Goal: Task Accomplishment & Management: Manage account settings

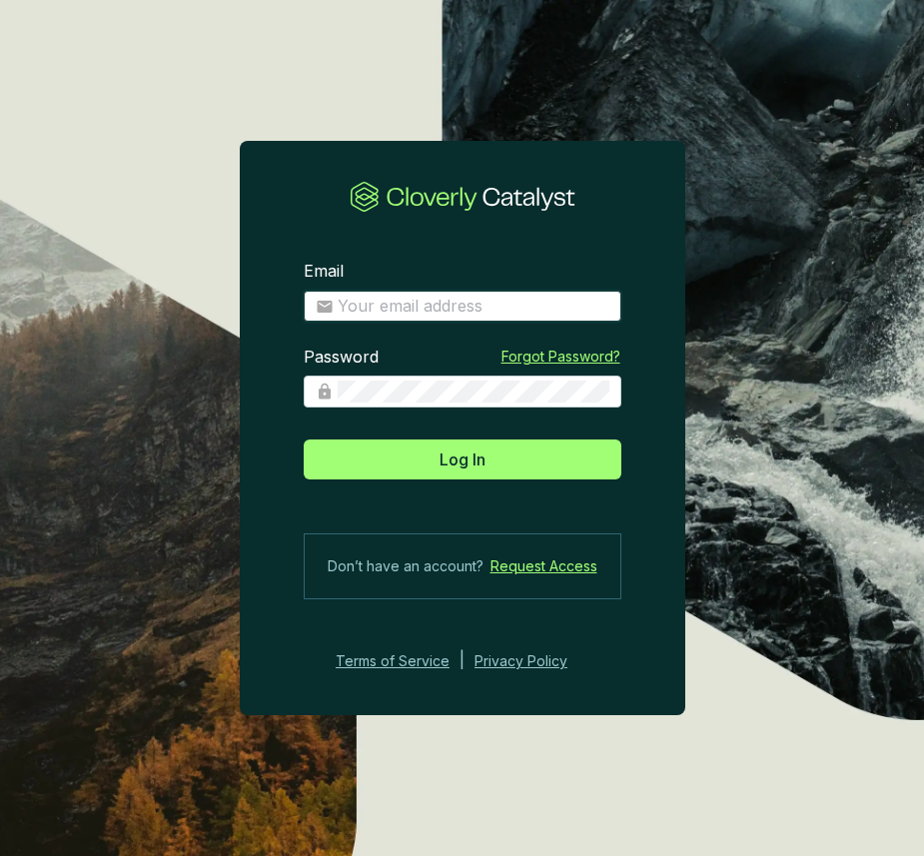
click at [386, 303] on input "Email" at bounding box center [474, 307] width 272 height 22
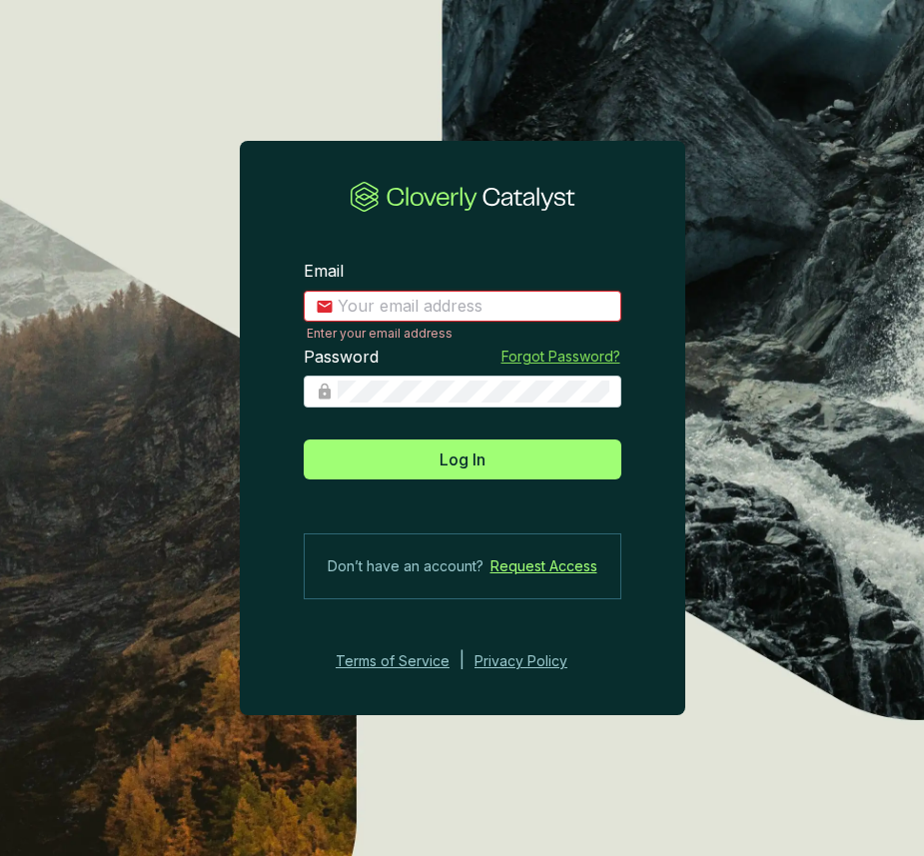
type input "matt@justbrightly.com"
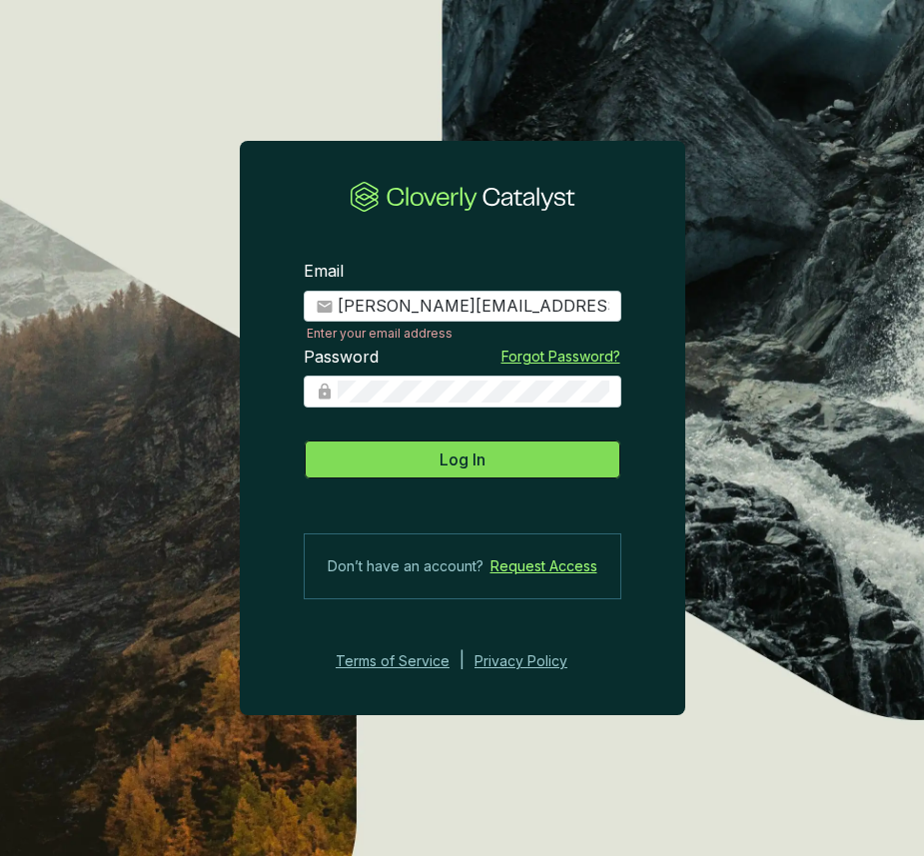
click at [493, 465] on button "Log In" at bounding box center [463, 460] width 318 height 40
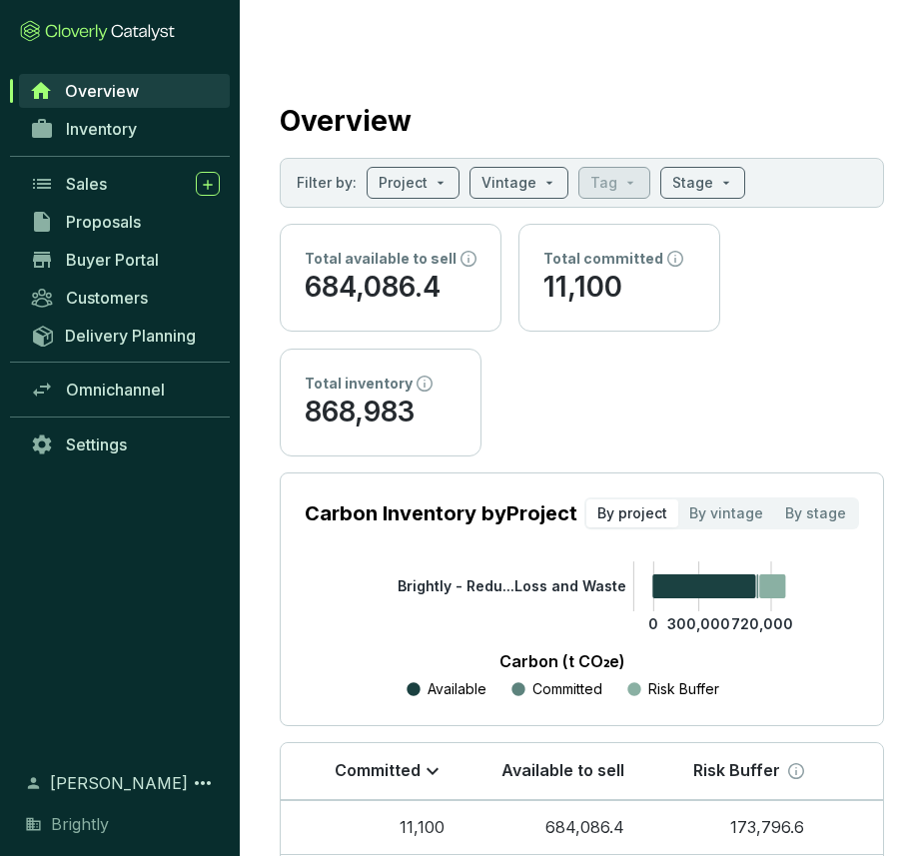
click at [105, 146] on div "Inventory" at bounding box center [120, 129] width 240 height 38
click at [105, 136] on span "Inventory" at bounding box center [101, 129] width 71 height 20
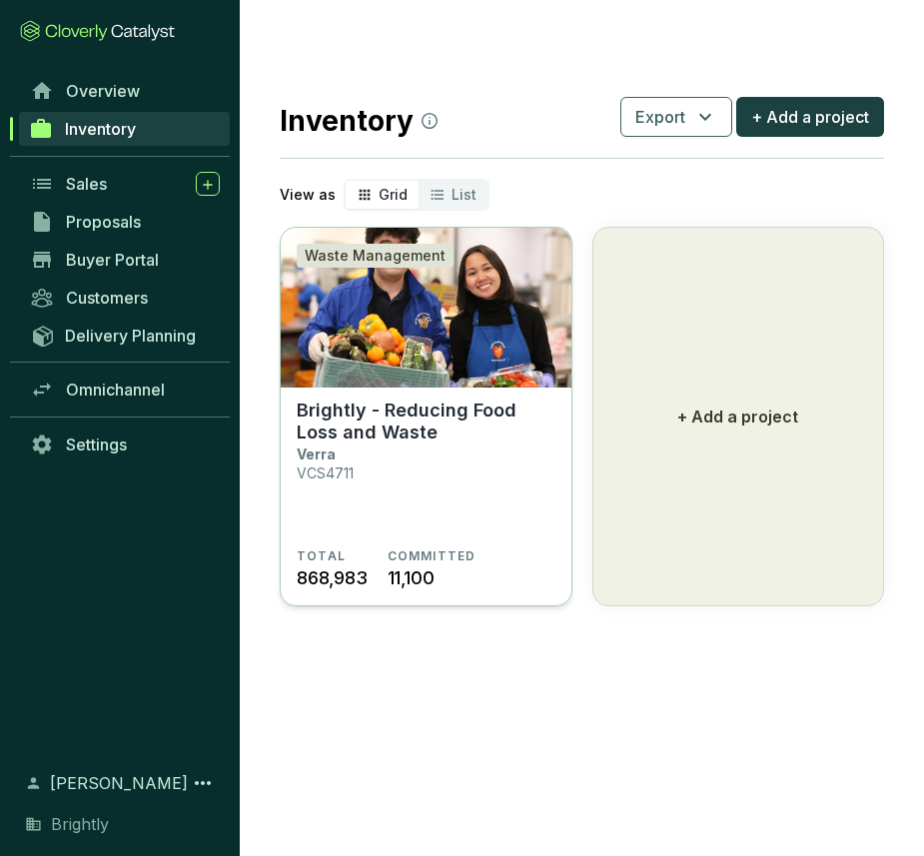
click at [452, 400] on p "Brightly - Reducing Food Loss and Waste" at bounding box center [426, 422] width 259 height 44
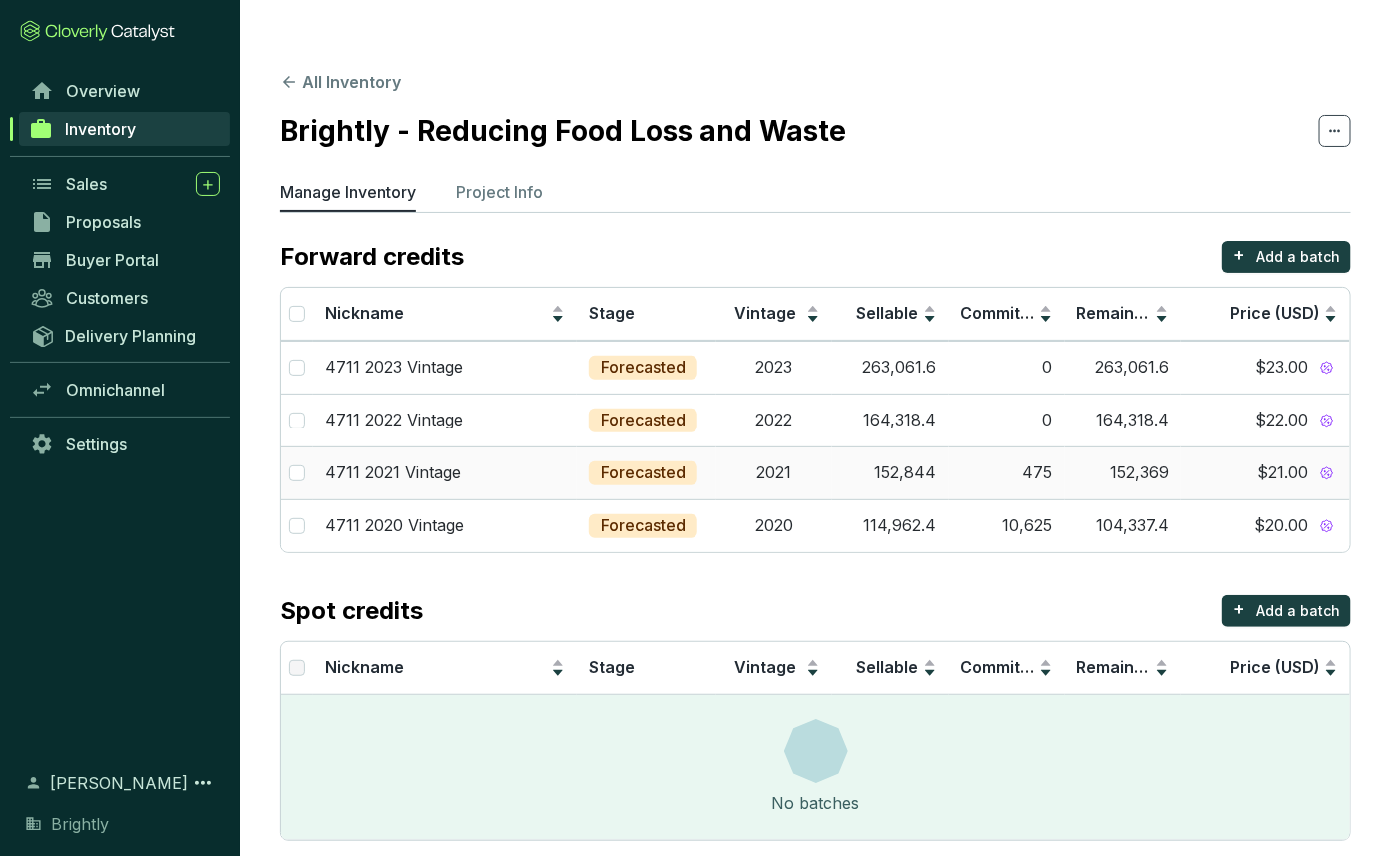
click at [923, 447] on td "$21.00" at bounding box center [1265, 473] width 169 height 53
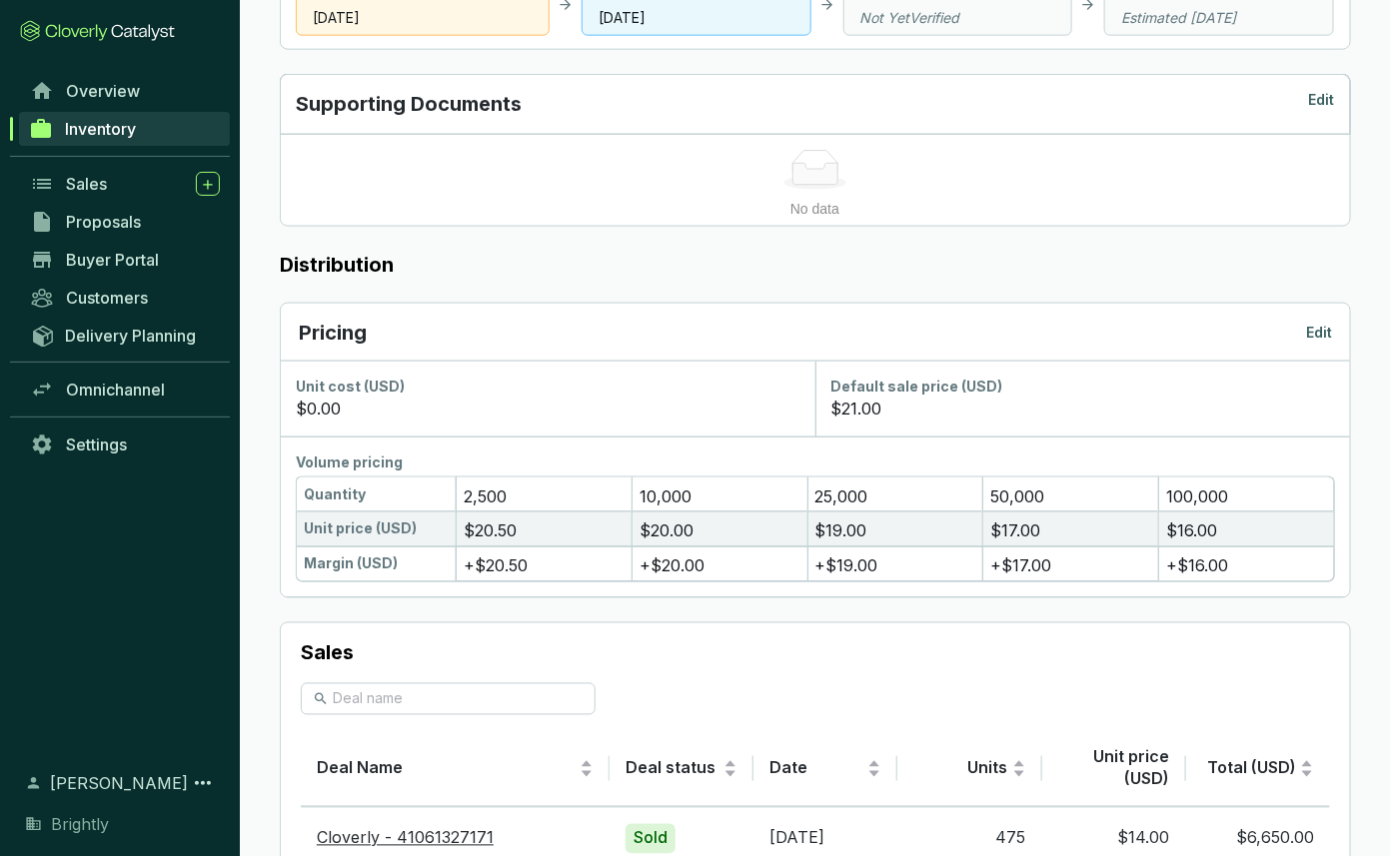
scroll to position [980, 0]
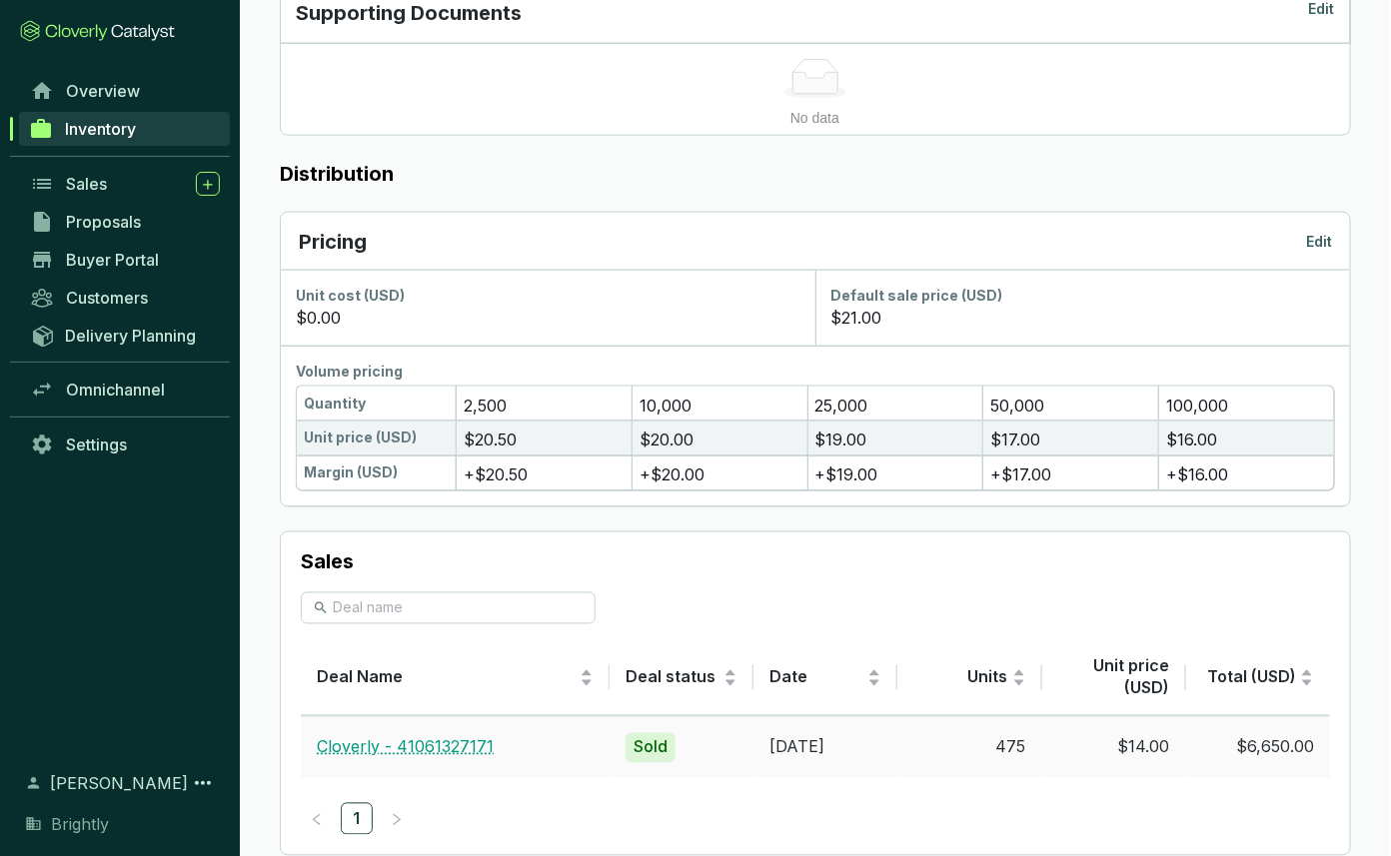
click at [449, 738] on link "Cloverly - 41061327171" at bounding box center [405, 748] width 177 height 20
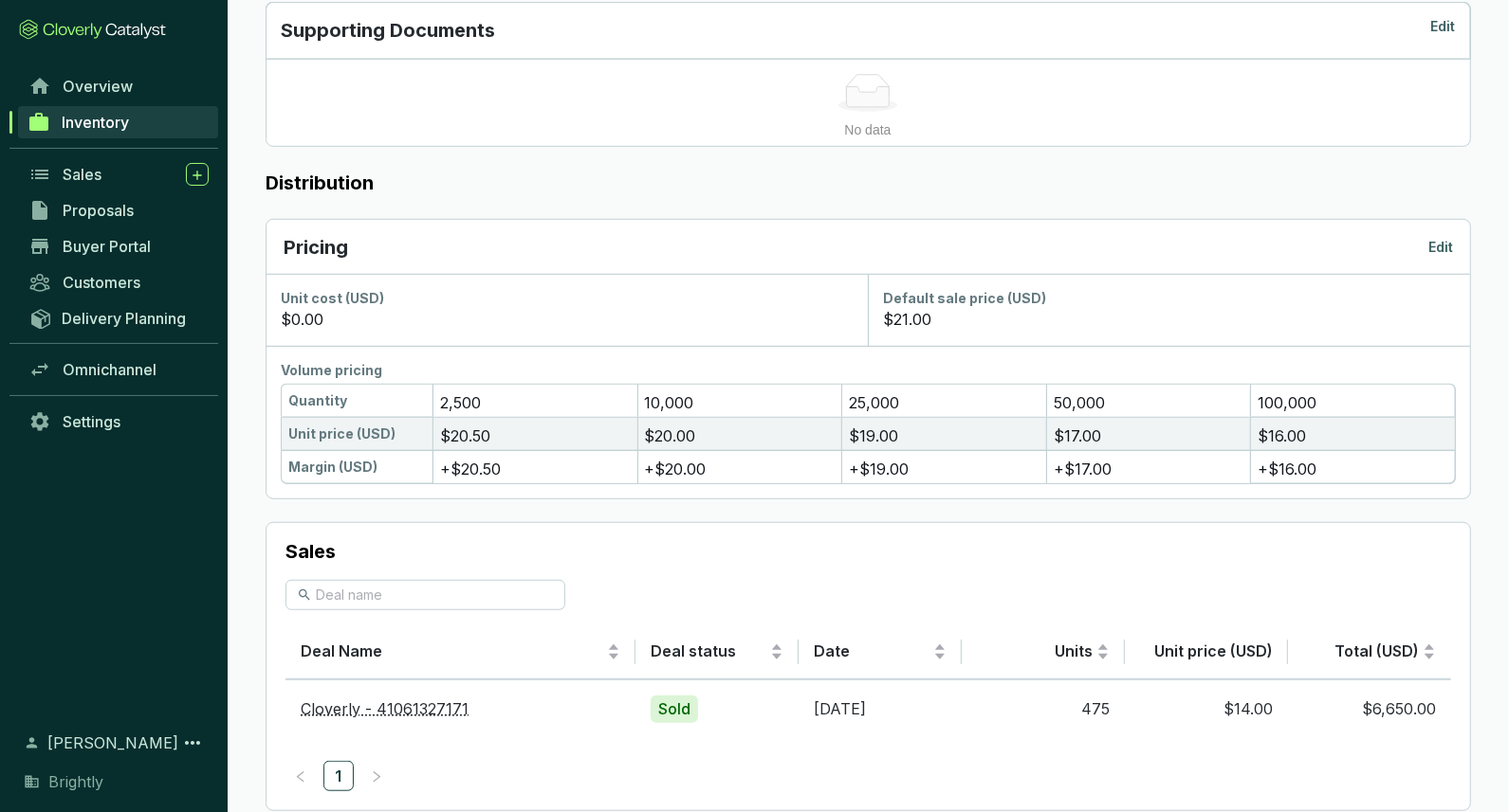
scroll to position [0, 0]
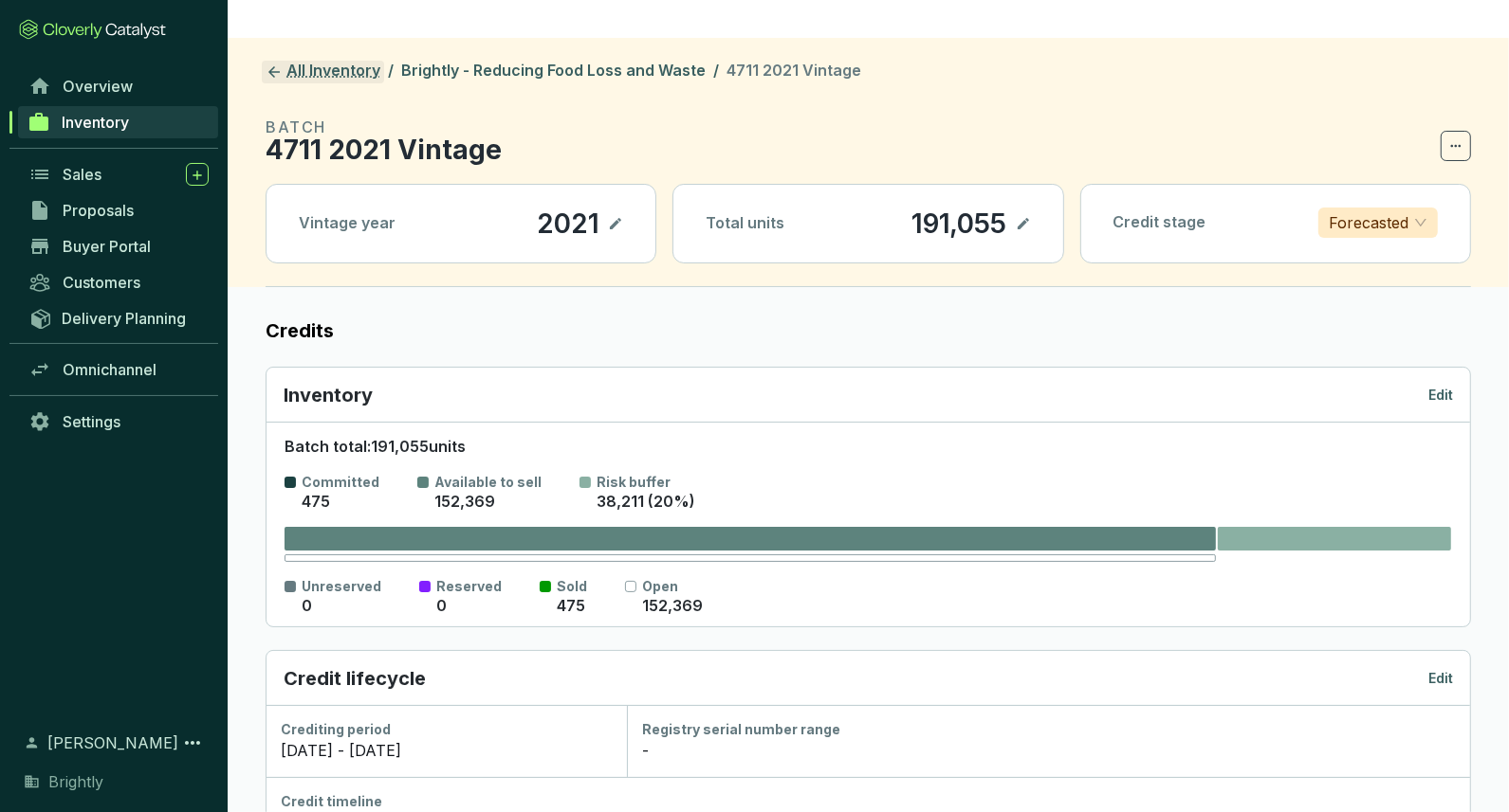
click at [339, 61] on link "All Inventory" at bounding box center [323, 72] width 122 height 23
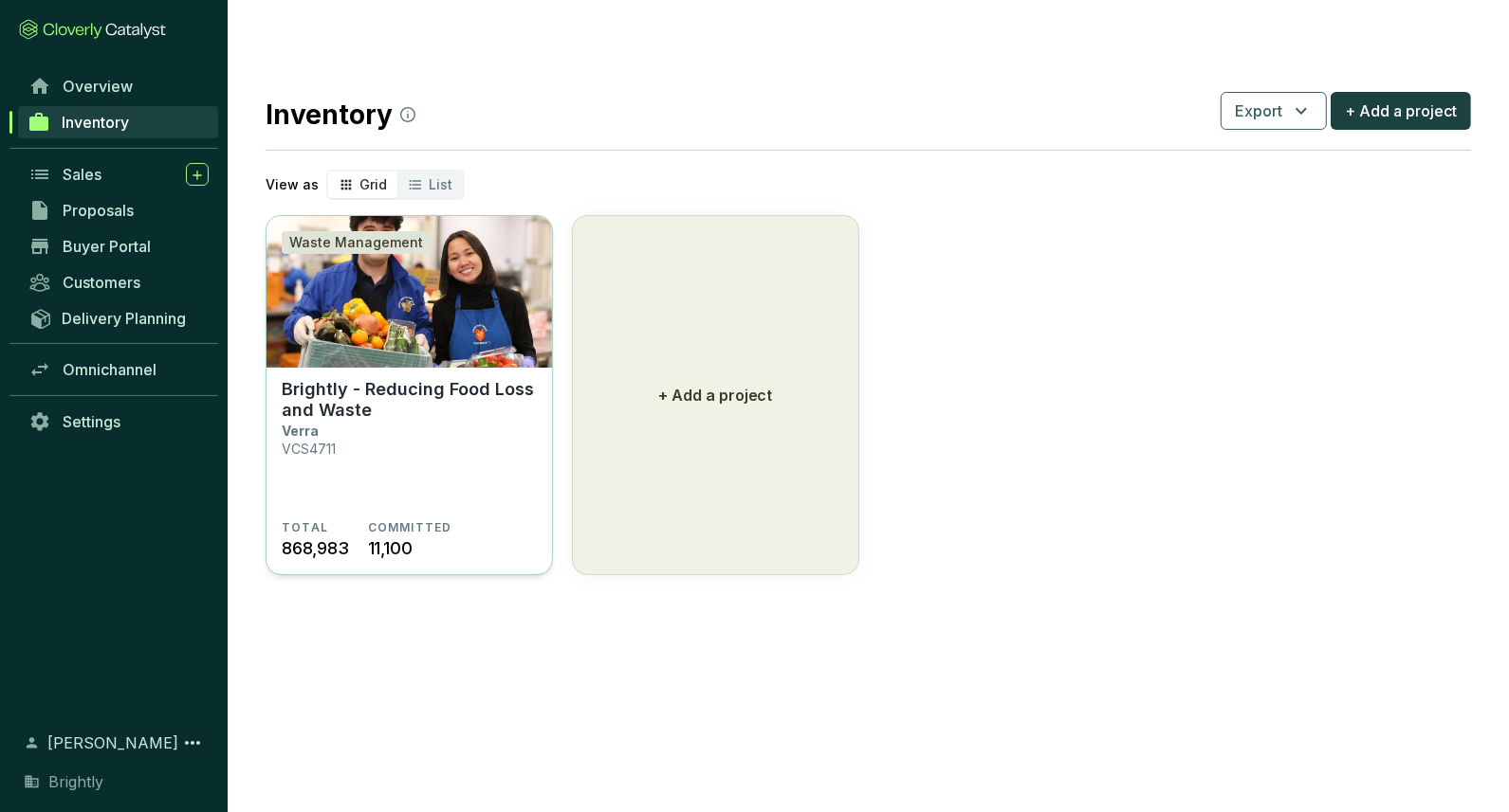
click at [387, 410] on section "Brightly - Reducing Food Loss and Waste Verra VCS4711" at bounding box center [409, 450] width 255 height 141
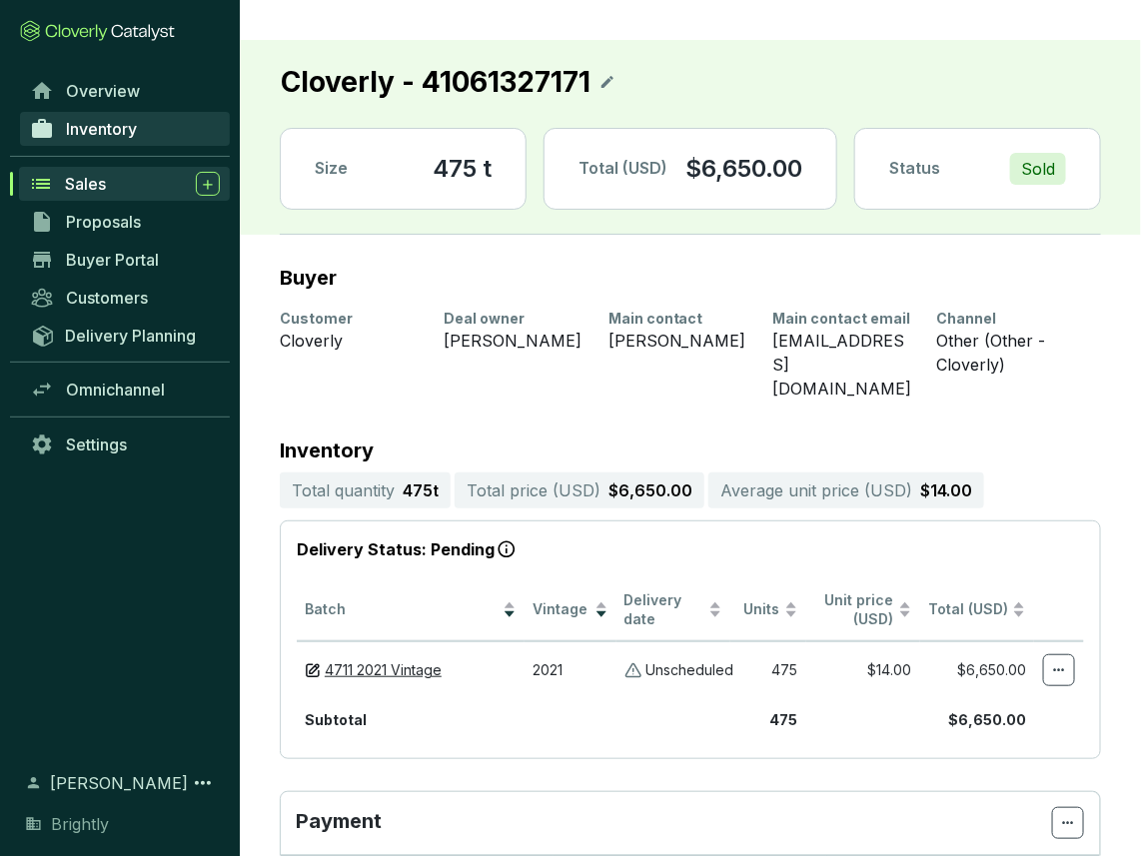
click at [94, 133] on span "Inventory" at bounding box center [101, 129] width 71 height 20
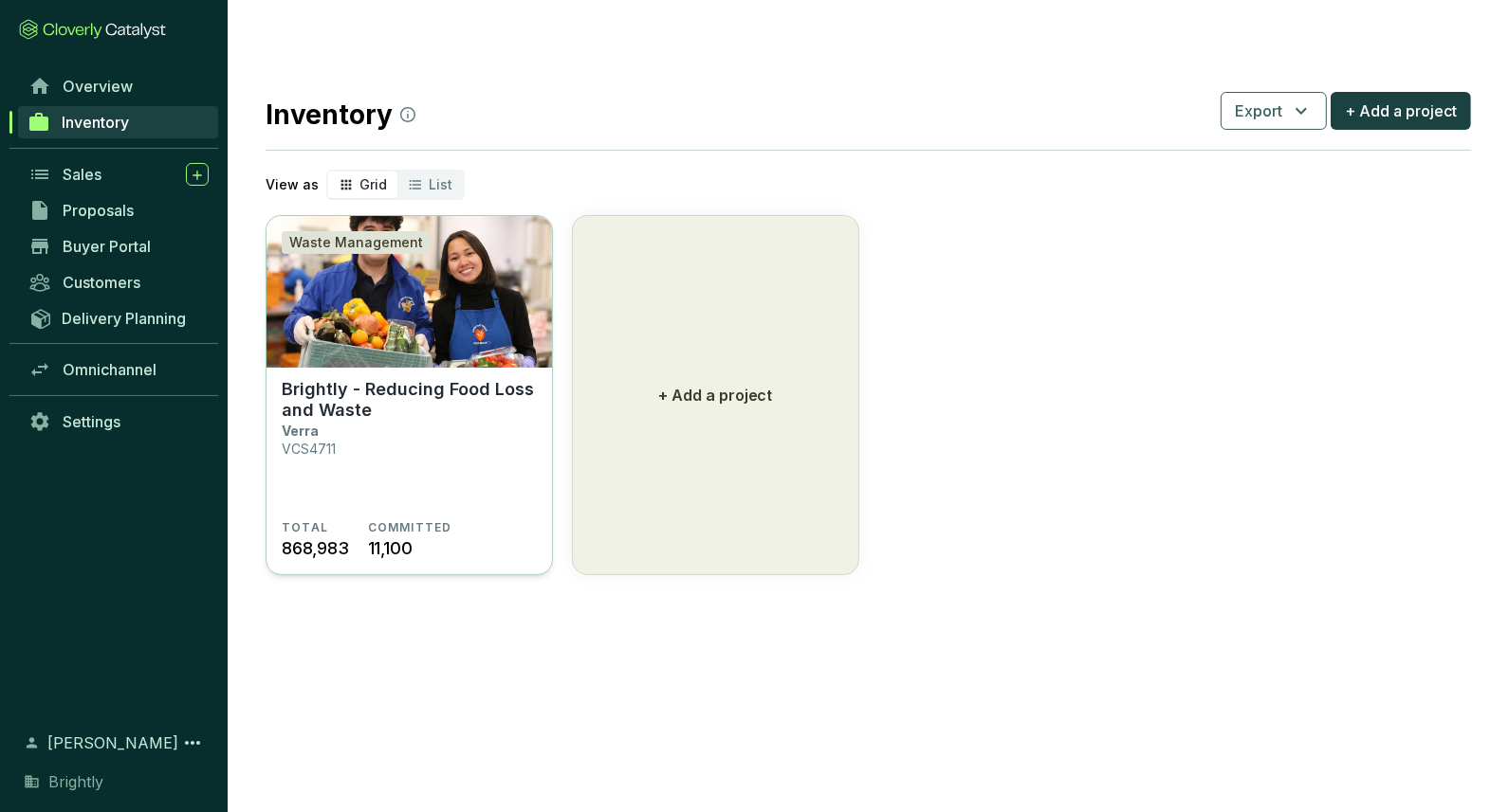
click at [469, 379] on p "Brightly - Reducing Food Loss and Waste" at bounding box center [409, 400] width 255 height 42
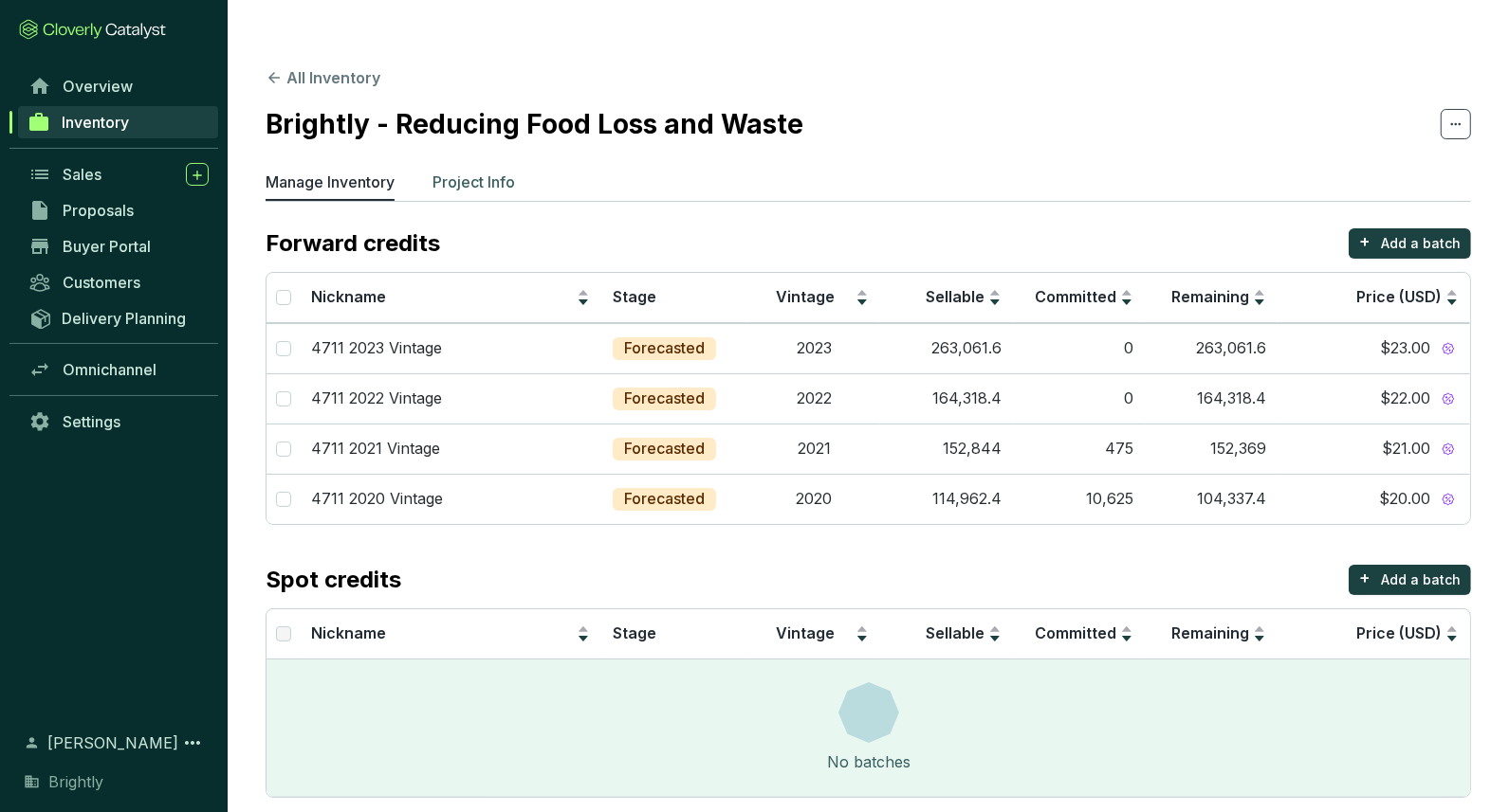
click at [468, 171] on p "Project Info" at bounding box center [474, 182] width 83 height 23
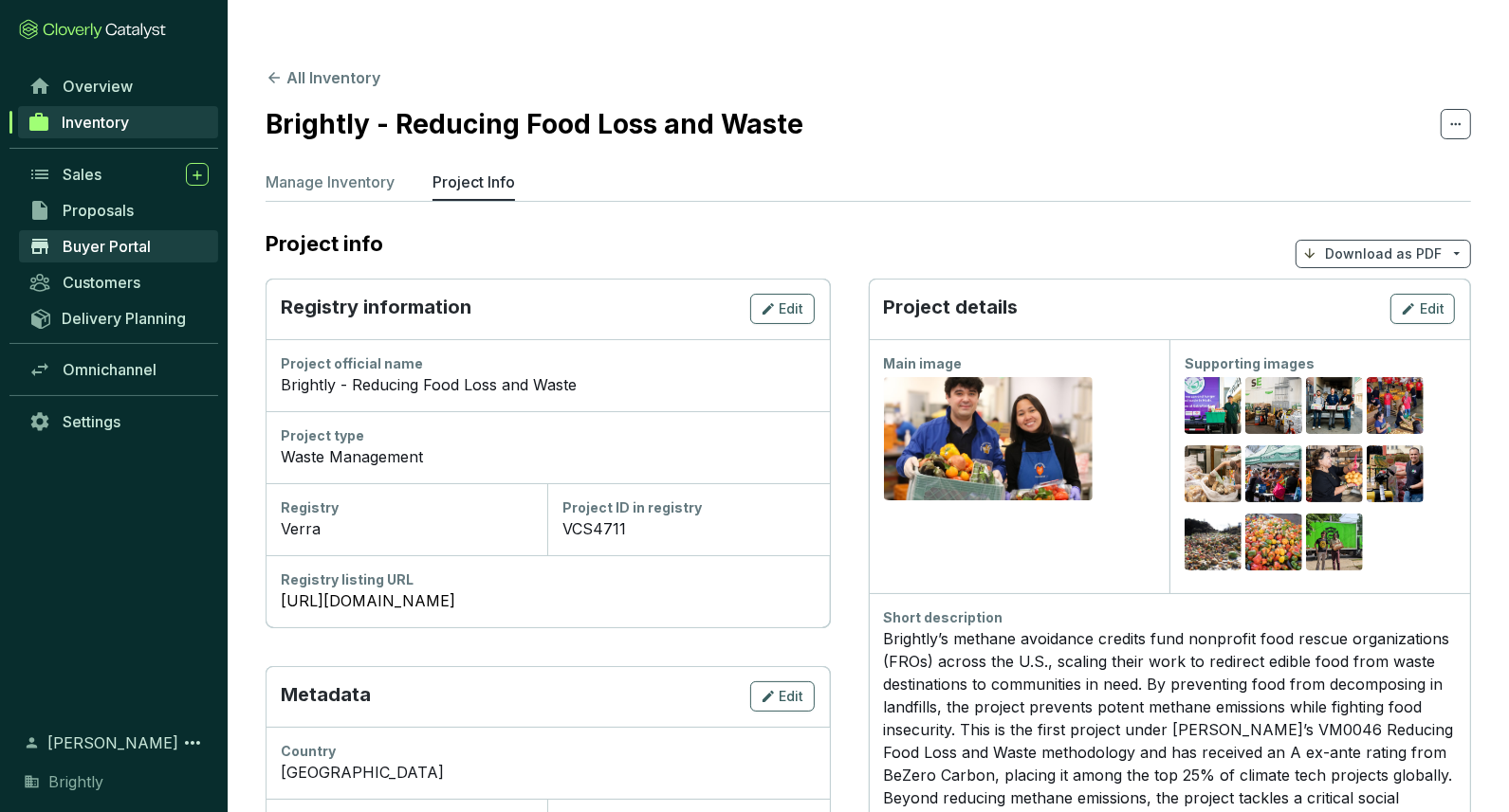
click at [135, 245] on span "Buyer Portal" at bounding box center [106, 247] width 88 height 19
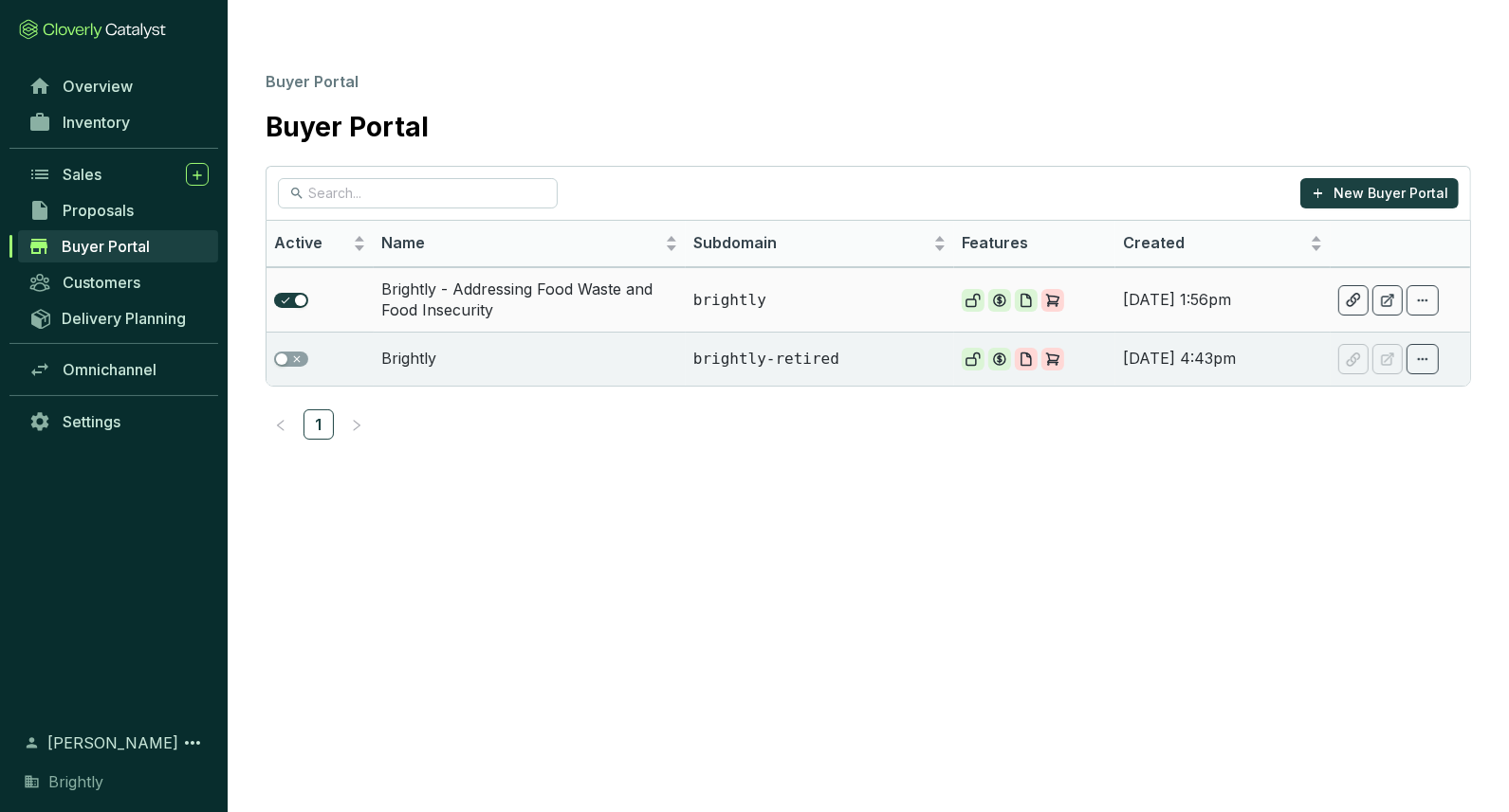
click at [721, 290] on p "brightly" at bounding box center [820, 301] width 253 height 21
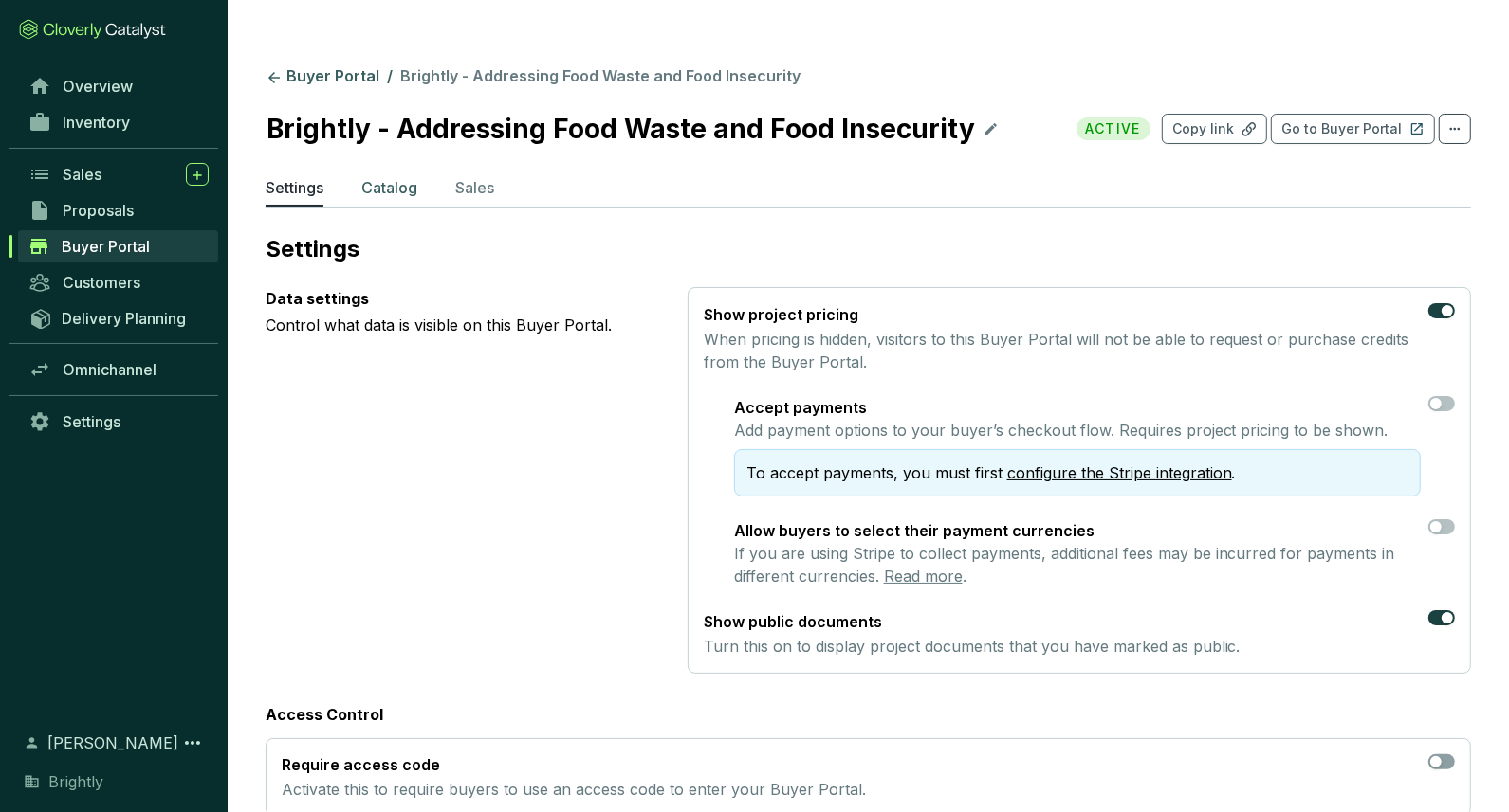
click at [396, 176] on p "Catalog" at bounding box center [389, 188] width 56 height 23
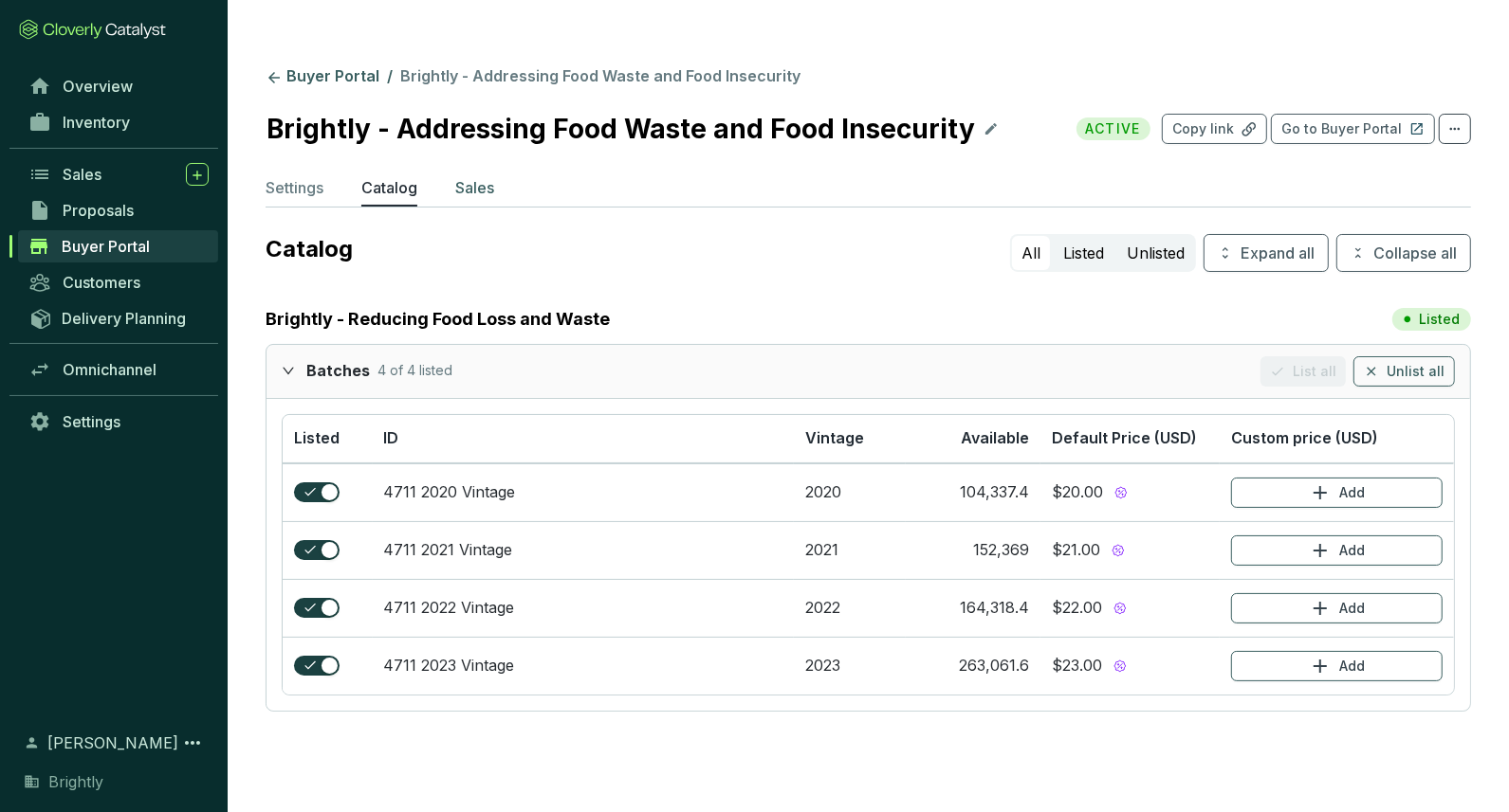
click at [480, 176] on p "Sales" at bounding box center [475, 188] width 39 height 23
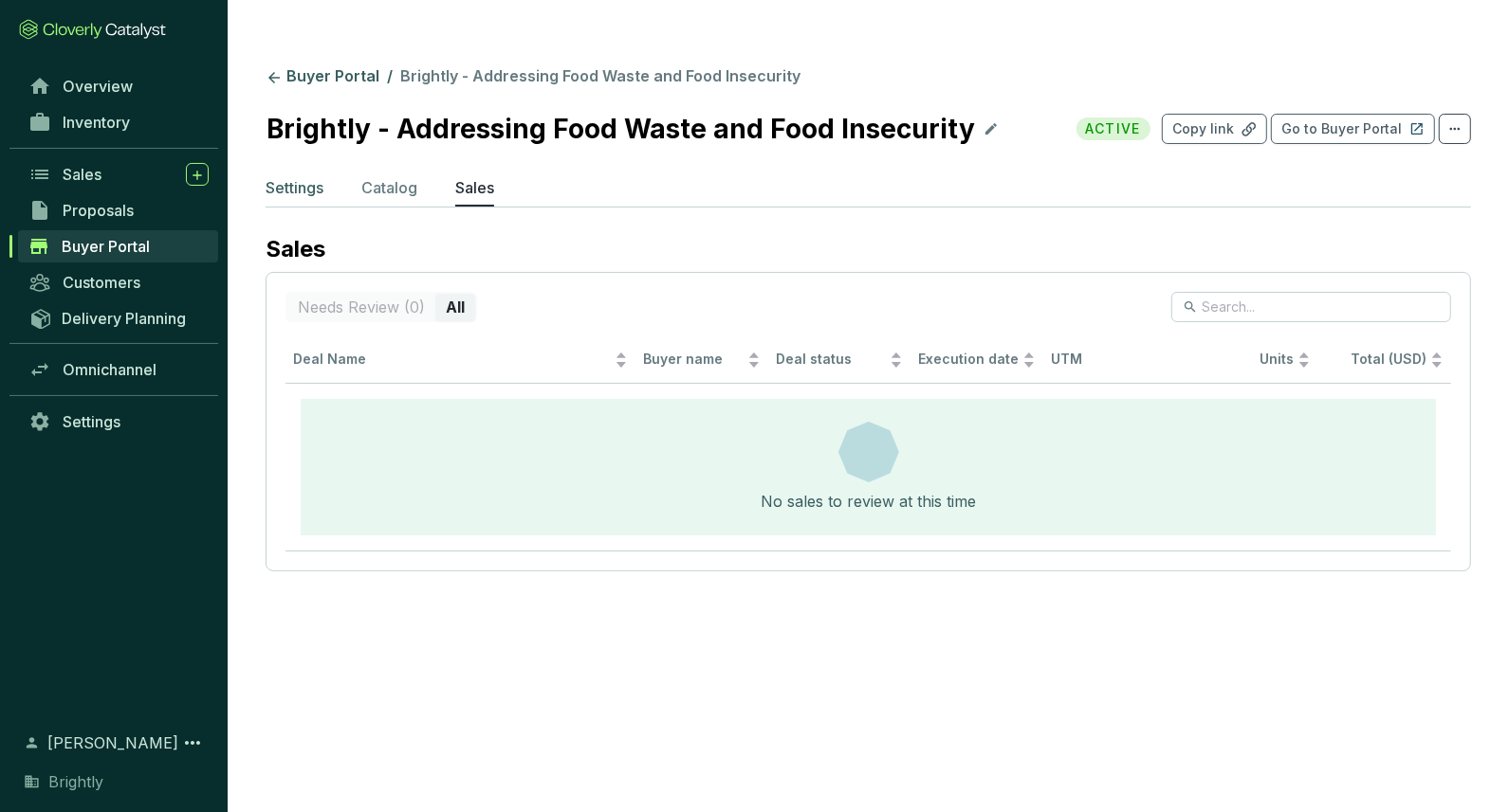
click at [299, 176] on p "Settings" at bounding box center [294, 188] width 58 height 23
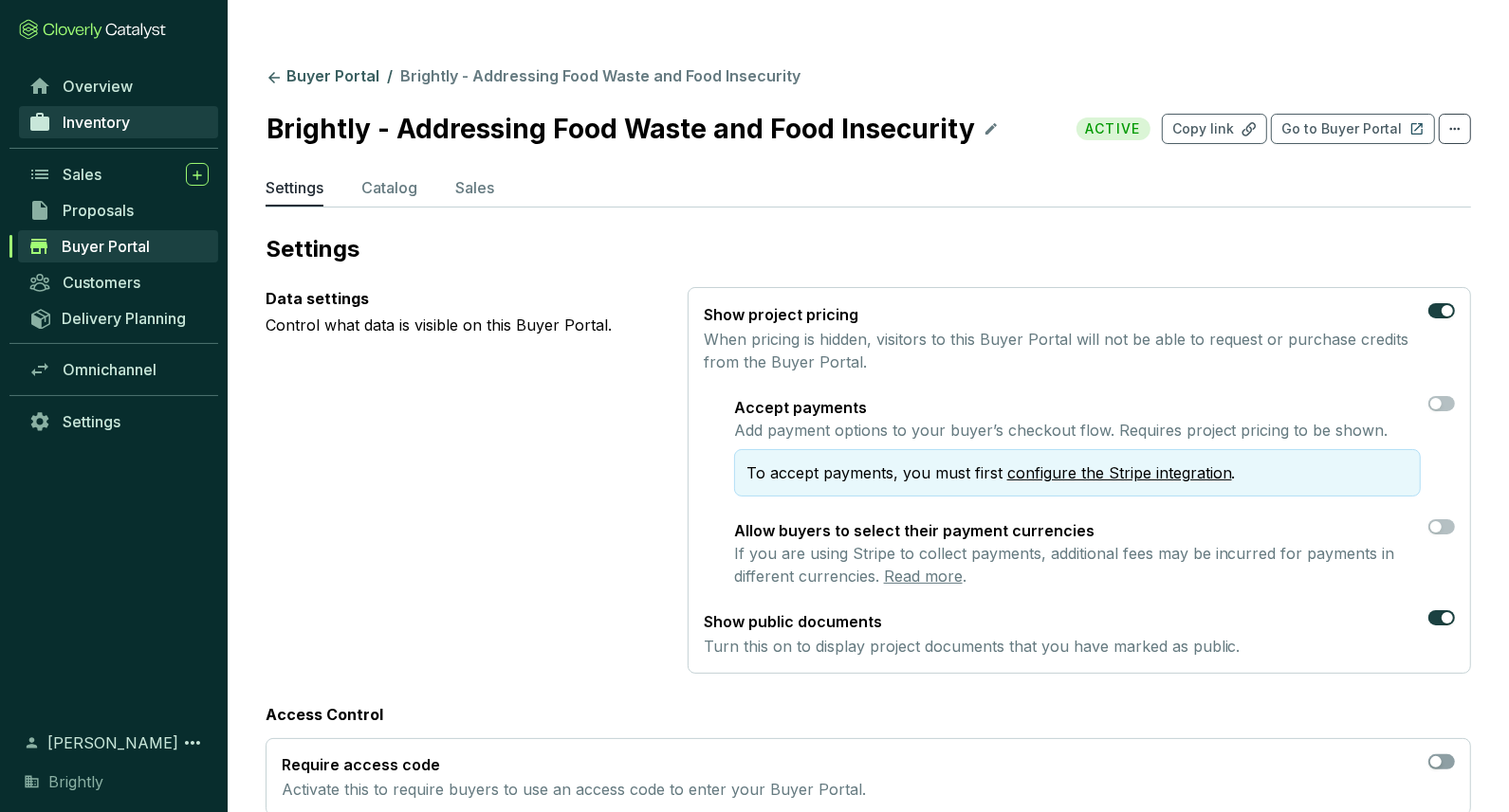
click at [126, 129] on span "Inventory" at bounding box center [96, 122] width 67 height 19
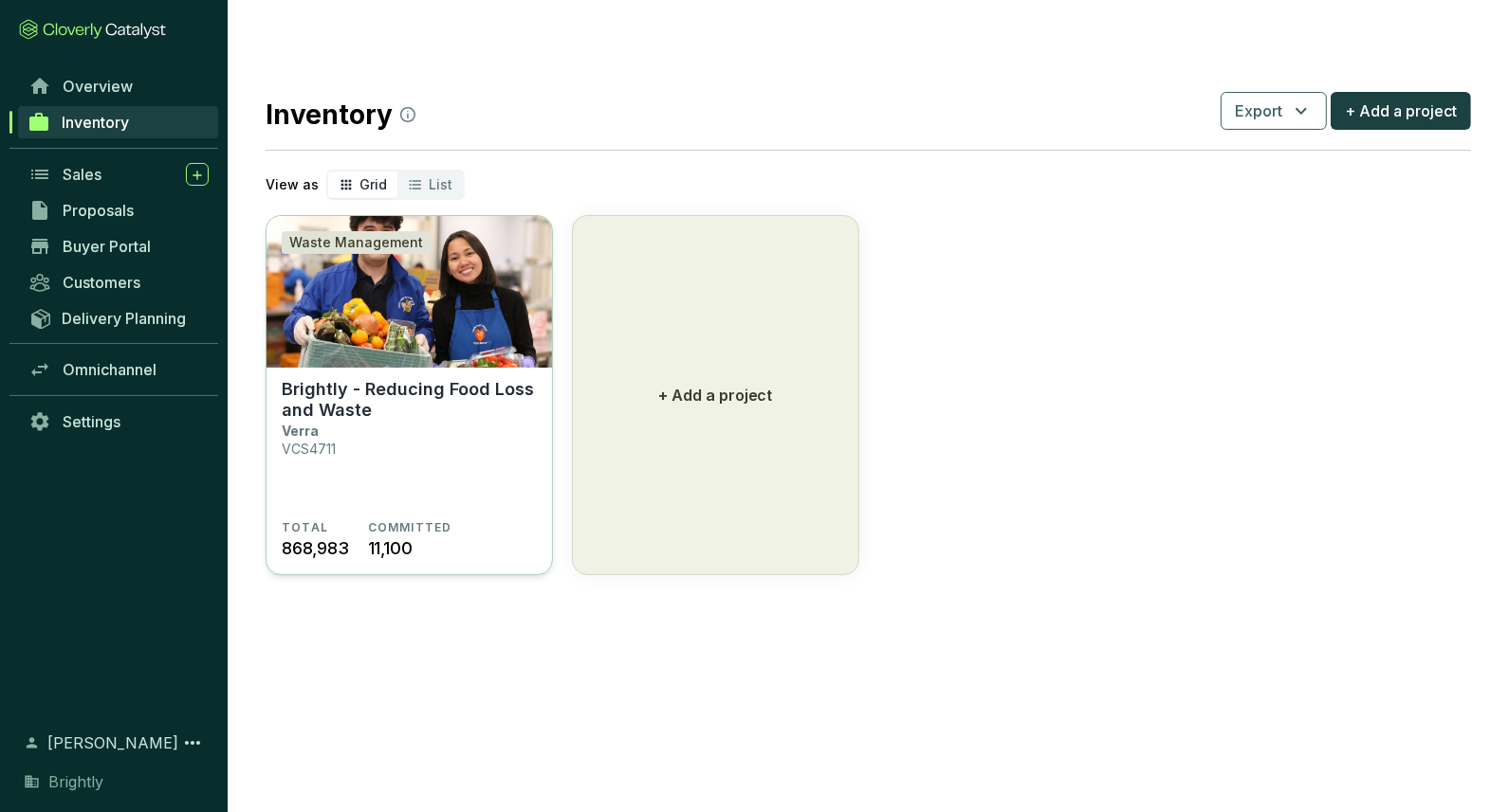
click at [393, 394] on section "Brightly - Reducing Food Loss and Waste Verra VCS4711" at bounding box center [409, 450] width 255 height 141
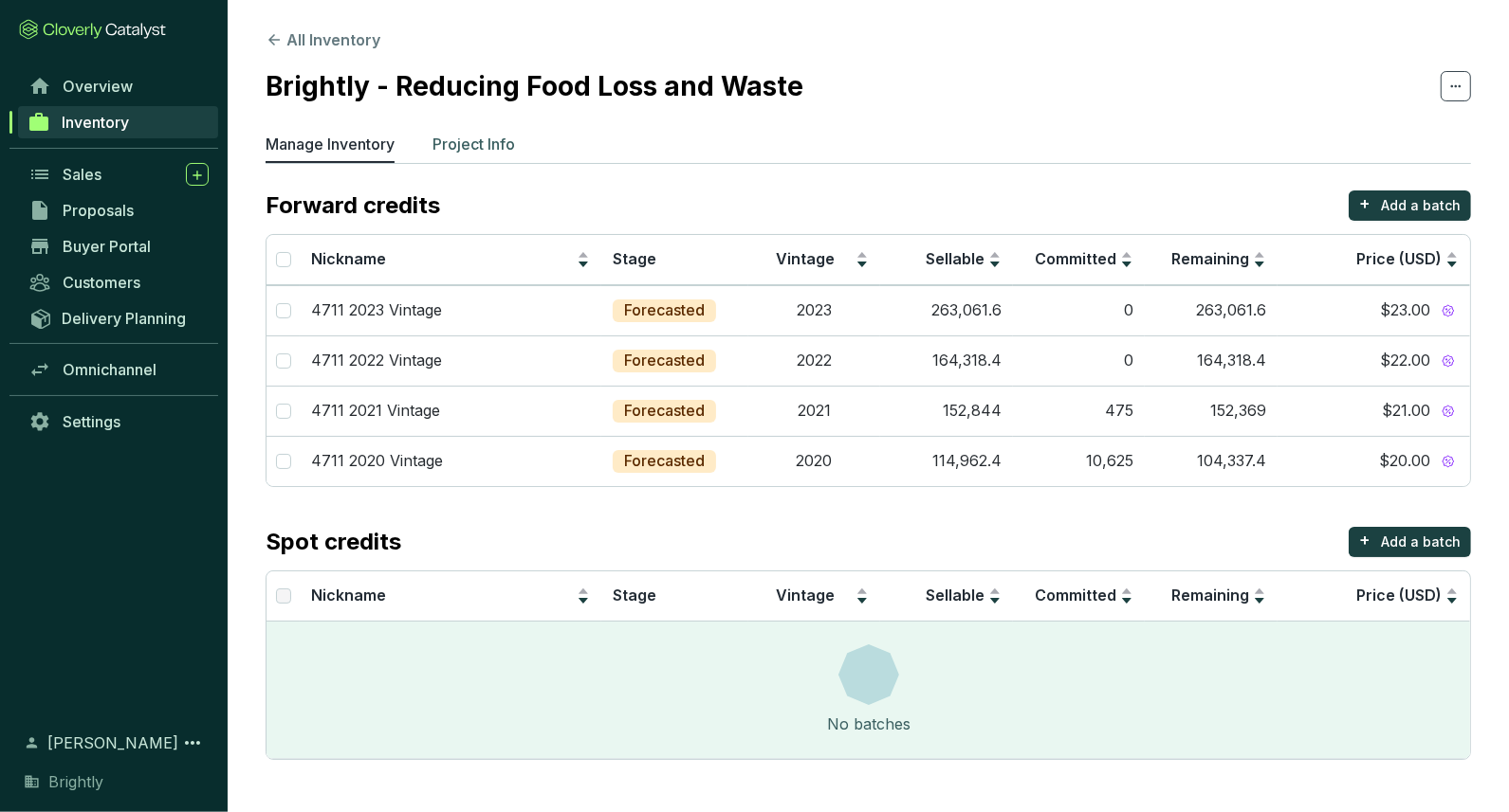
click at [468, 135] on p "Project Info" at bounding box center [474, 144] width 83 height 23
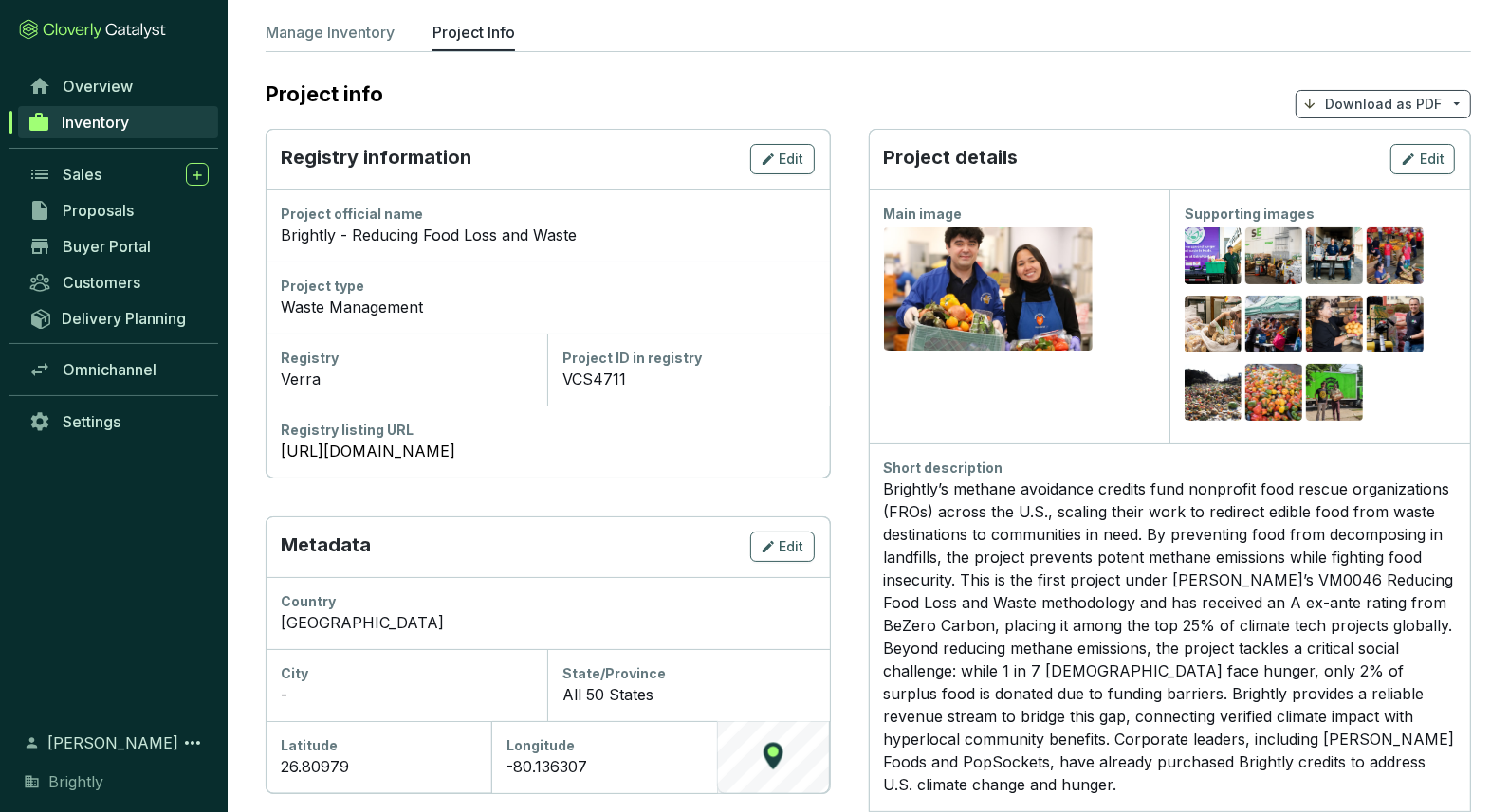
scroll to position [149, 0]
click at [1415, 149] on icon "button" at bounding box center [1408, 160] width 15 height 23
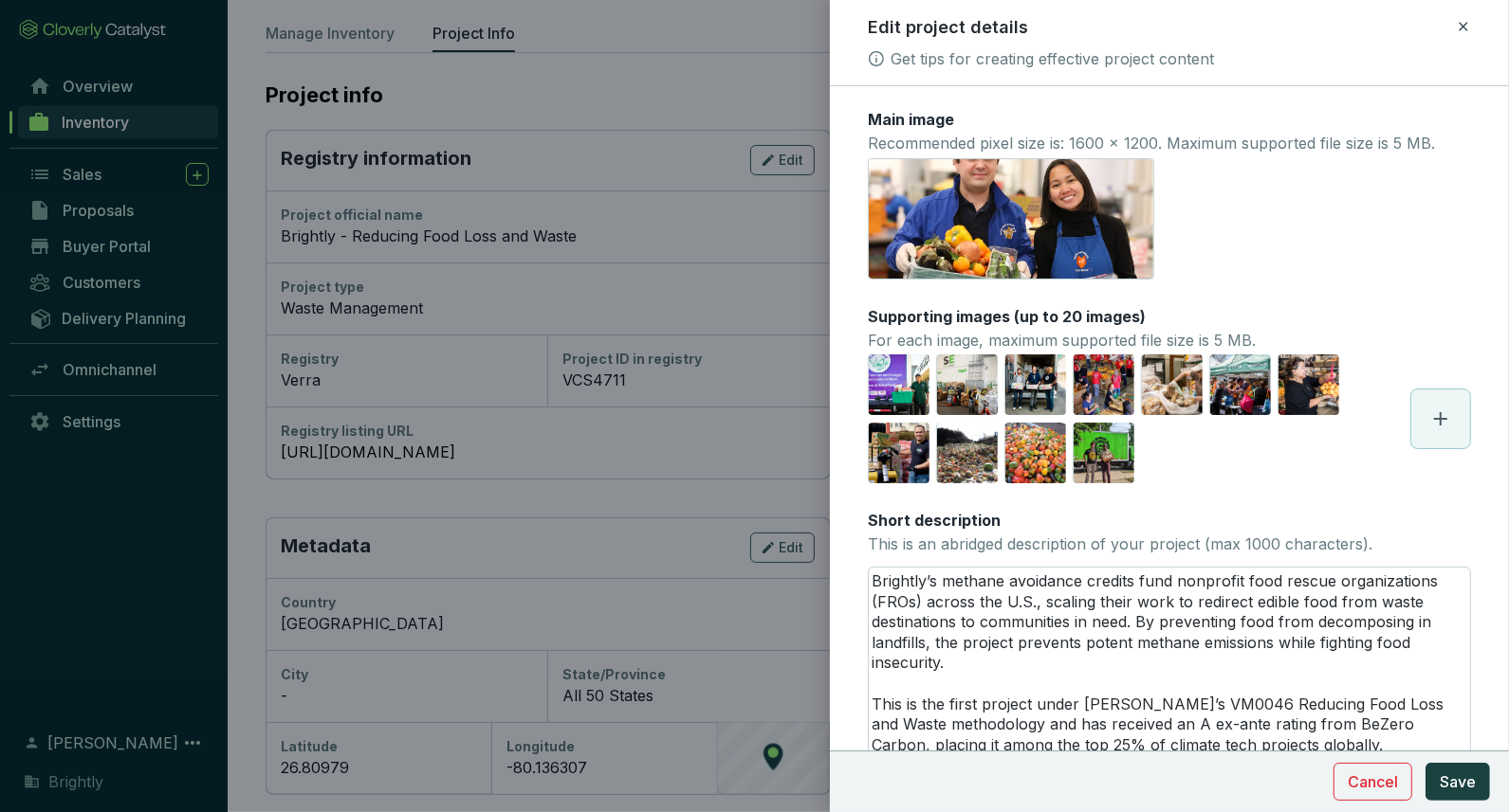
click at [1461, 29] on icon at bounding box center [1462, 26] width 9 height 9
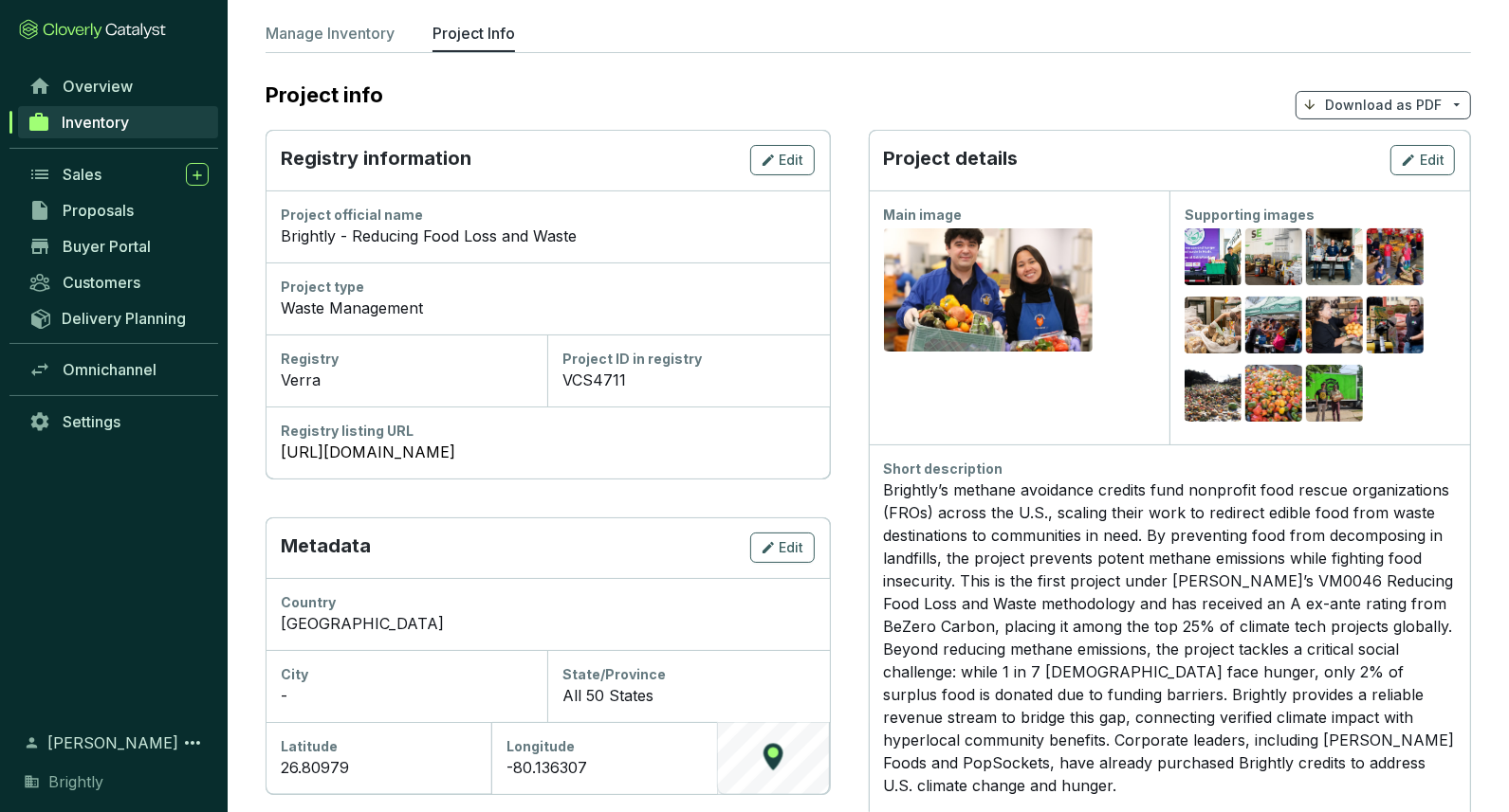
click at [1388, 96] on p "Download as PDF" at bounding box center [1383, 105] width 117 height 19
click at [1366, 118] on p "Show pricing" at bounding box center [1387, 111] width 150 height 32
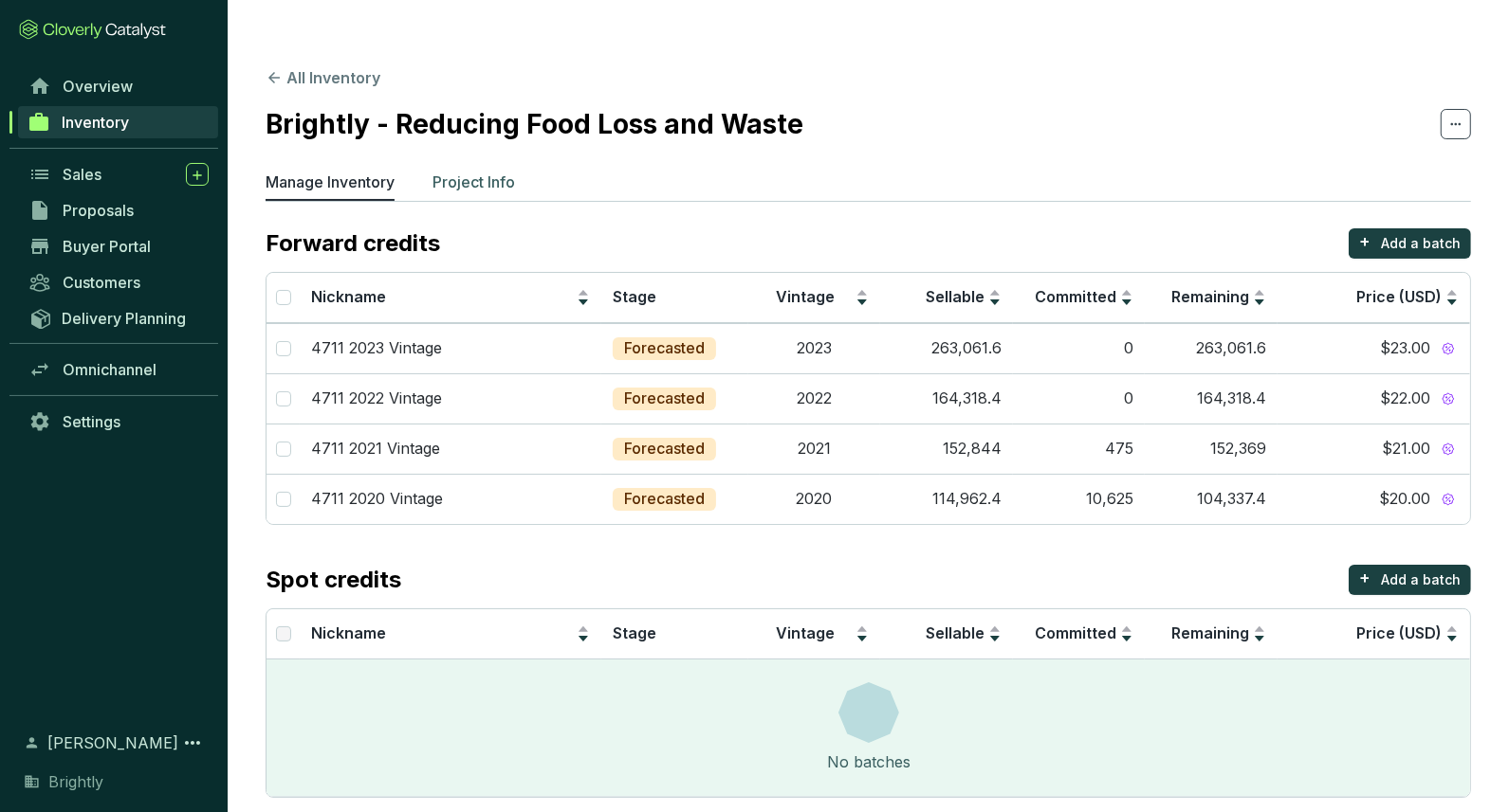
click at [491, 171] on p "Project Info" at bounding box center [474, 182] width 83 height 23
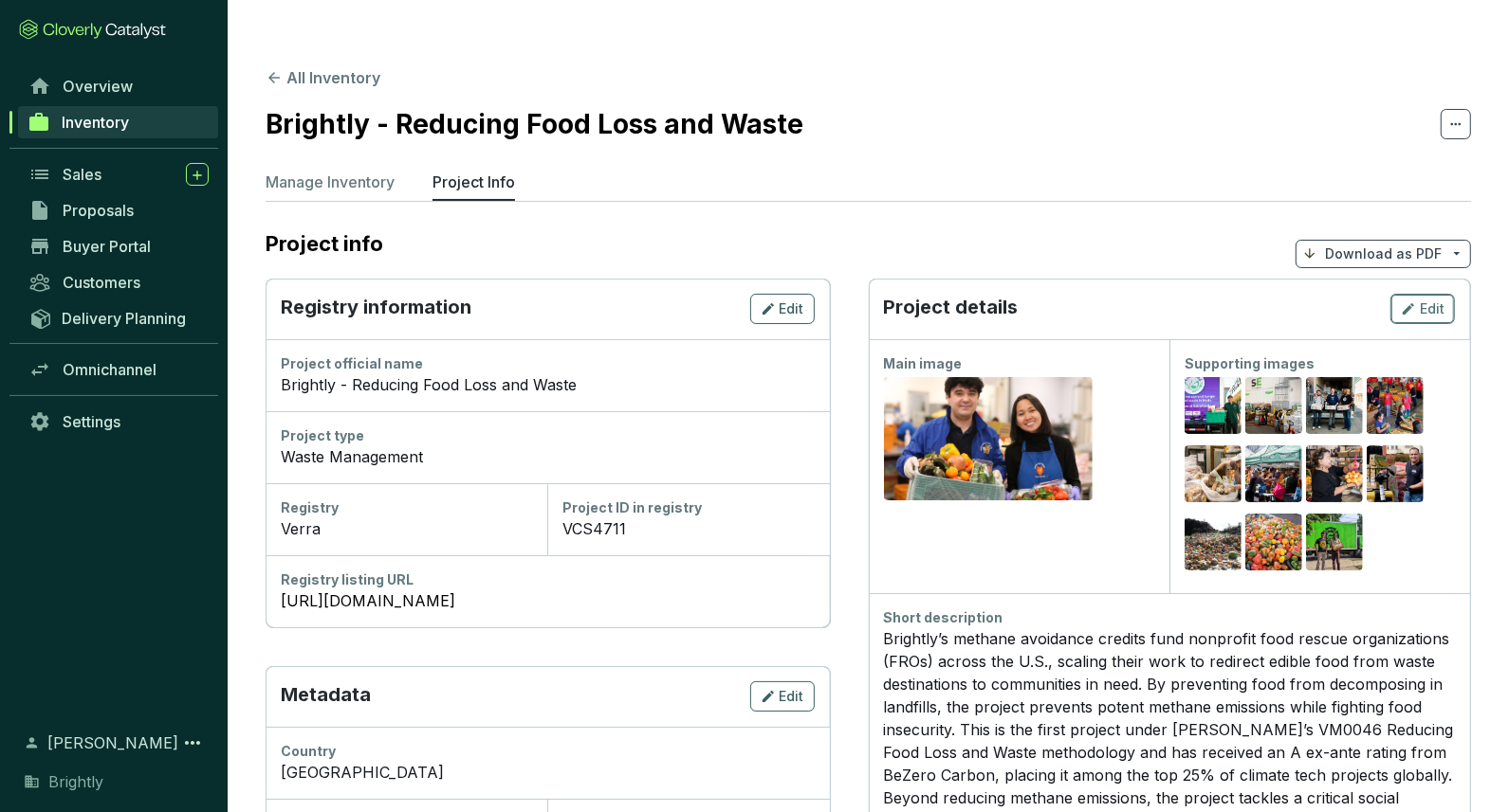
click at [1422, 294] on button "Edit" at bounding box center [1423, 309] width 65 height 30
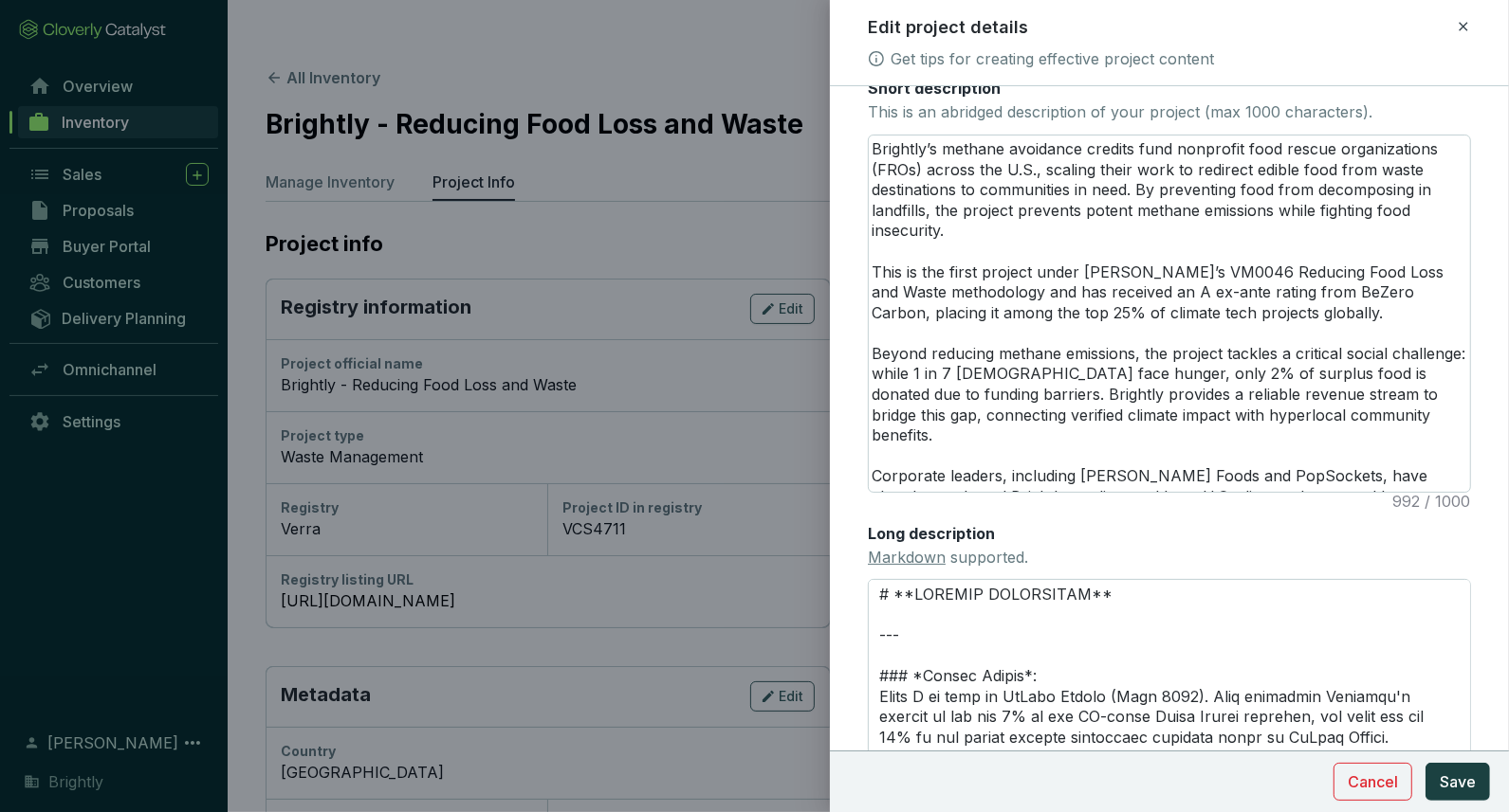
scroll to position [438, 0]
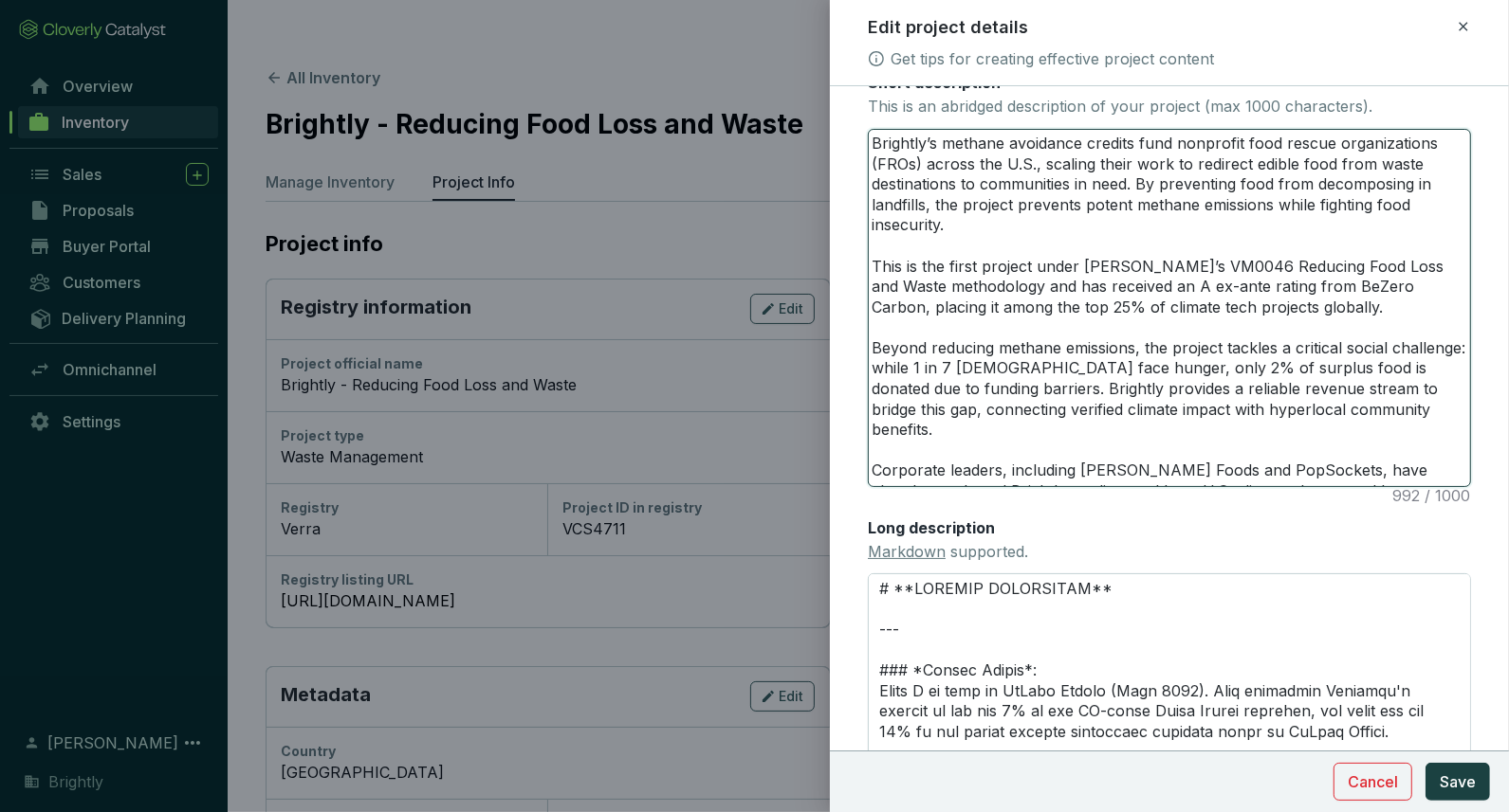
drag, startPoint x: 1144, startPoint y: 471, endPoint x: 1179, endPoint y: 473, distance: 35.1
click at [1179, 473] on textarea "Brightly’s methane avoidance credits fund nonprofit food rescue organizations (…" at bounding box center [1169, 308] width 602 height 357
type textarea "Brightly’s methane avoidance credits fund nonprofit food rescue organizations (…"
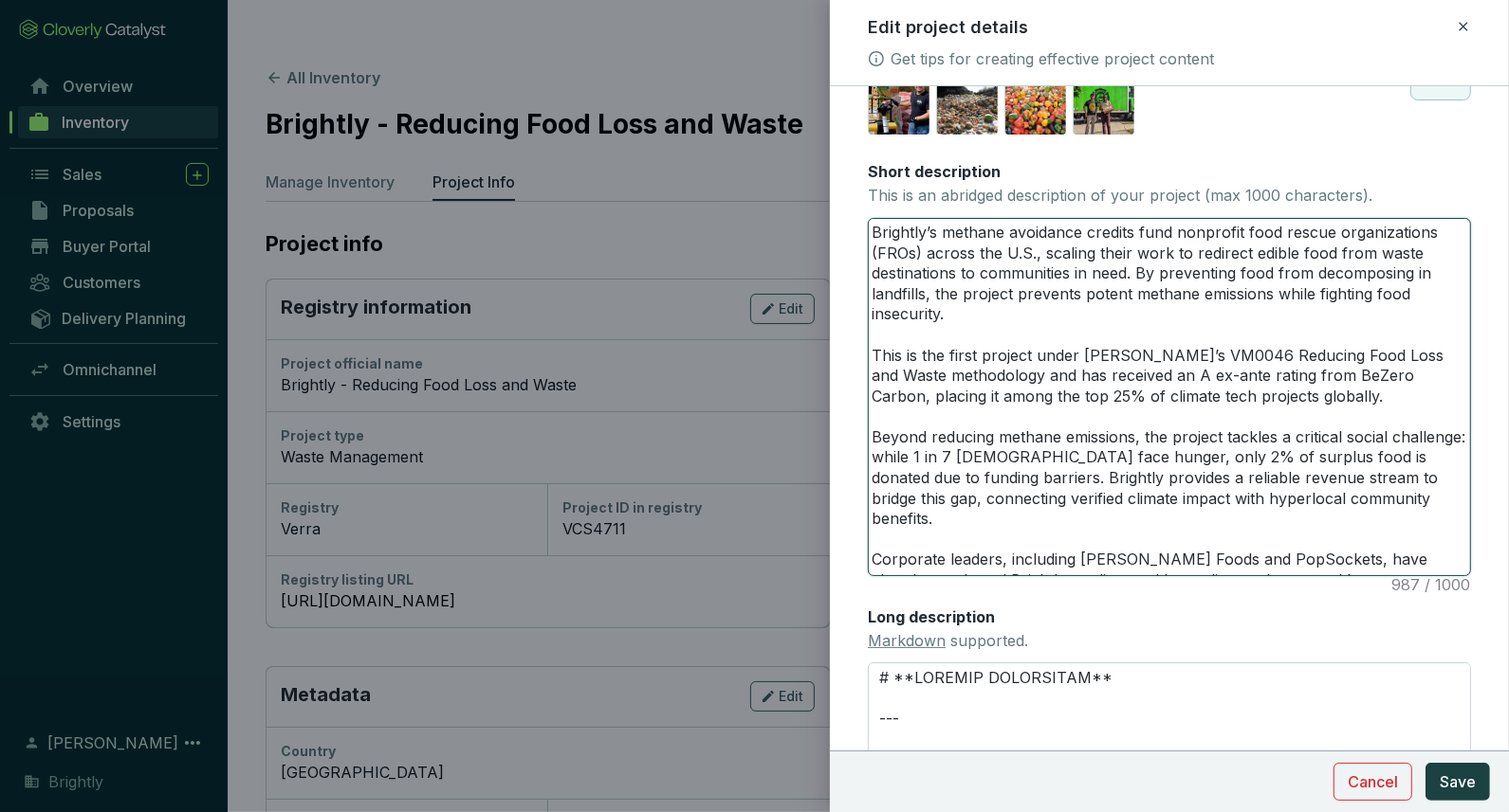
scroll to position [354, 0]
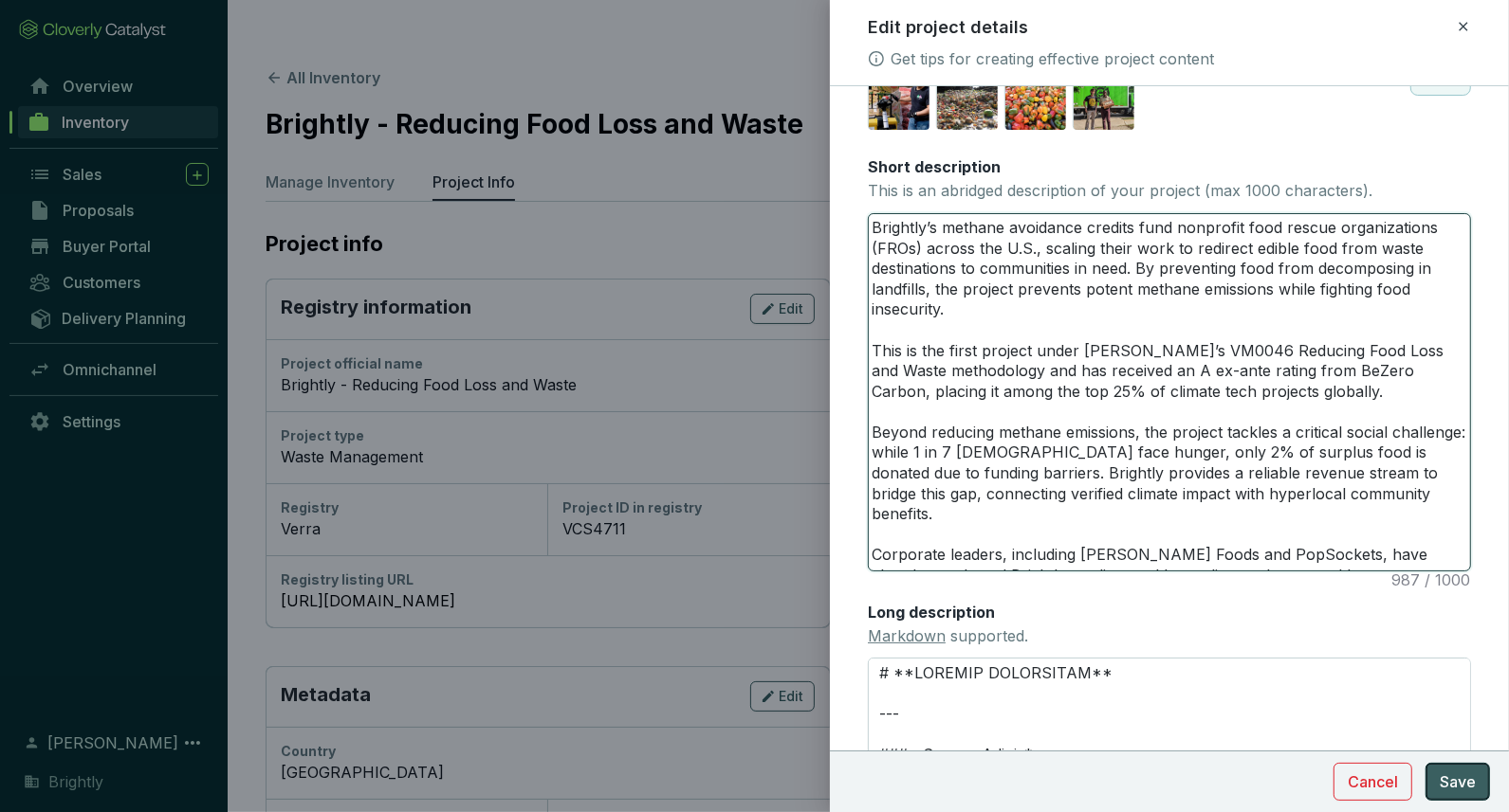
type textarea "Brightly’s methane avoidance credits fund nonprofit food rescue organizations (…"
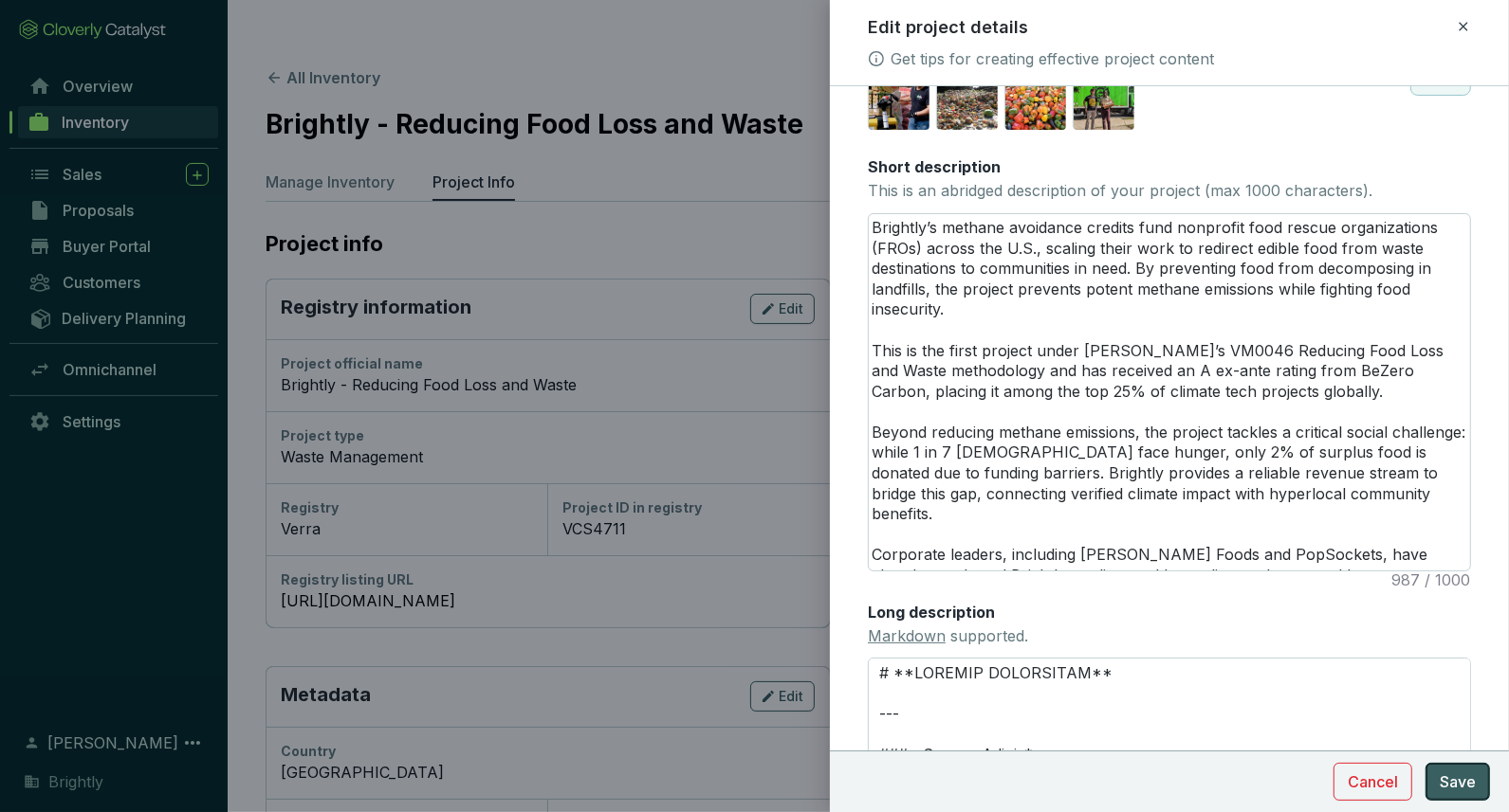
click at [1448, 781] on span "Save" at bounding box center [1458, 783] width 36 height 23
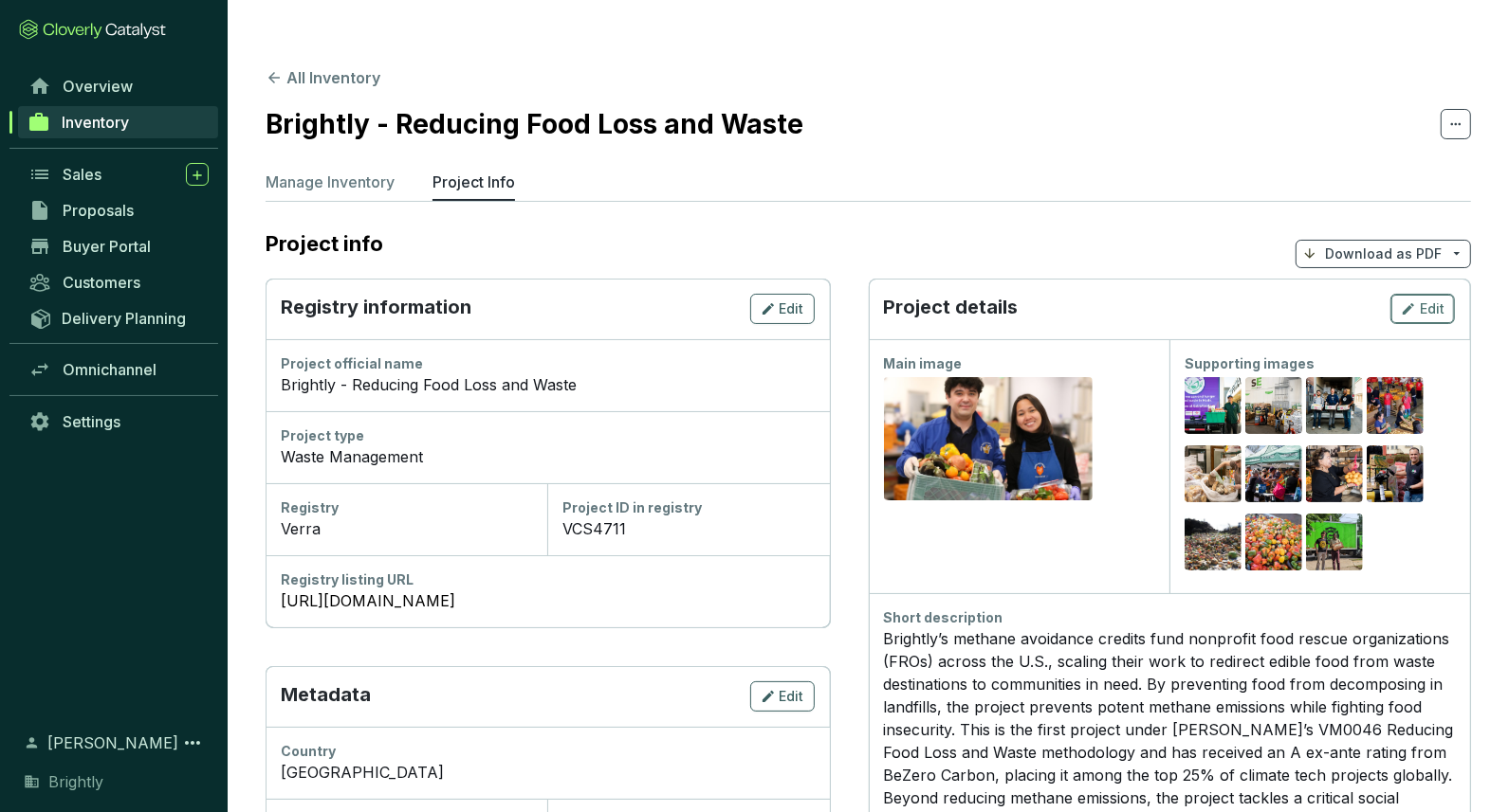
click at [1397, 294] on button "Edit" at bounding box center [1423, 309] width 65 height 30
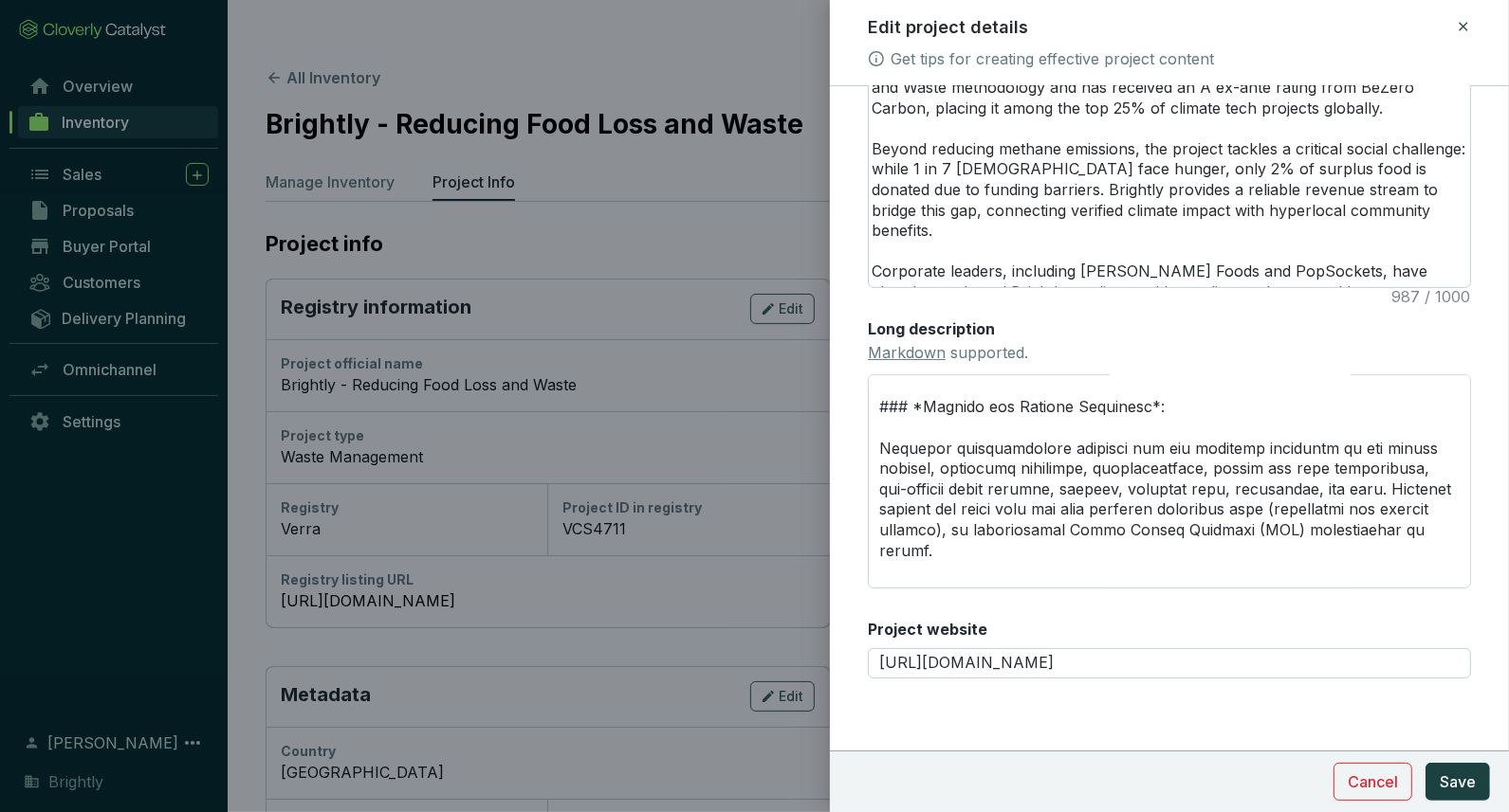
scroll to position [1924, 0]
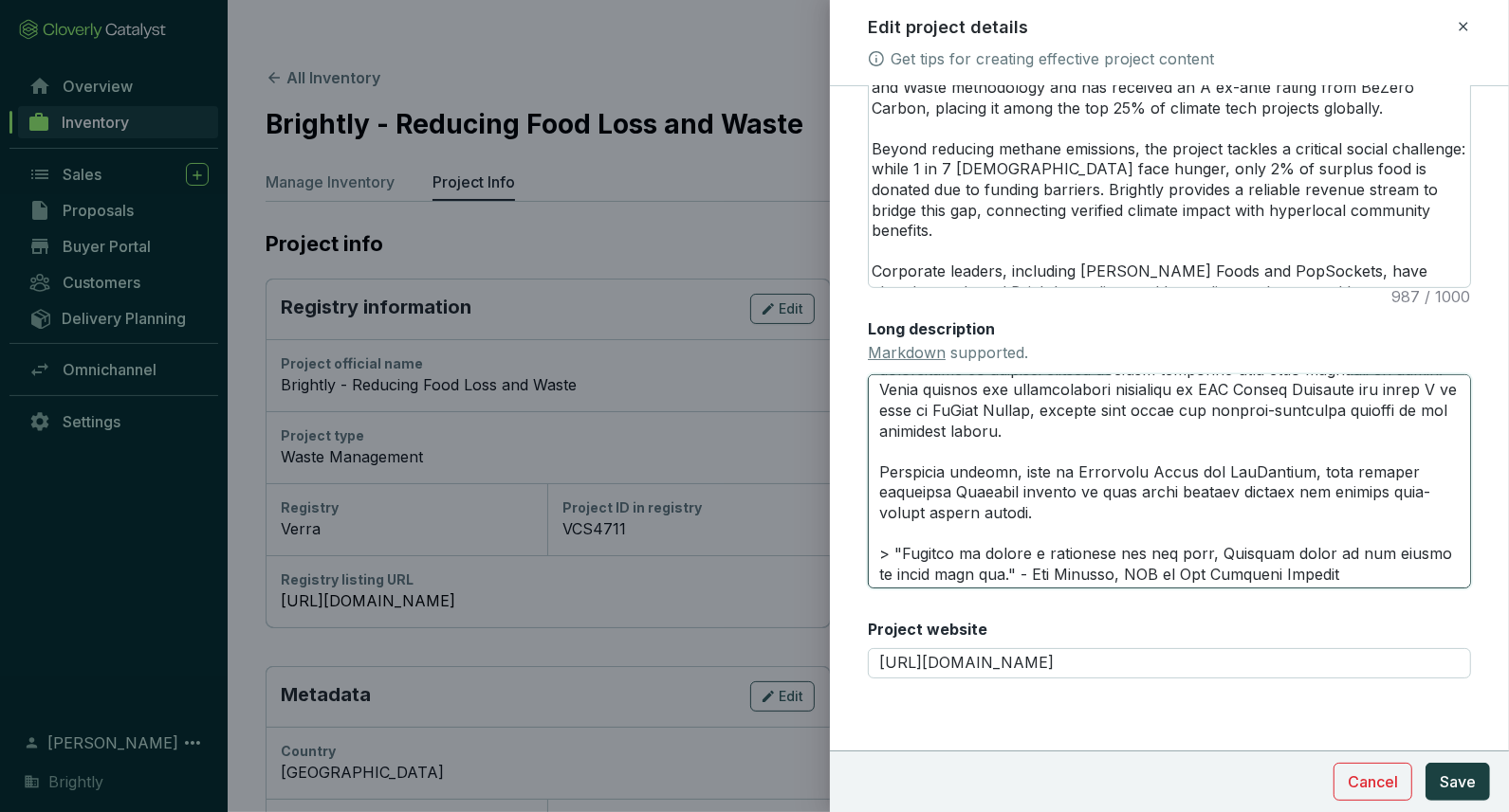
click at [1000, 524] on textarea "Long description Markdown supported." at bounding box center [1169, 482] width 604 height 214
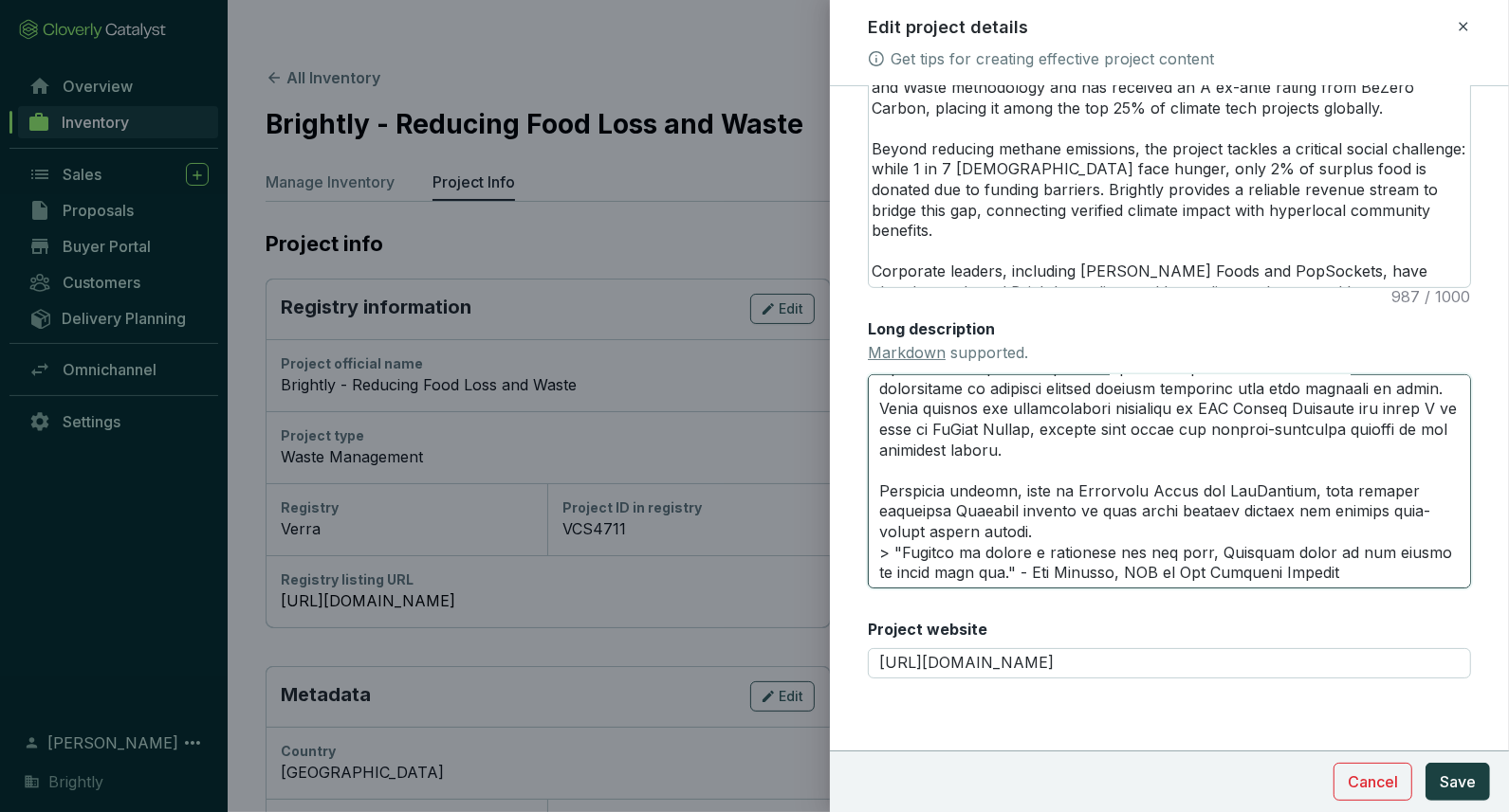
scroll to position [1904, 0]
type textarea "# **LOREMIP DOLORSITAM** --- ### *Consec Adipis*: Elits D ei temp in UtLabo Etd…"
click at [1451, 776] on span "Save" at bounding box center [1458, 783] width 36 height 23
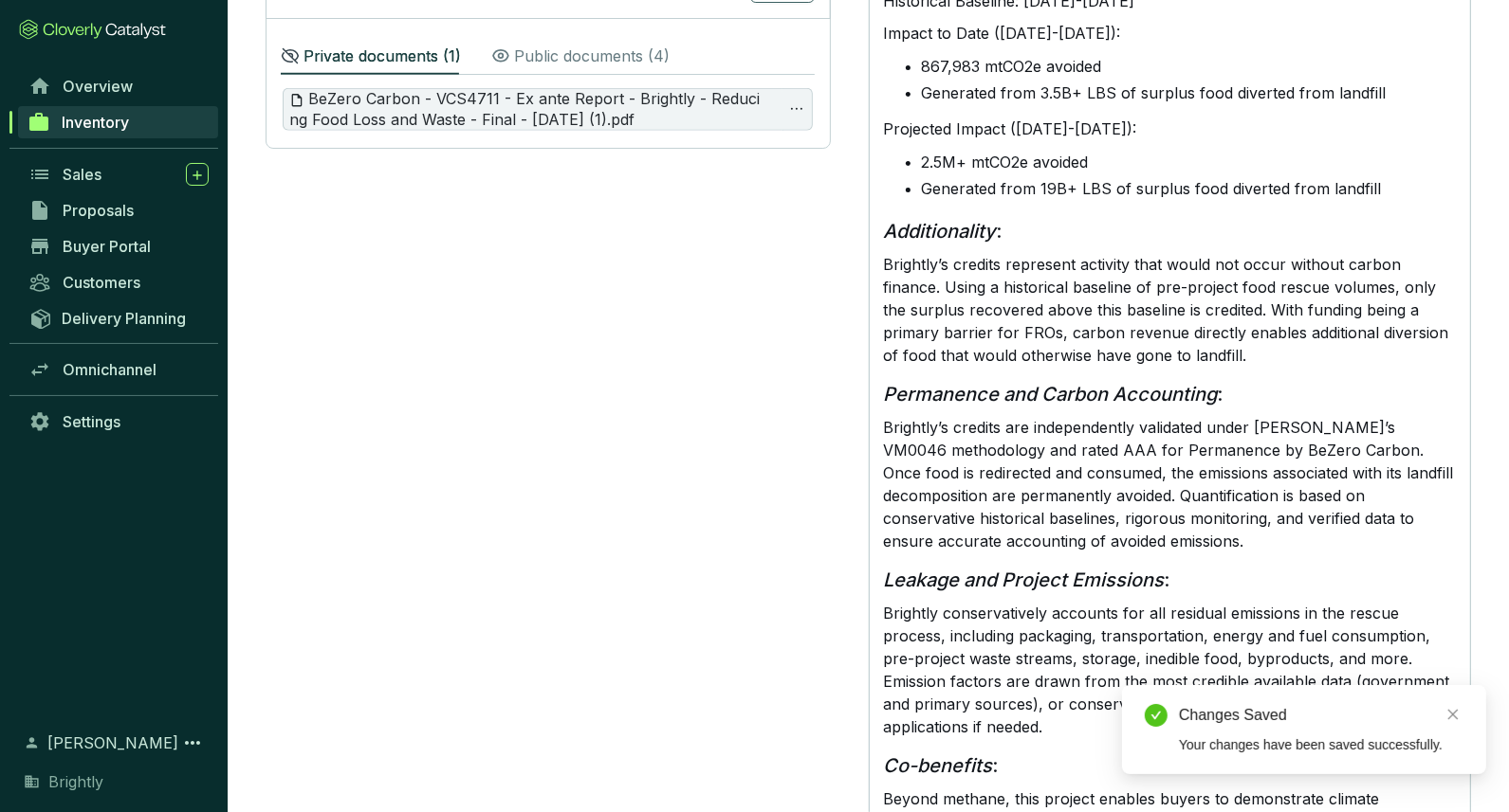
scroll to position [0, 0]
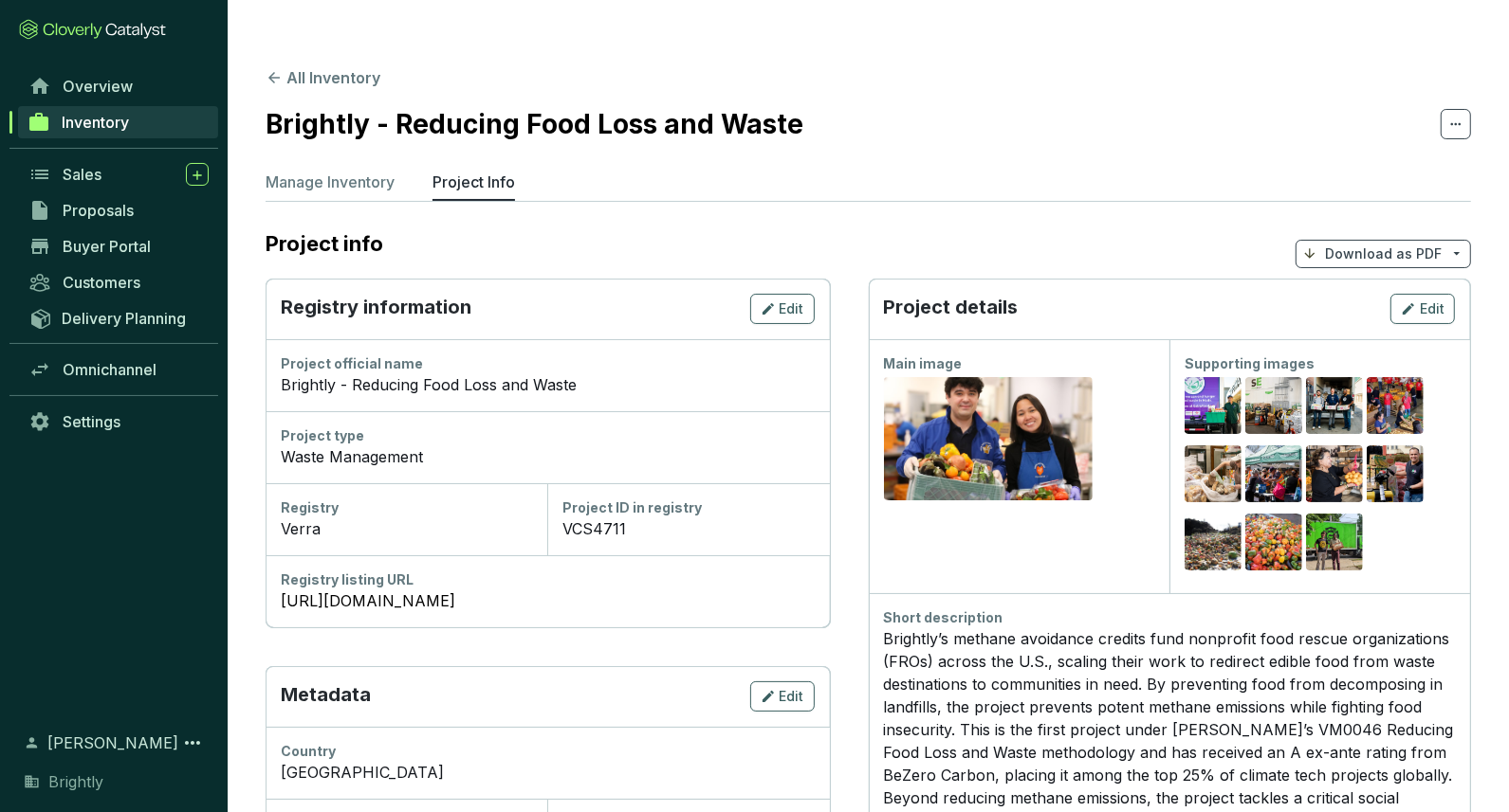
click at [1358, 245] on p "Download as PDF" at bounding box center [1383, 254] width 117 height 19
click at [1411, 257] on span "Show pricing" at bounding box center [1384, 260] width 86 height 15
click at [1209, 171] on ul "Manage Inventory Project Info" at bounding box center [868, 186] width 1205 height 30
click at [1441, 300] on span "Edit" at bounding box center [1432, 309] width 25 height 19
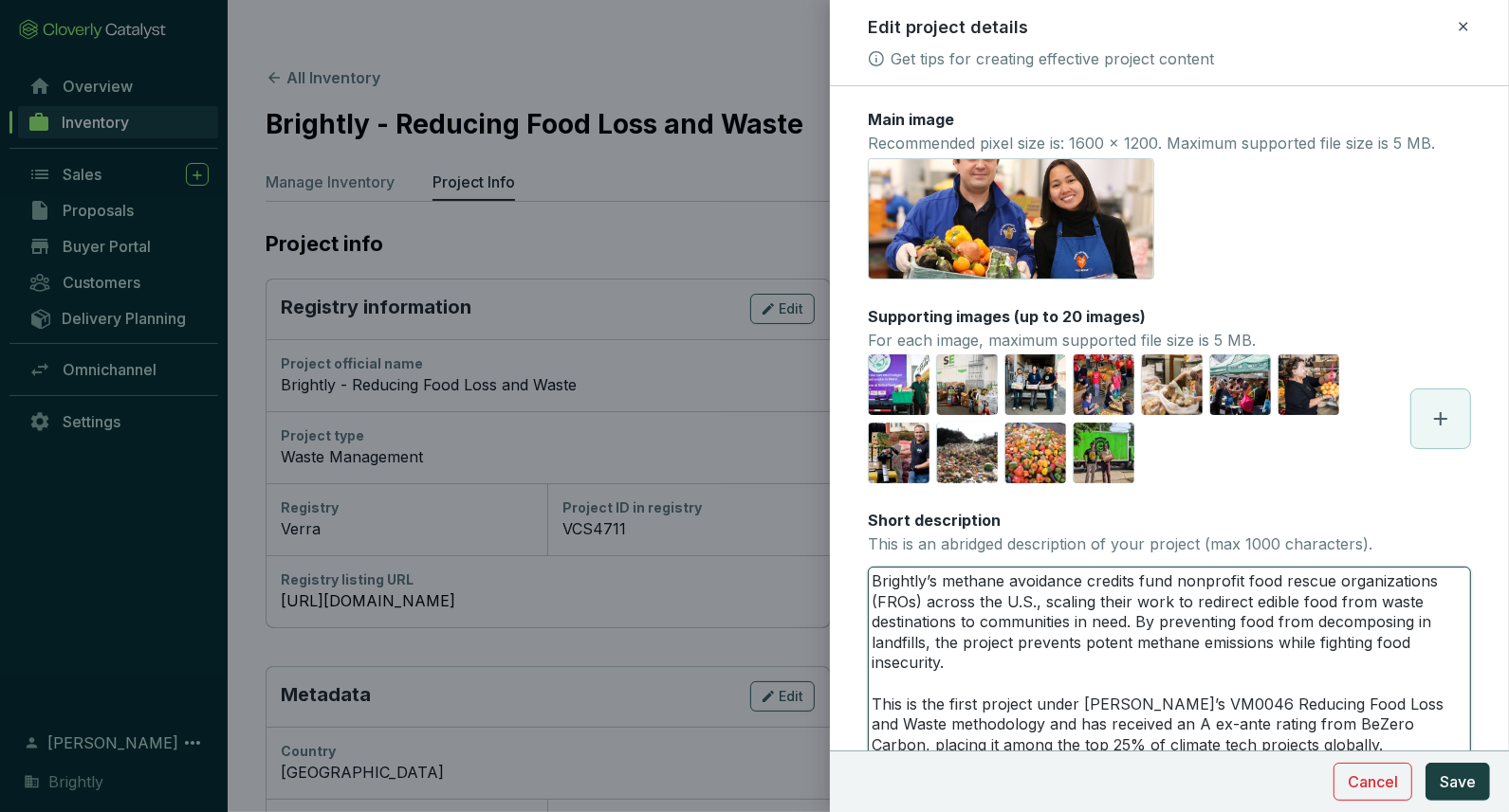
drag, startPoint x: 918, startPoint y: 602, endPoint x: 858, endPoint y: 600, distance: 60.0
click at [858, 601] on form "Main image Recommended pixel size is: 1600 x 1200. Maximum supported file size …" at bounding box center [1169, 769] width 680 height 1320
type textarea "Brightly’s methane avoidance credits fund nonprofit food rescue organizations )…"
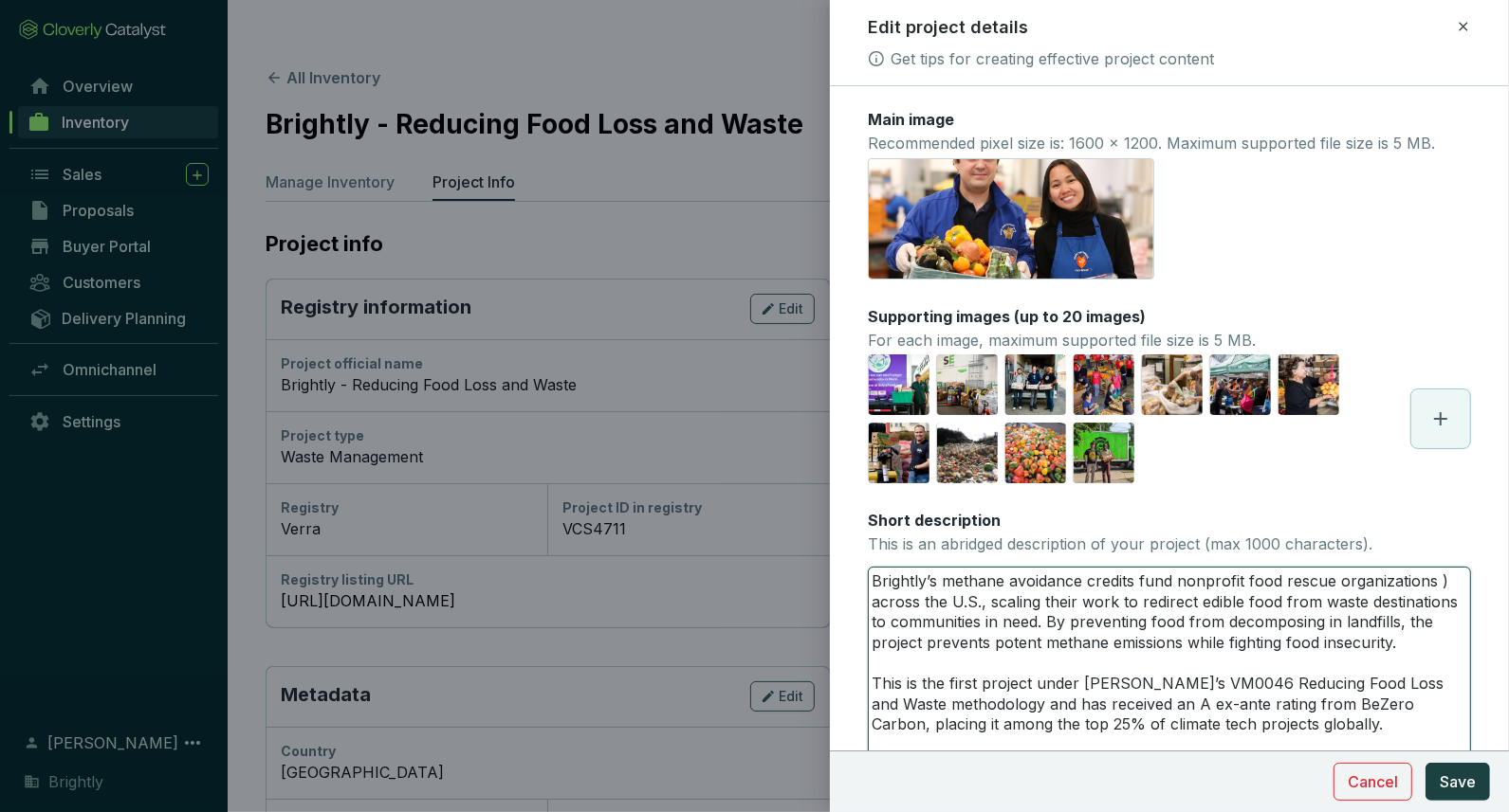
type textarea "Brightly’s methane avoidance credits fund nonprofit food rescue organizations a…"
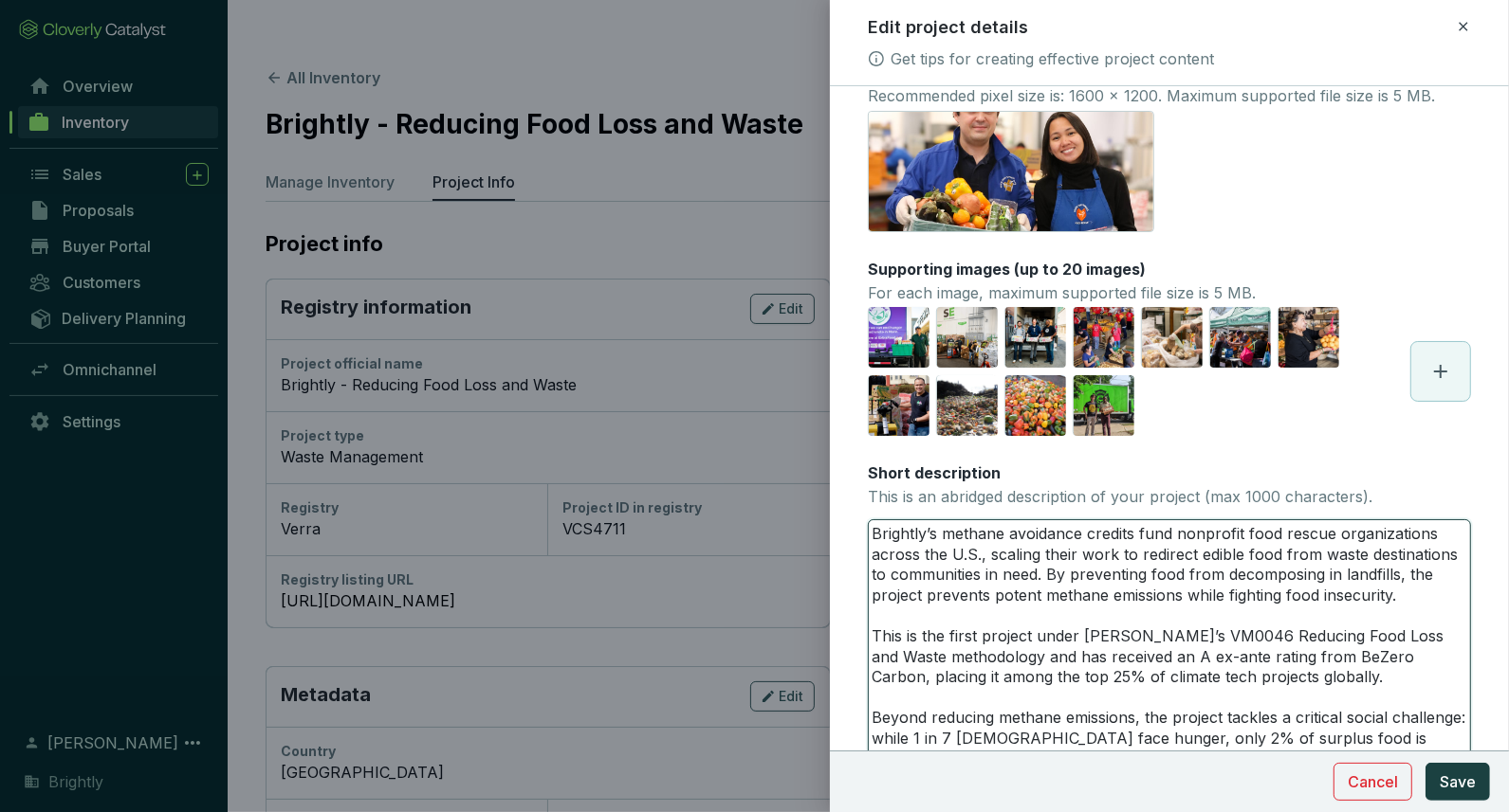
type textarea "Brightly’s methane avoidance credits fund nonprofit food rescue organizations a…"
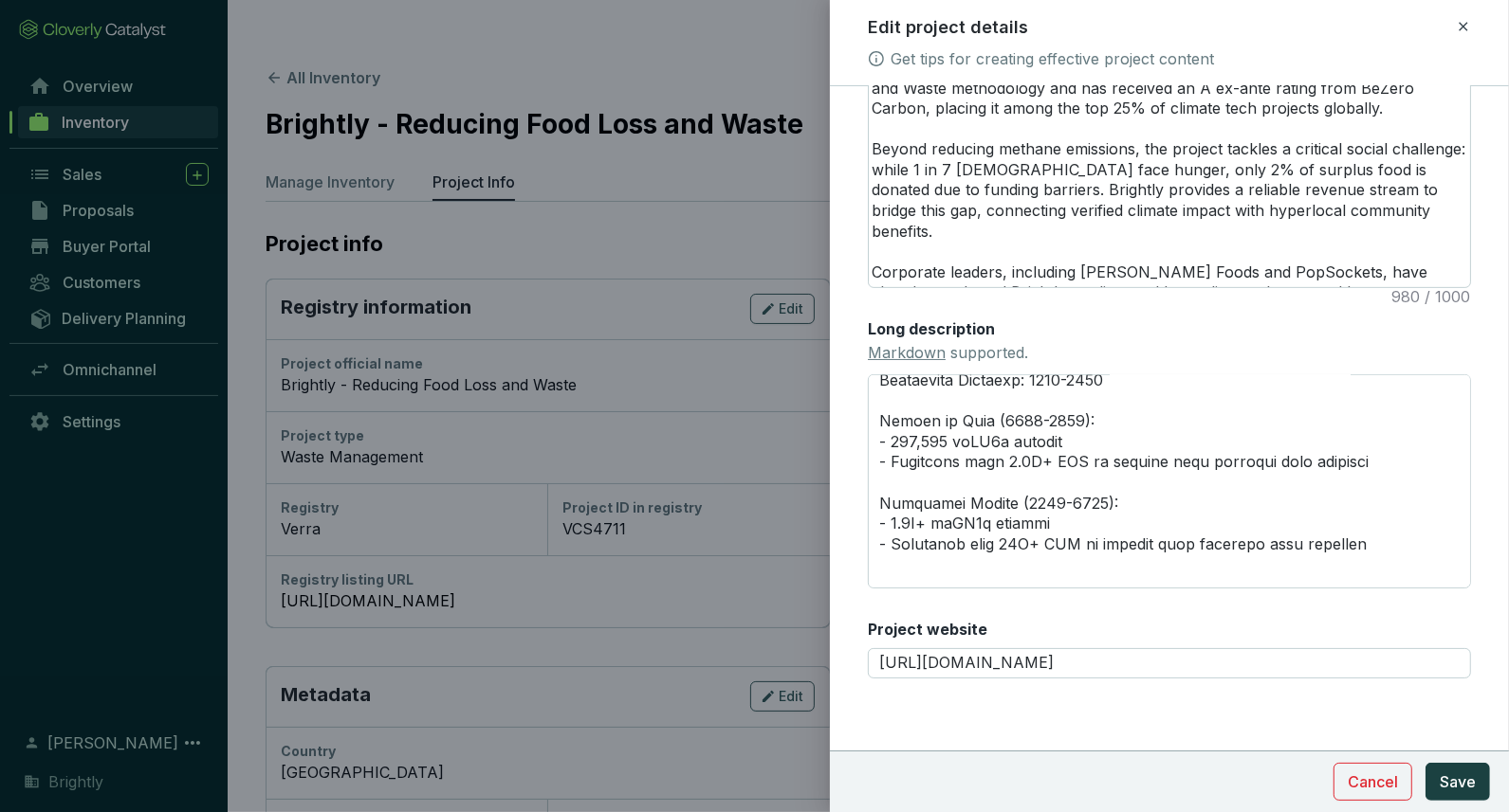
scroll to position [563, 0]
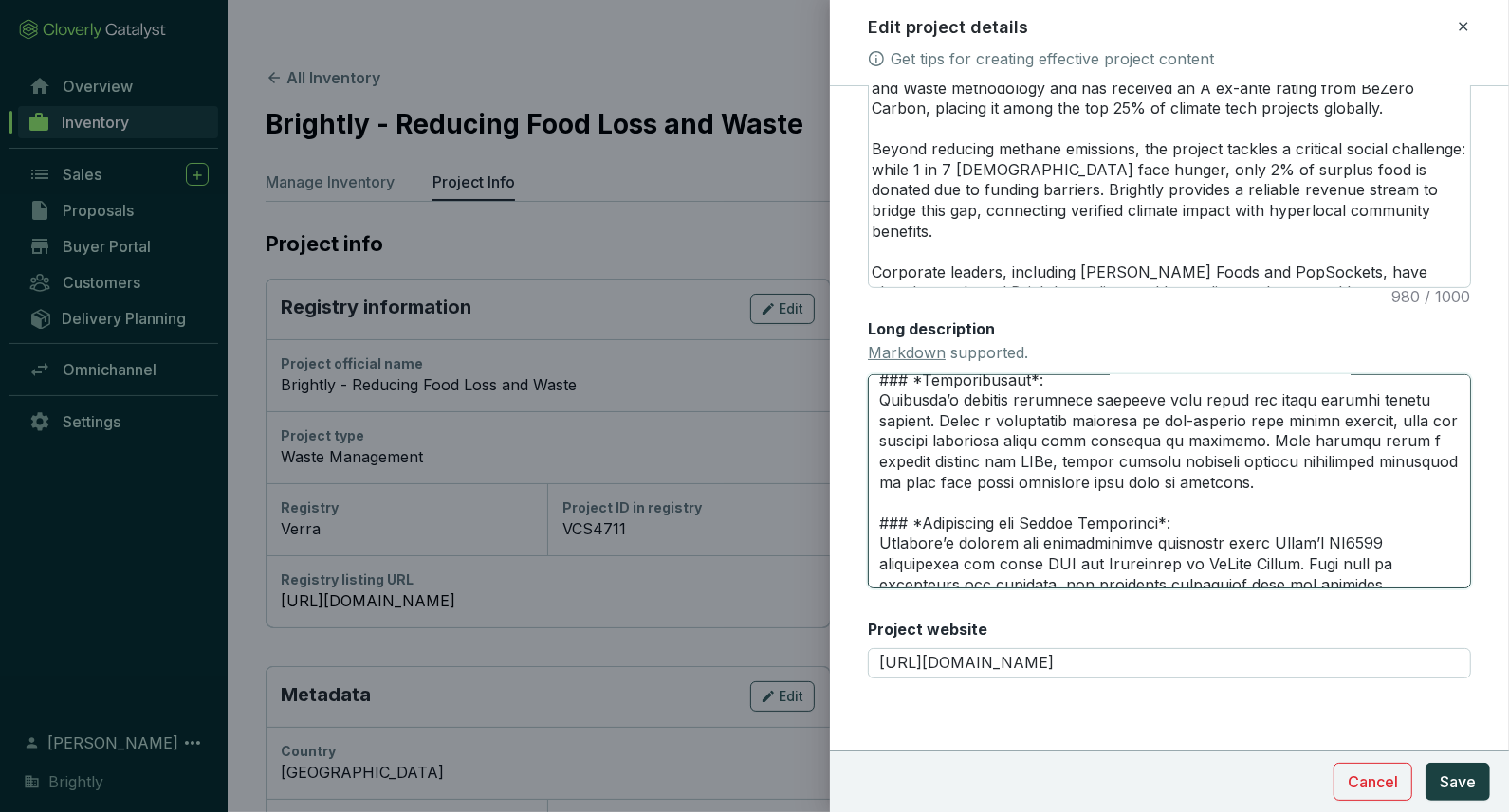
click at [1444, 456] on textarea "Long description Markdown supported." at bounding box center [1169, 482] width 604 height 214
type textarea "# **LOREMIP DOLORSITAM** --- ### *Consec Adipis*: Elits D ei temp in UtLabo Etd…"
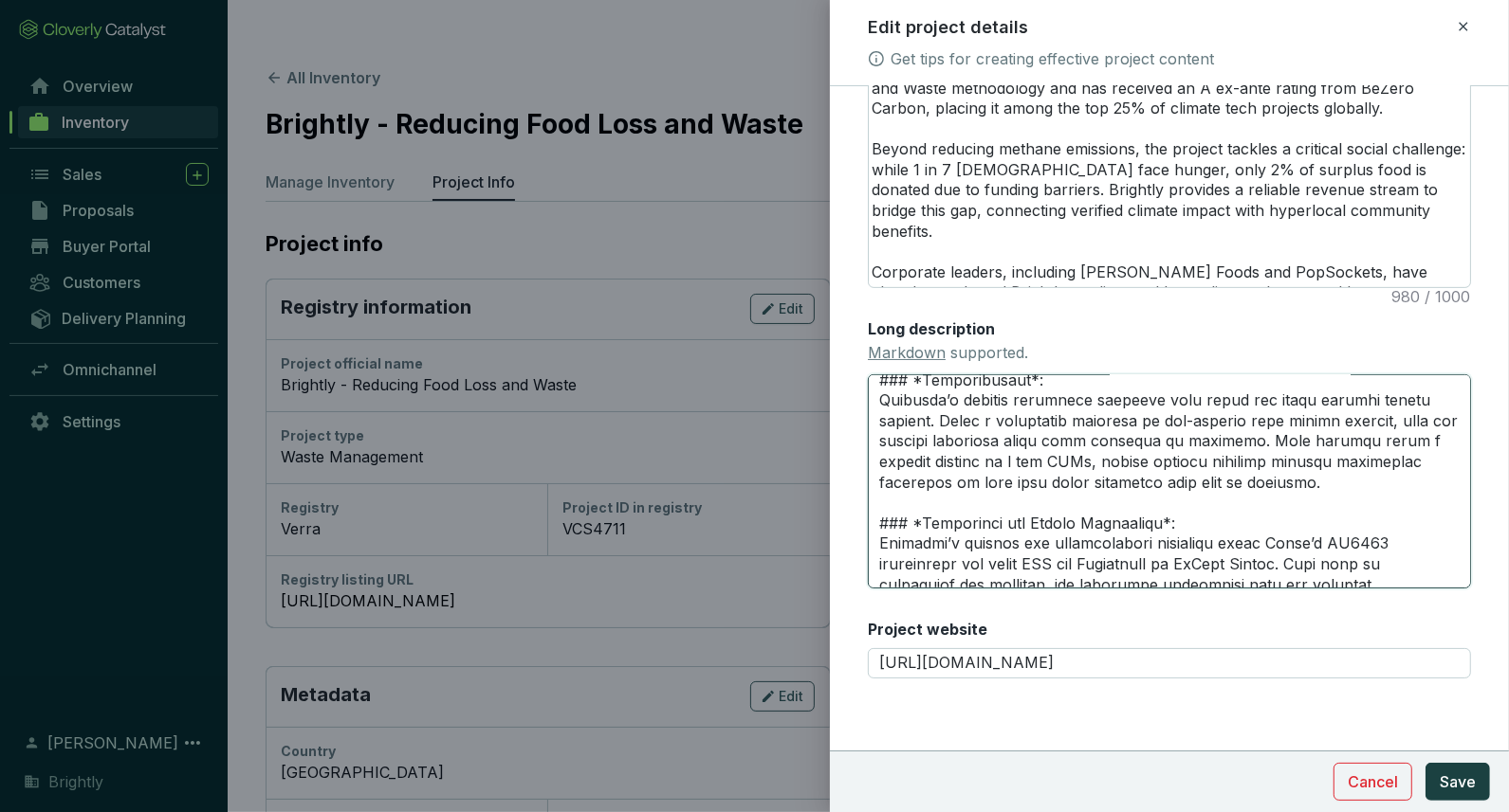
type textarea "# **LOREMIP DOLORSITAM** --- ### *Consec Adipis*: Elits D ei temp in UtLabo Etd…"
drag, startPoint x: 992, startPoint y: 480, endPoint x: 959, endPoint y: 480, distance: 33.0
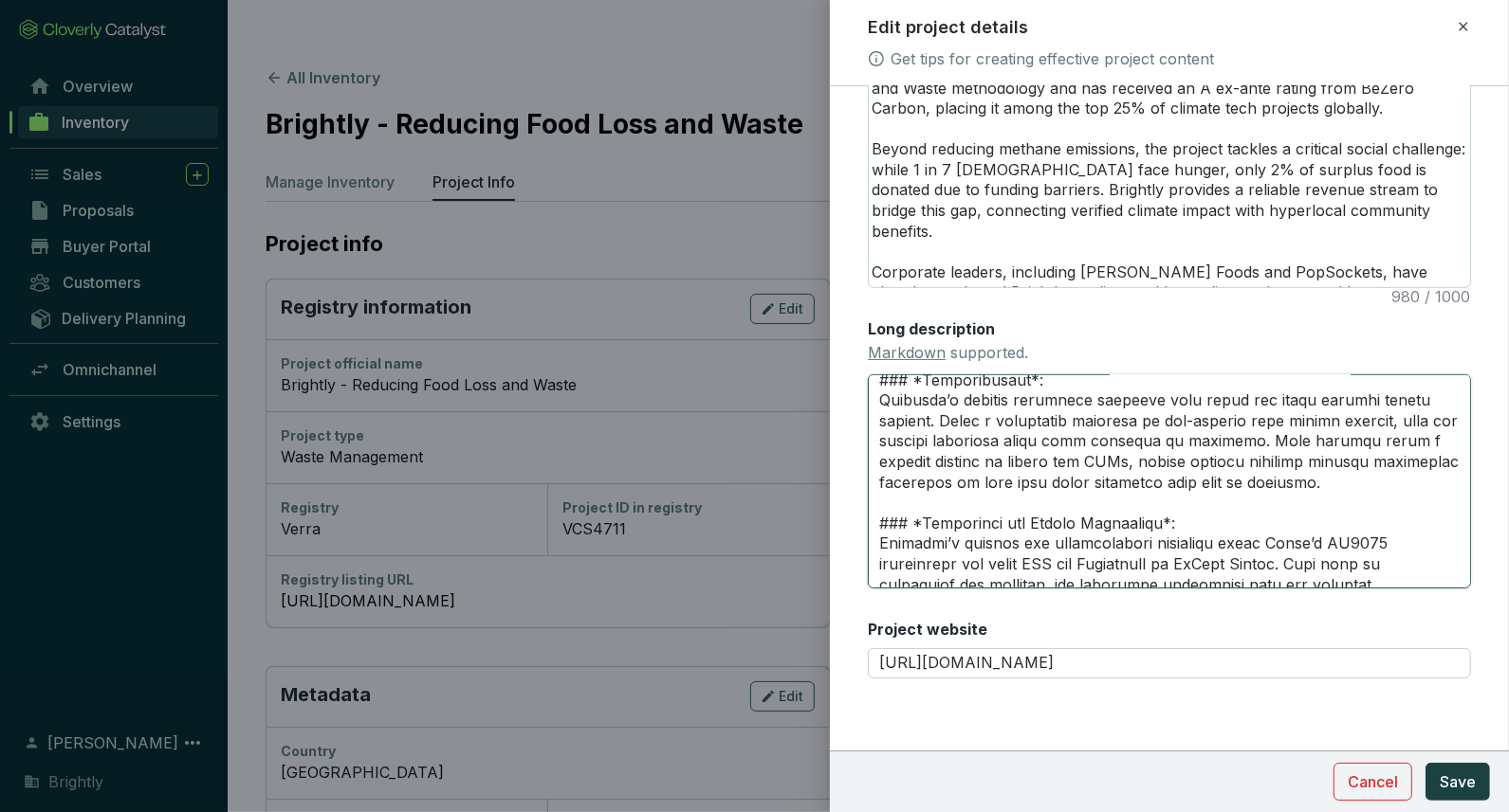
click at [959, 480] on textarea "Long description Markdown supported." at bounding box center [1169, 482] width 604 height 214
type textarea "# **LOREMIP DOLORSITAM** --- ### *Consec Adipis*: Elits D ei temp in UtLabo Etd…"
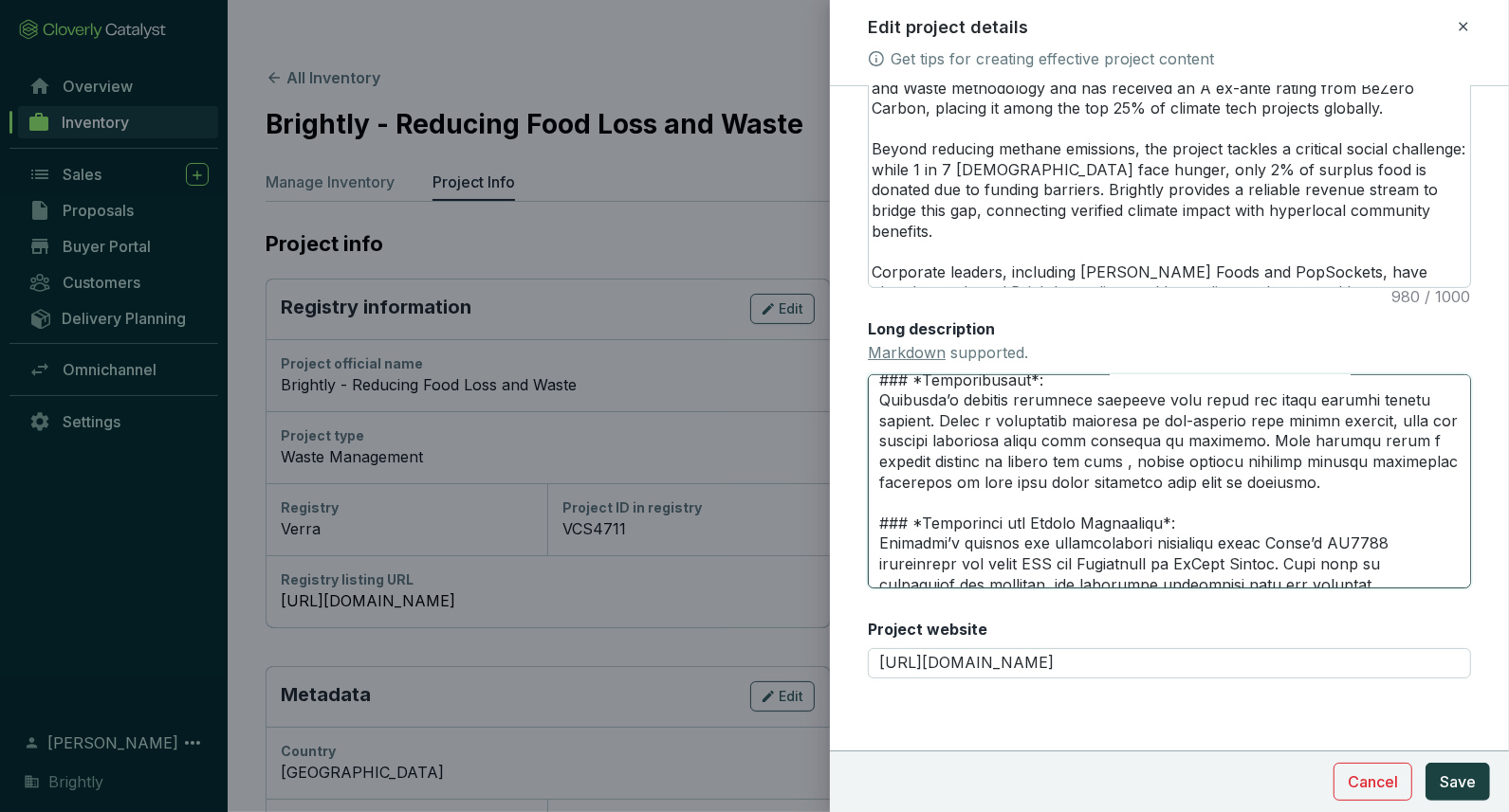
type textarea "# **LOREMIP DOLORSITAM** --- ### *Consec Adipis*: Elits D ei temp in UtLabo Etd…"
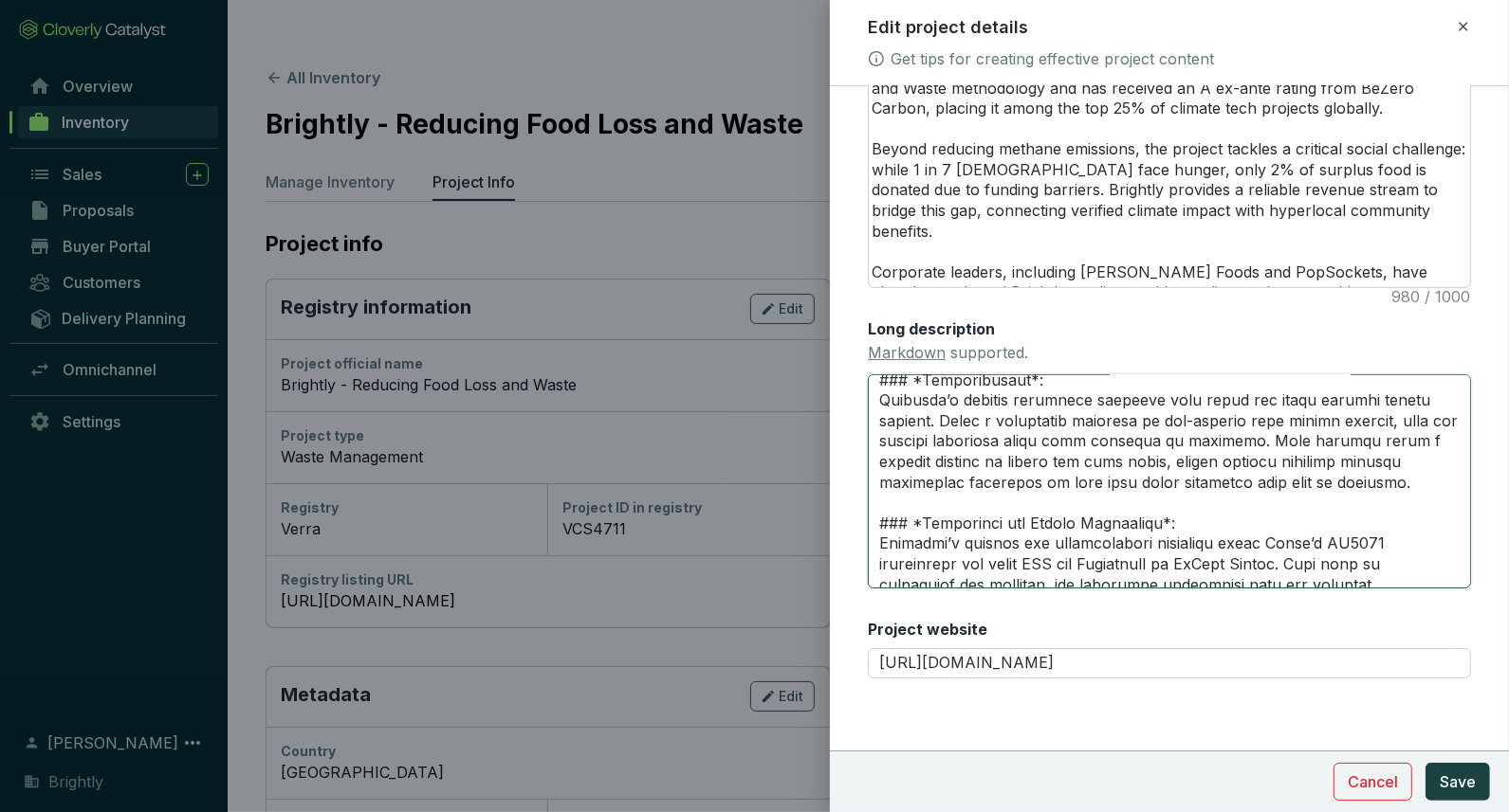
type textarea "# **LOREMIP DOLORSITAM** --- ### *Consec Adipis*: Elits D ei temp in UtLabo Etd…"
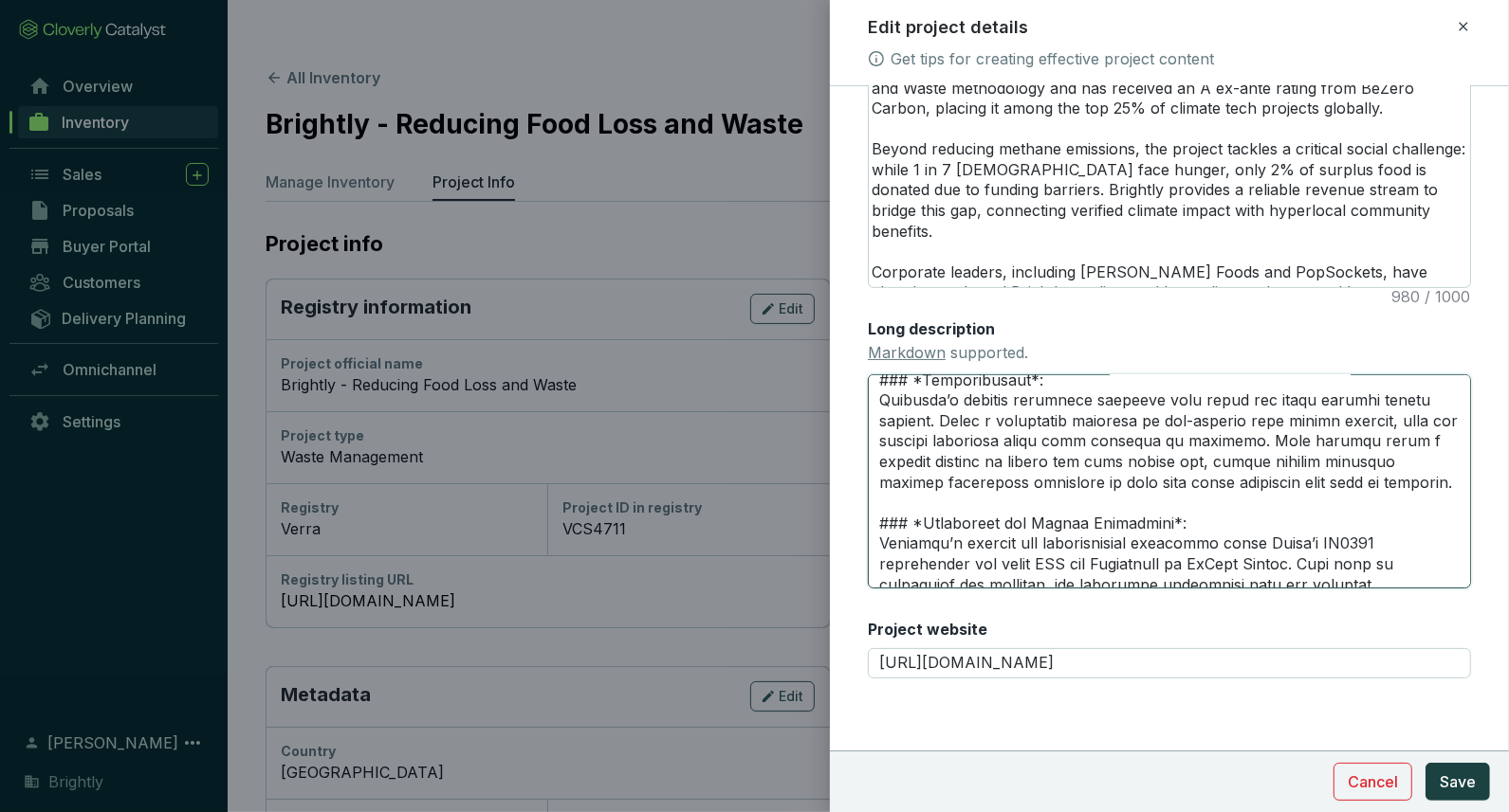
type textarea "# **LOREMIP DOLORSITAM** --- ### *Consec Adipis*: Elits D ei temp in UtLabo Etd…"
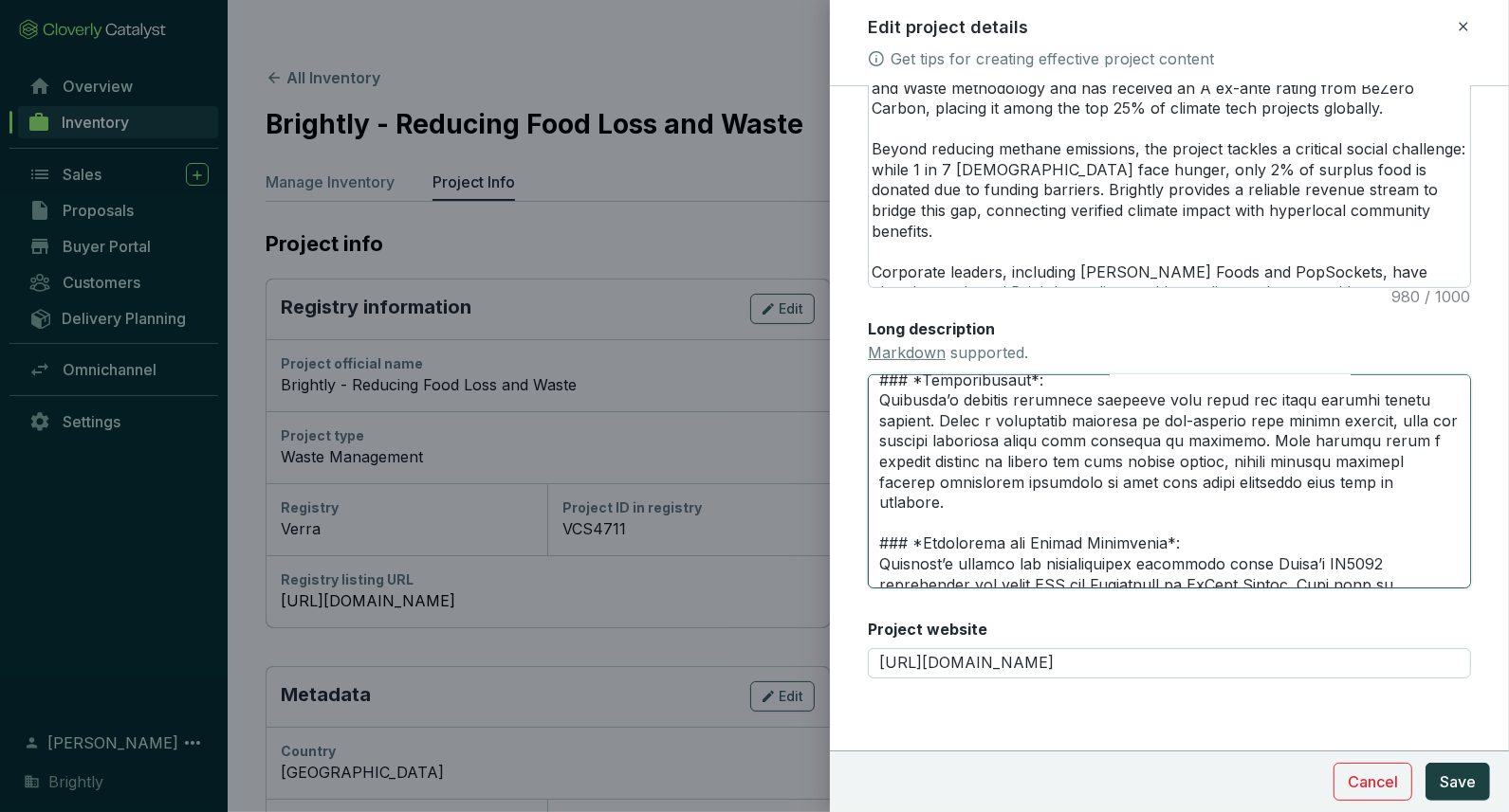
type textarea "# **LOREMIP DOLORSITAM** --- ### *Consec Adipis*: Elits D ei temp in UtLabo Etd…"
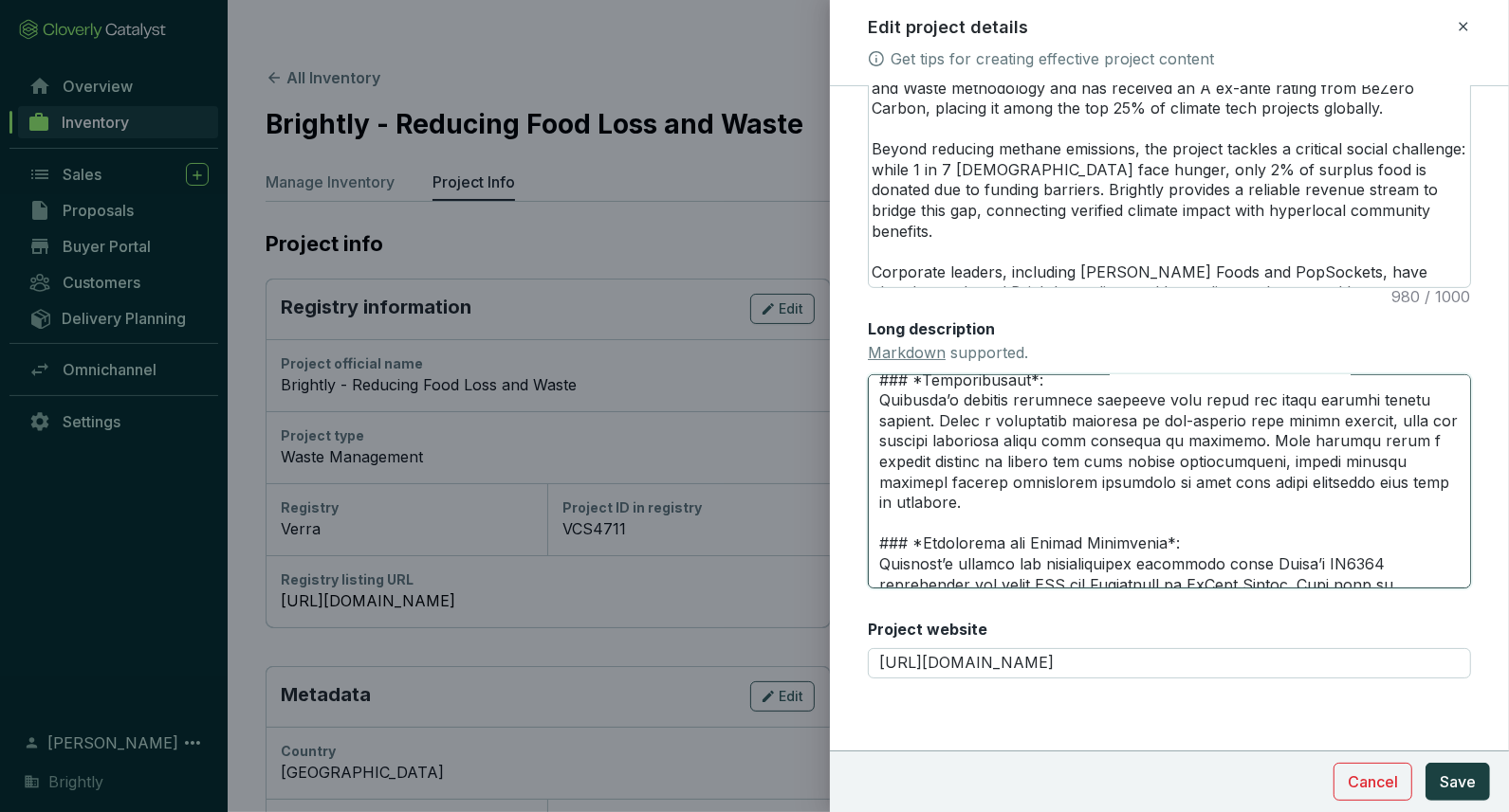
scroll to position [569, 0]
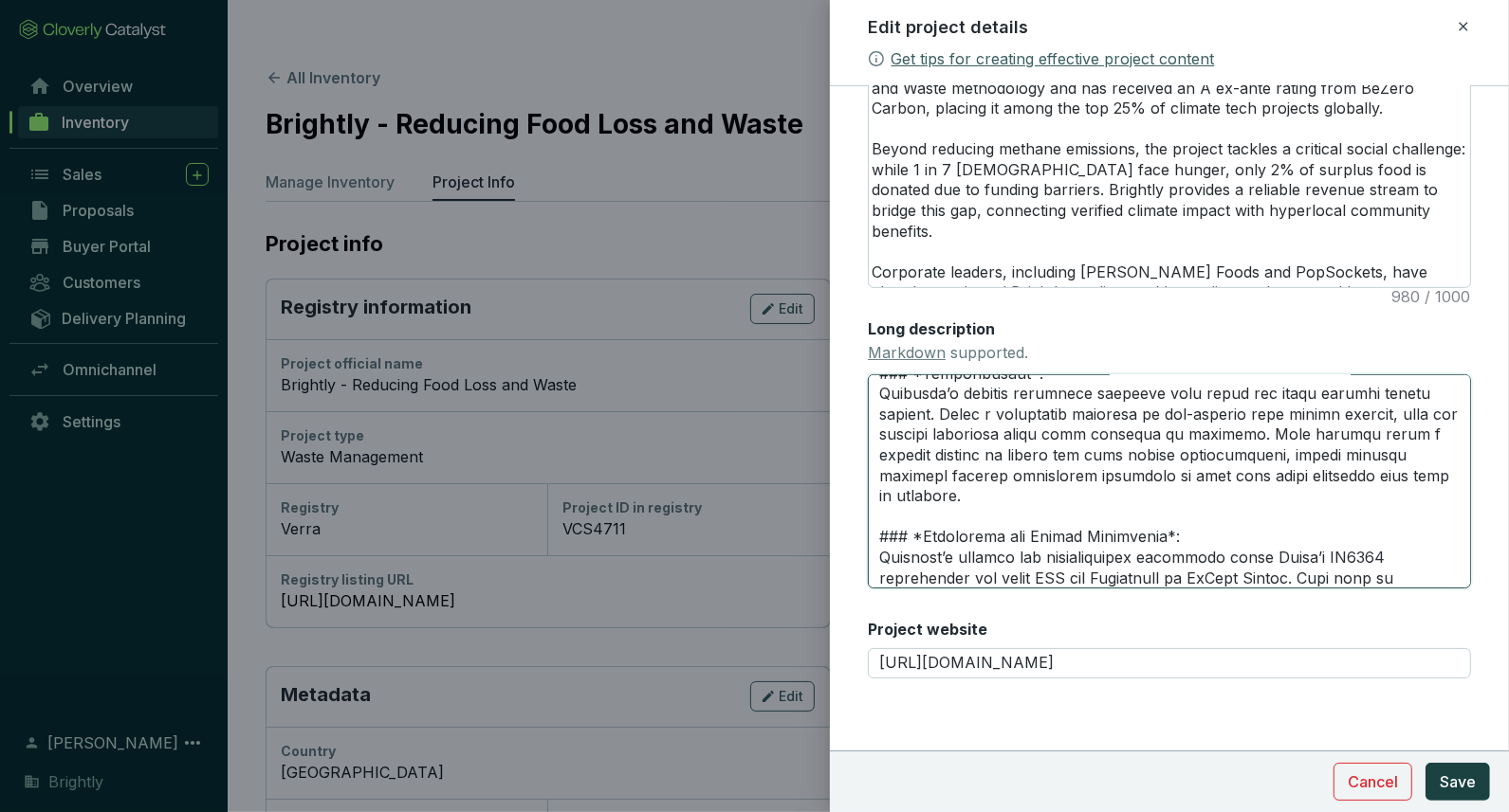
type textarea "# **LOREMIP DOLORSITAM** --- ### *Consec Adipis*: Elits D ei temp in UtLabo Etd…"
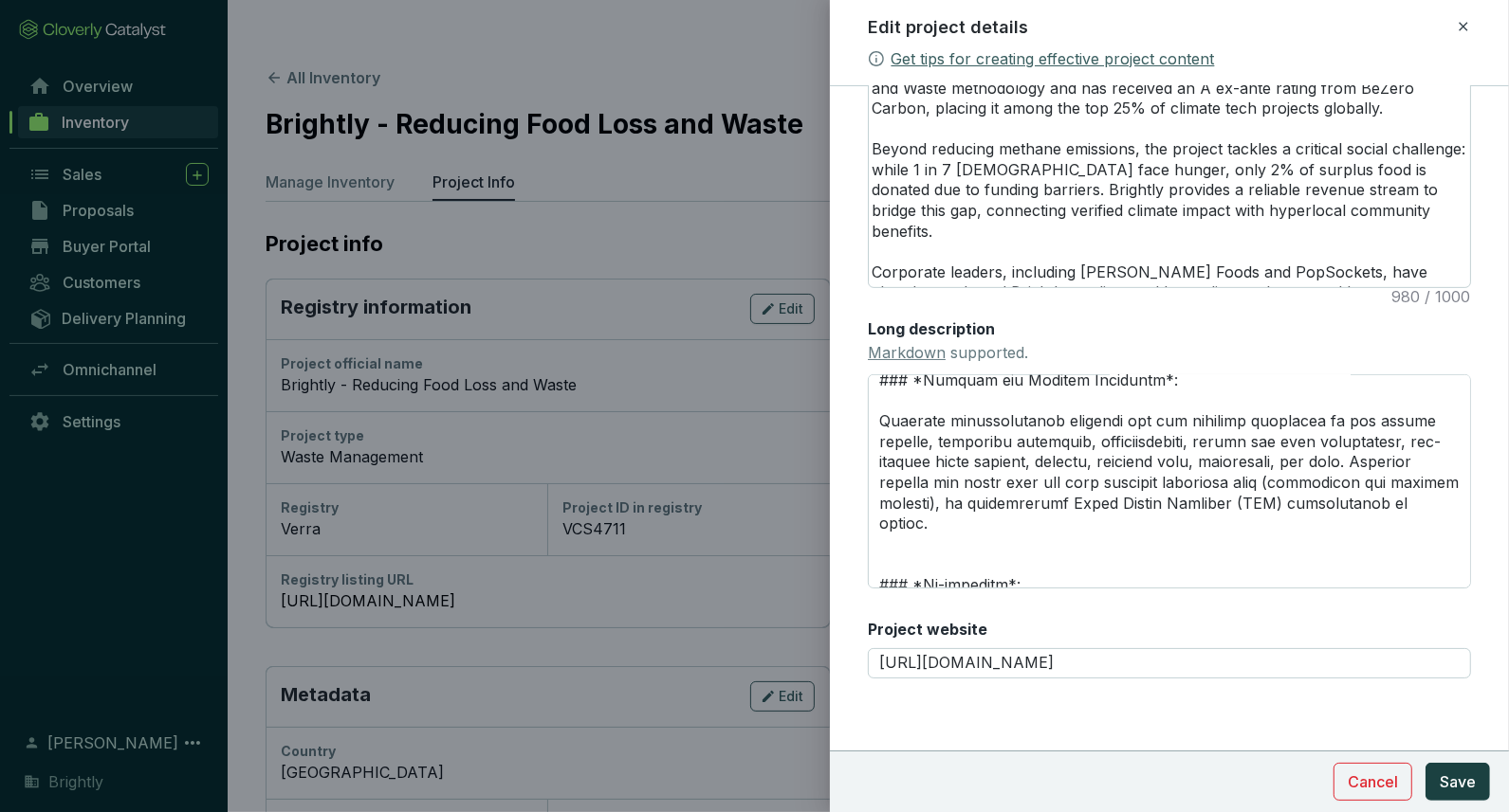
scroll to position [1053, 0]
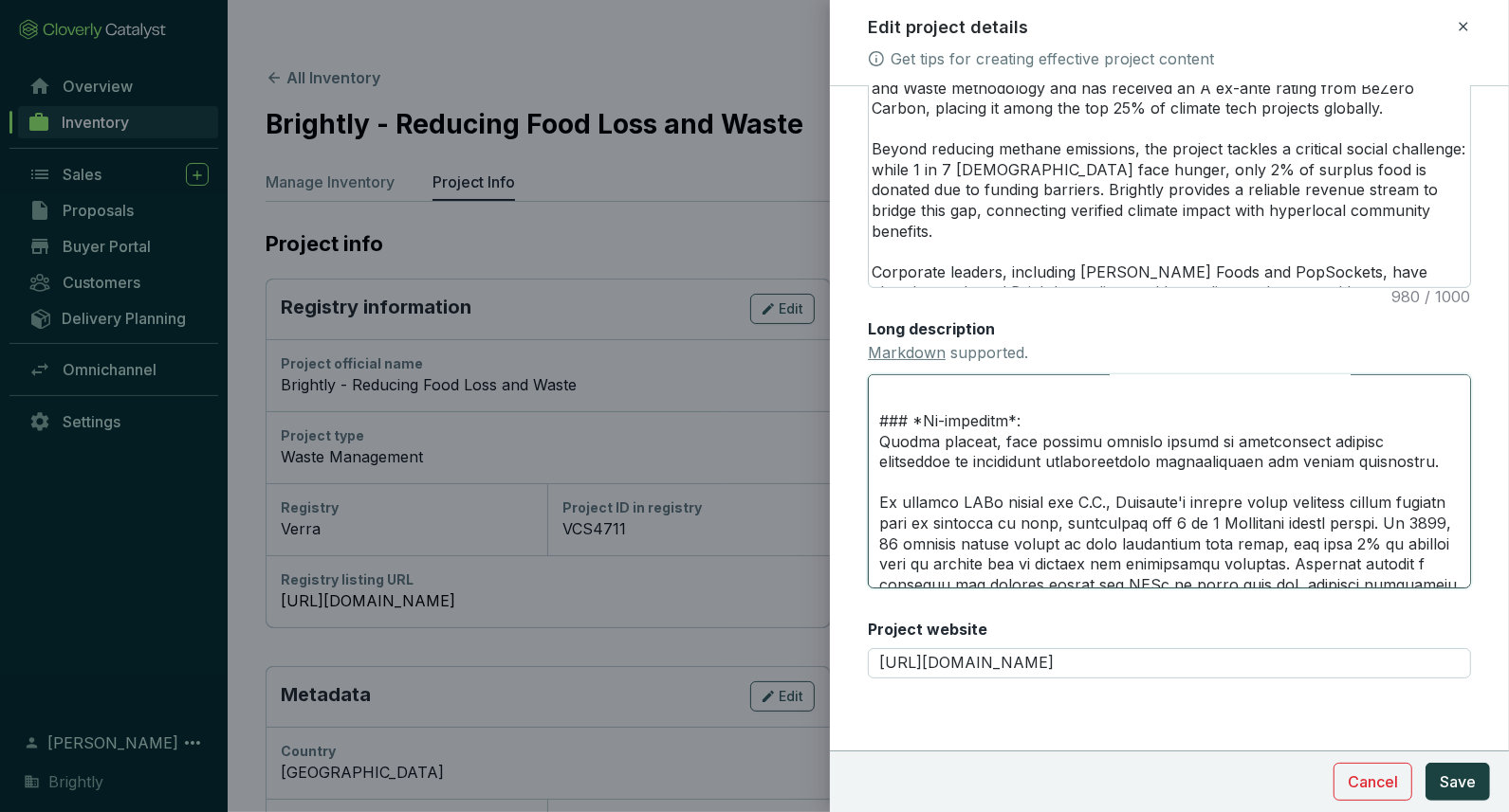
drag, startPoint x: 959, startPoint y: 481, endPoint x: 997, endPoint y: 480, distance: 38.0
click at [997, 480] on textarea "Long description Markdown supported." at bounding box center [1169, 482] width 604 height 214
type textarea "# **LOREMIP DOLORSITAM** --- ### *Consec Adipis*: Elits D ei temp in UtLabo Etd…"
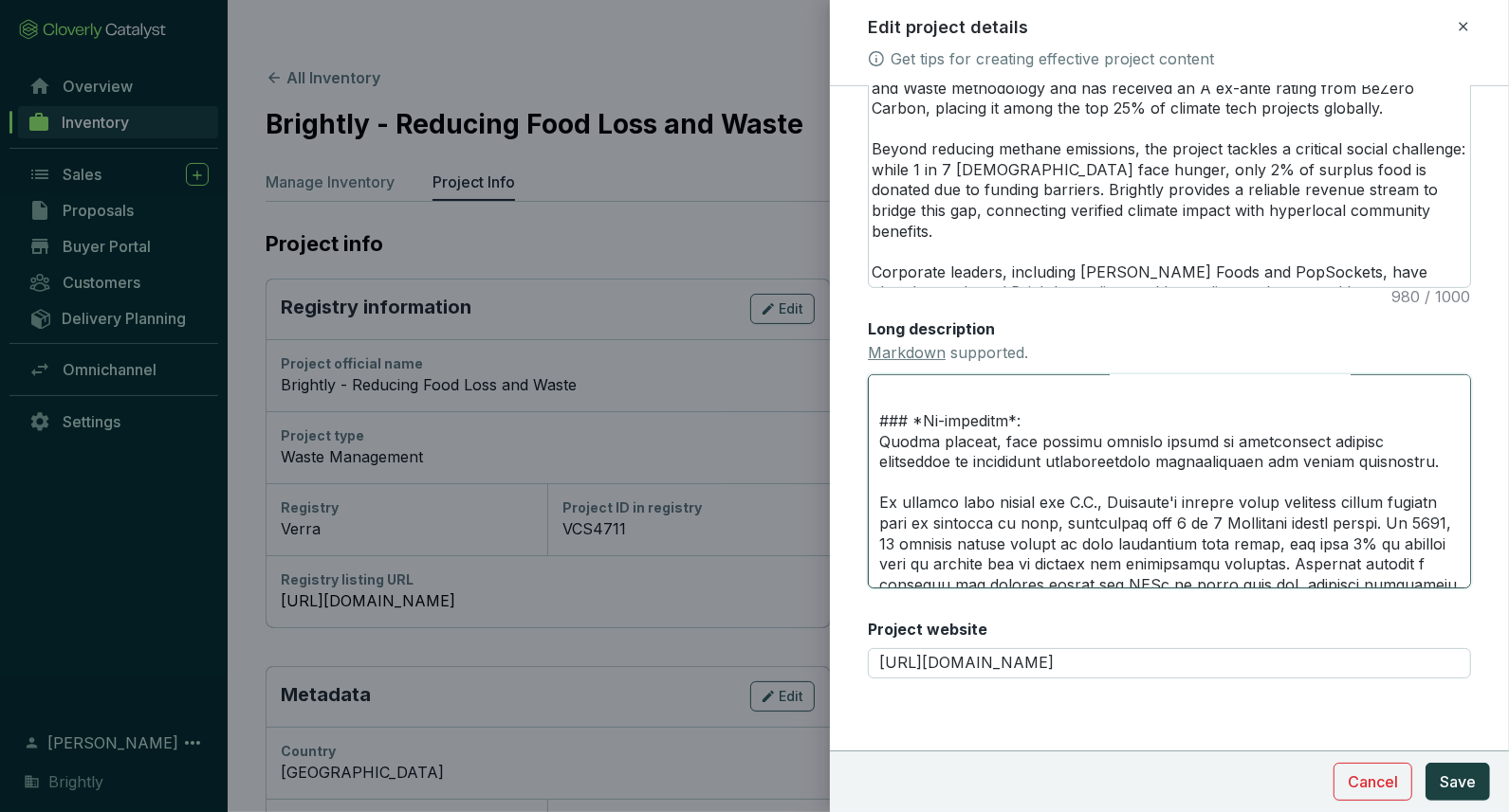
type textarea "# **LOREMIP DOLORSITAM** --- ### *Consec Adipis*: Elits D ei temp in UtLabo Etd…"
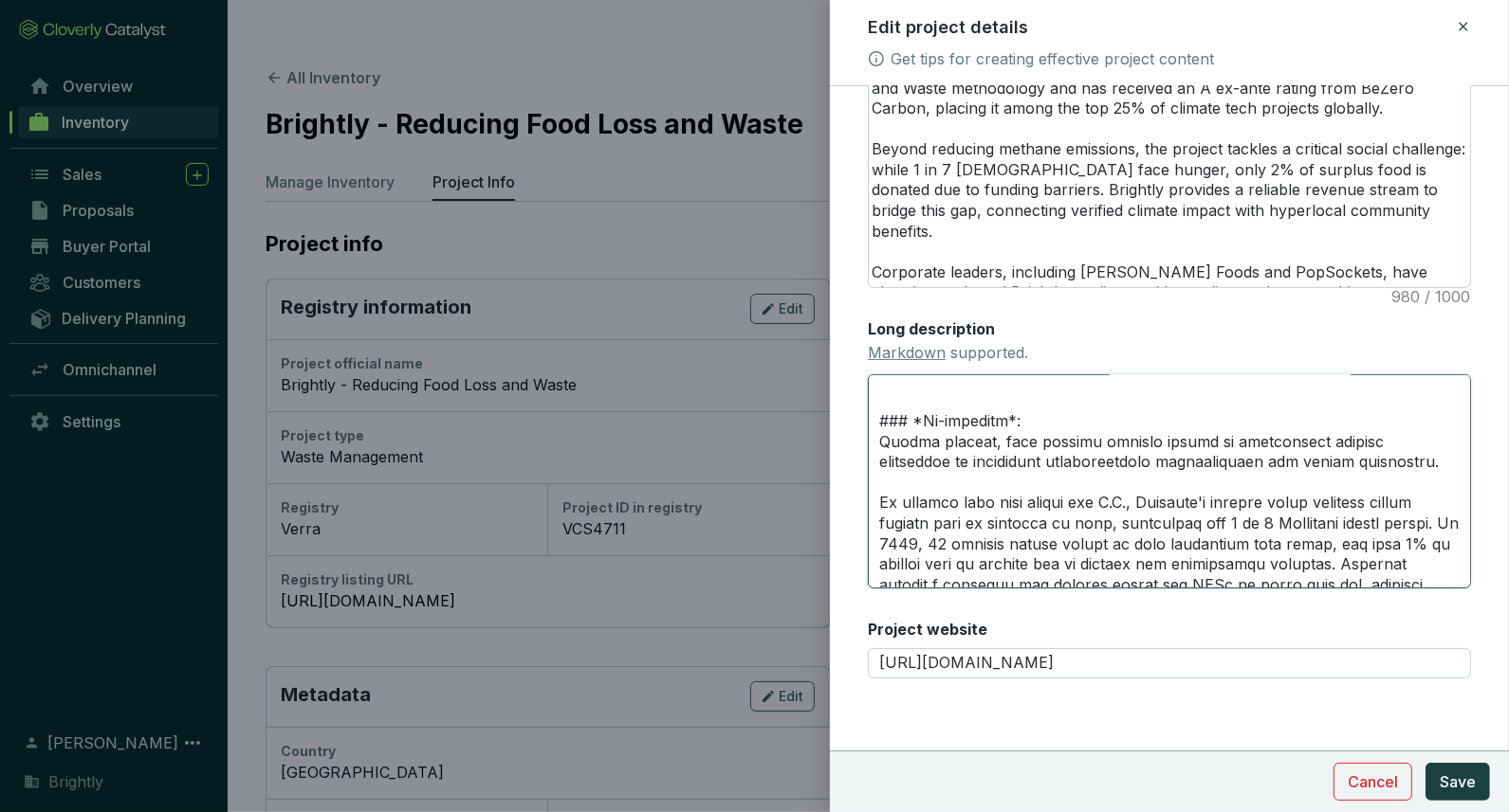
type textarea "# **LOREMIP DOLORSITAM** --- ### *Consec Adipis*: Elits D ei temp in UtLabo Etd…"
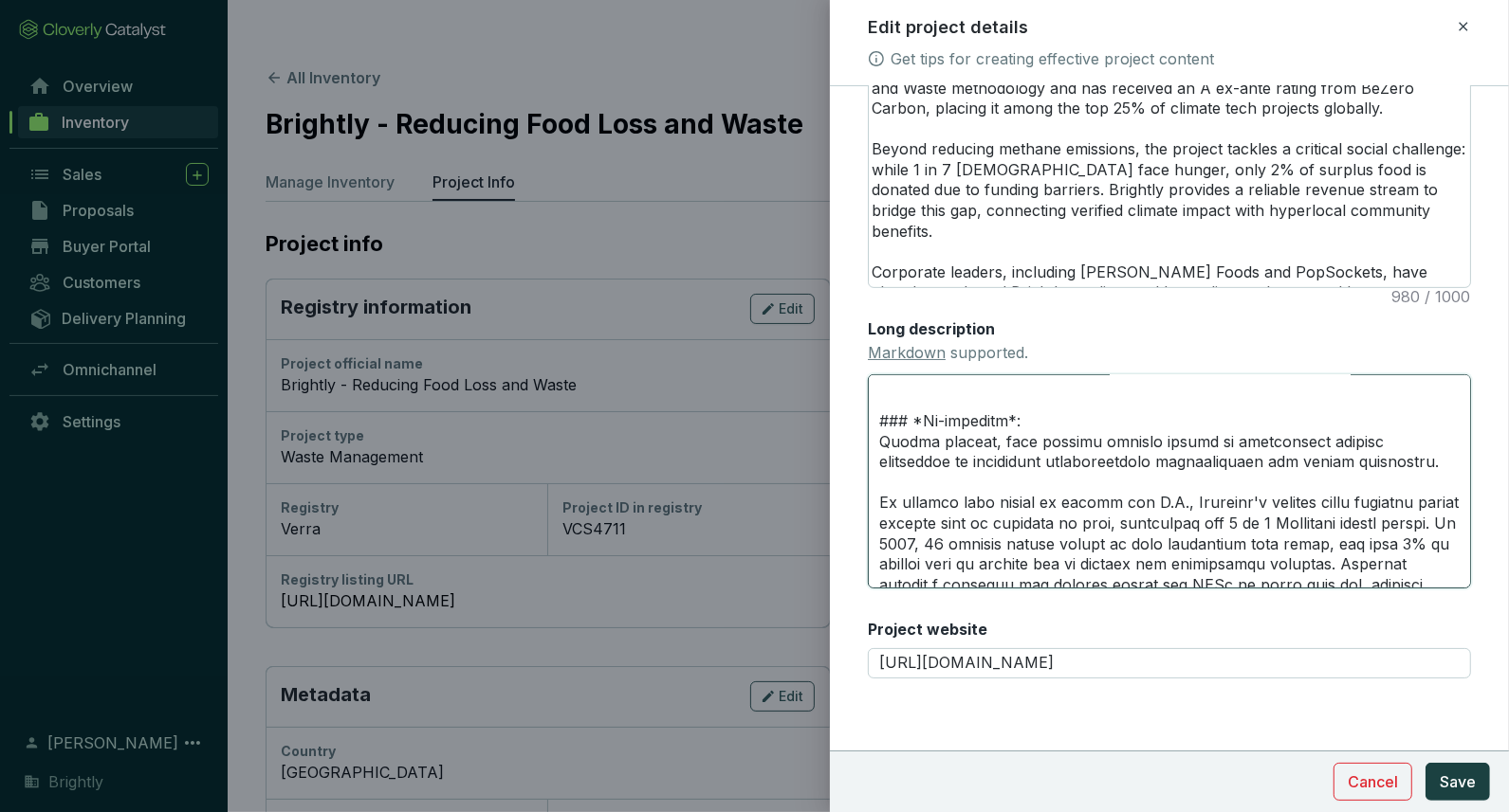
type textarea "# **LOREMIP DOLORSITAM** --- ### *Consec Adipis*: Elits D ei temp in UtLabo Etd…"
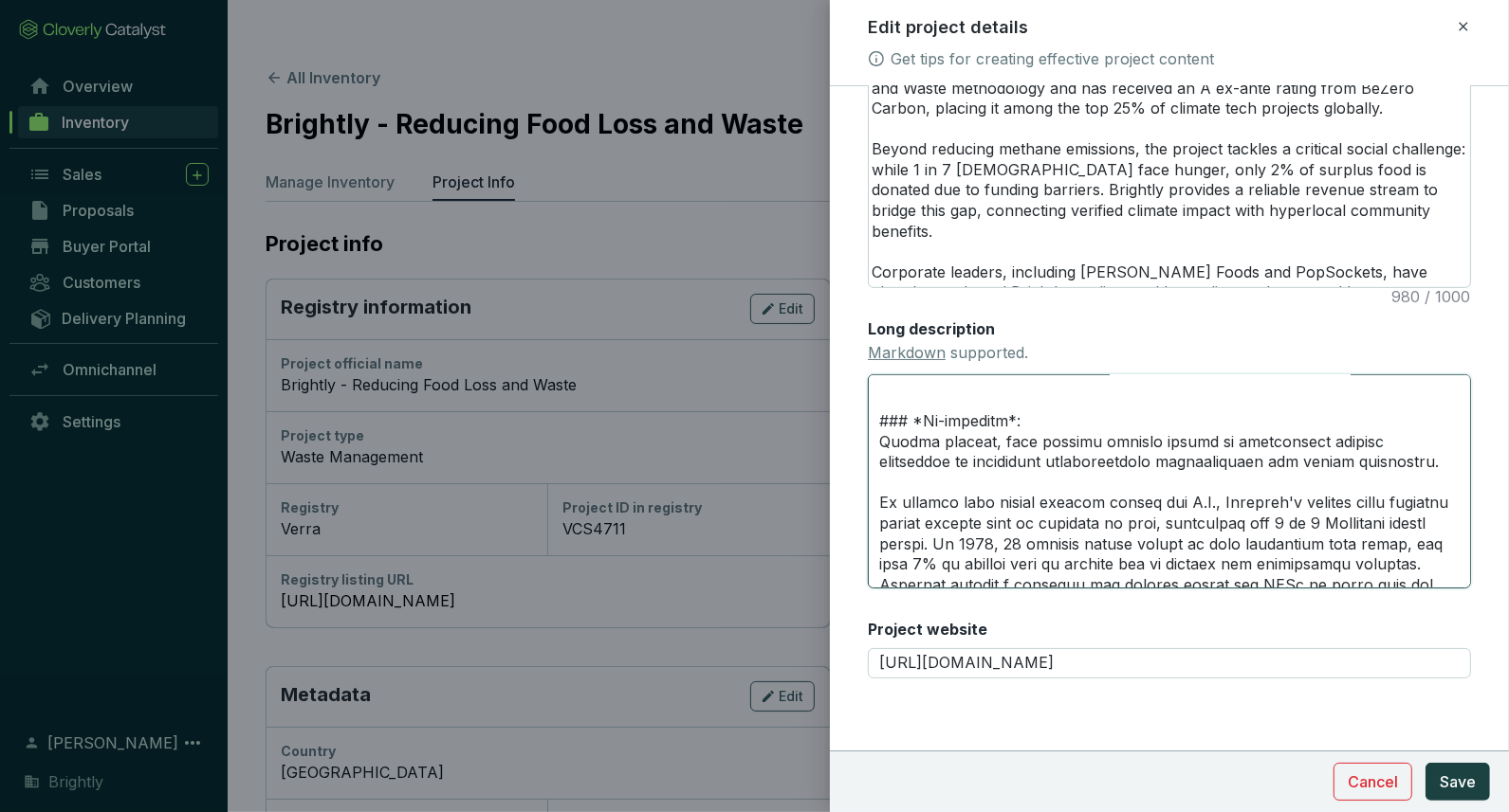
type textarea "# **LOREMIP DOLORSITAM** --- ### *Consec Adipis*: Elits D ei temp in UtLabo Etd…"
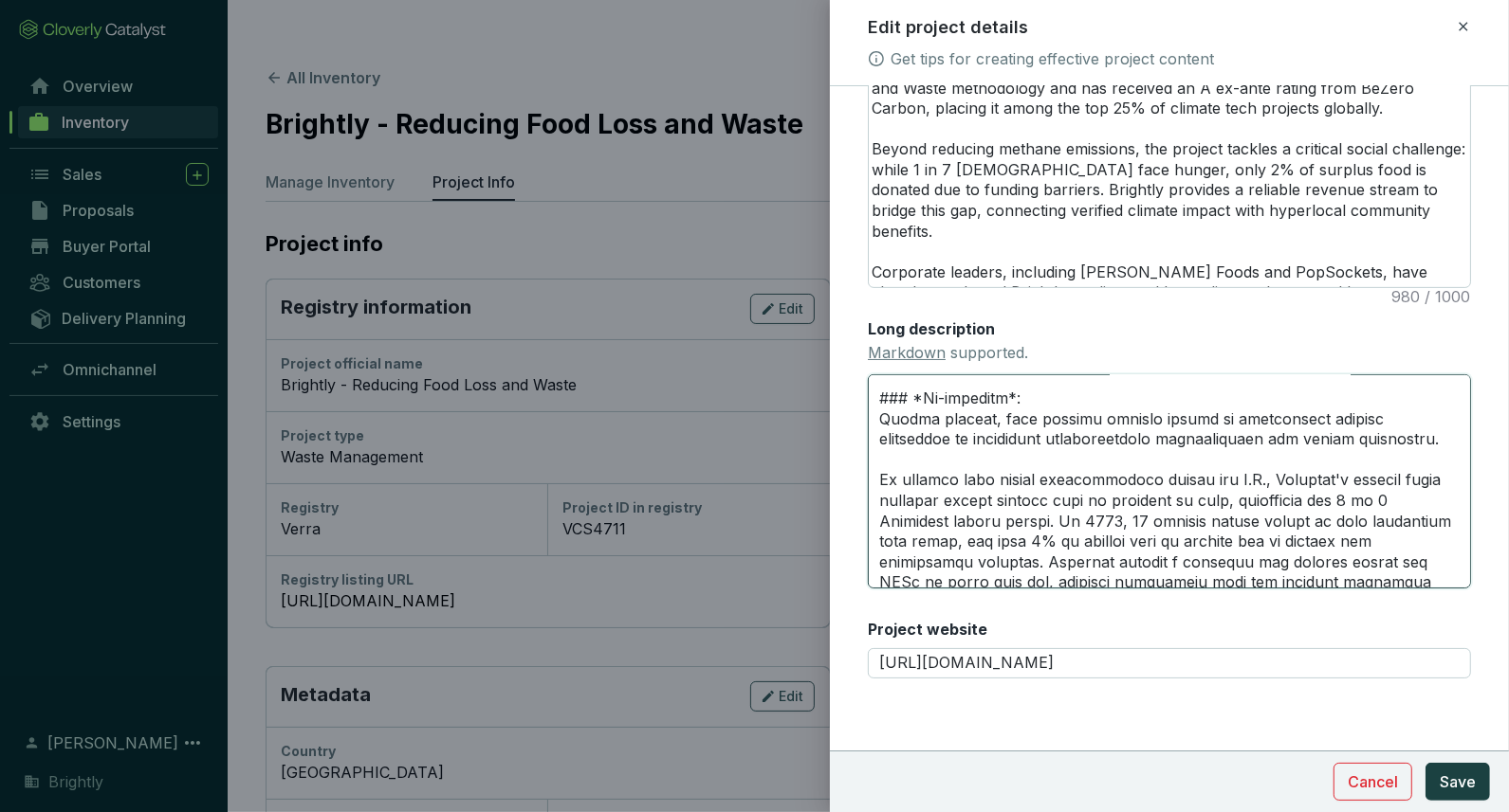
scroll to position [1091, 0]
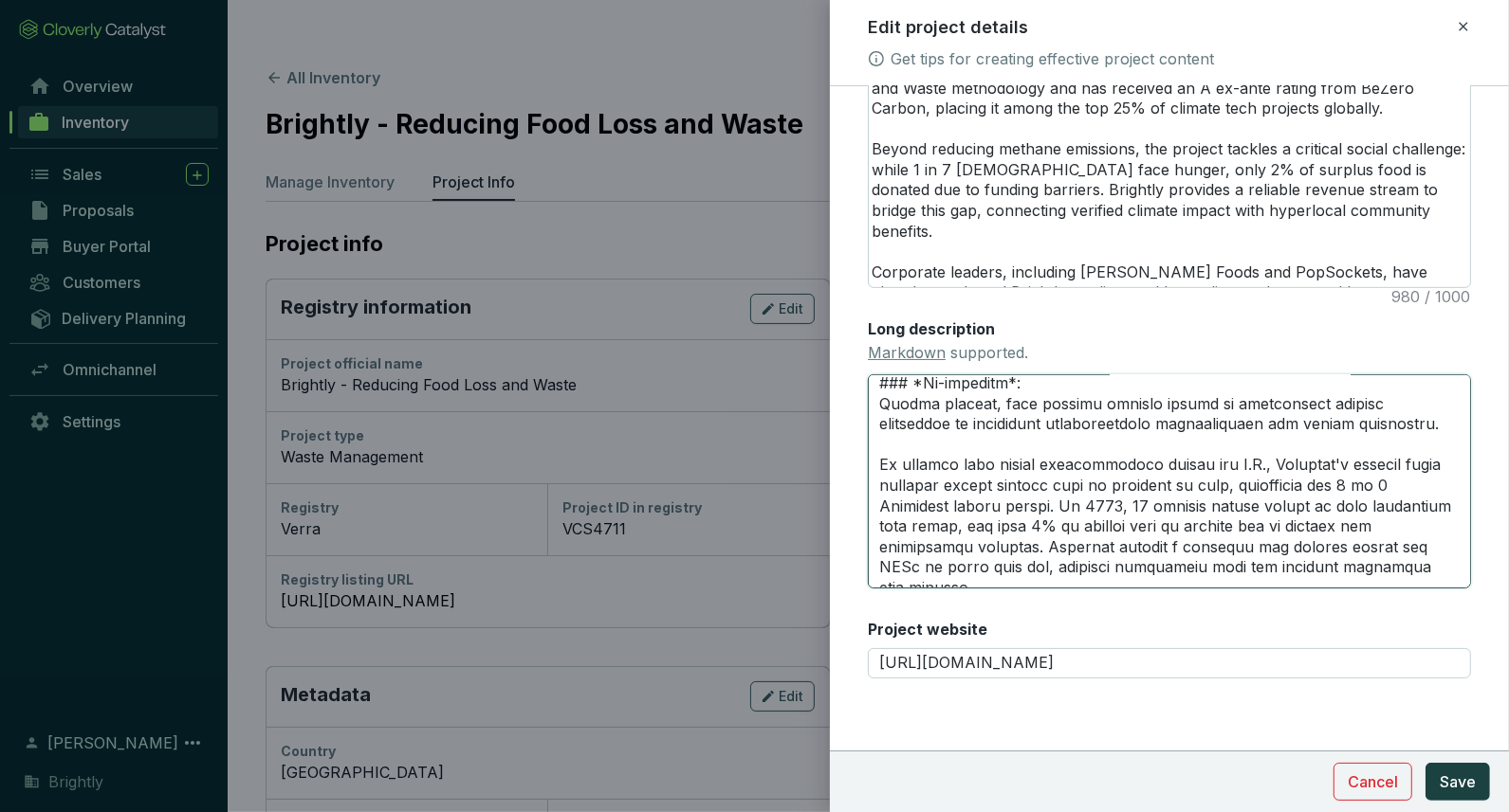
drag, startPoint x: 1240, startPoint y: 526, endPoint x: 1271, endPoint y: 526, distance: 31.0
click at [1271, 526] on textarea "Long description Markdown supported." at bounding box center [1169, 482] width 604 height 214
type textarea "# **LOREMIP DOLORSITAM** --- ### *Consec Adipis*: Elits D ei temp in UtLabo Etd…"
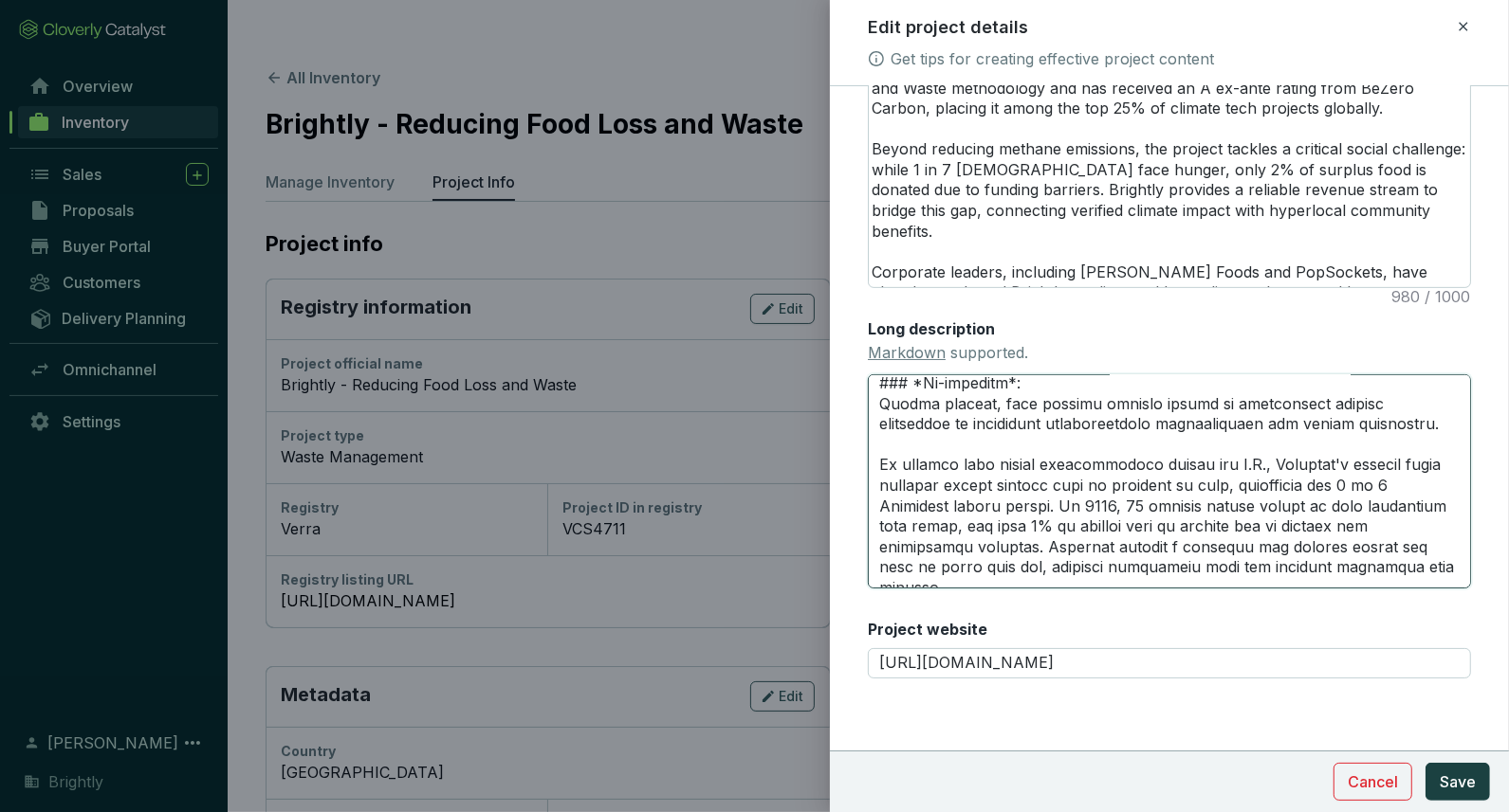
type textarea "# **LOREMIP DOLORSITAM** --- ### *Consec Adipis*: Elits D ei temp in UtLabo Etd…"
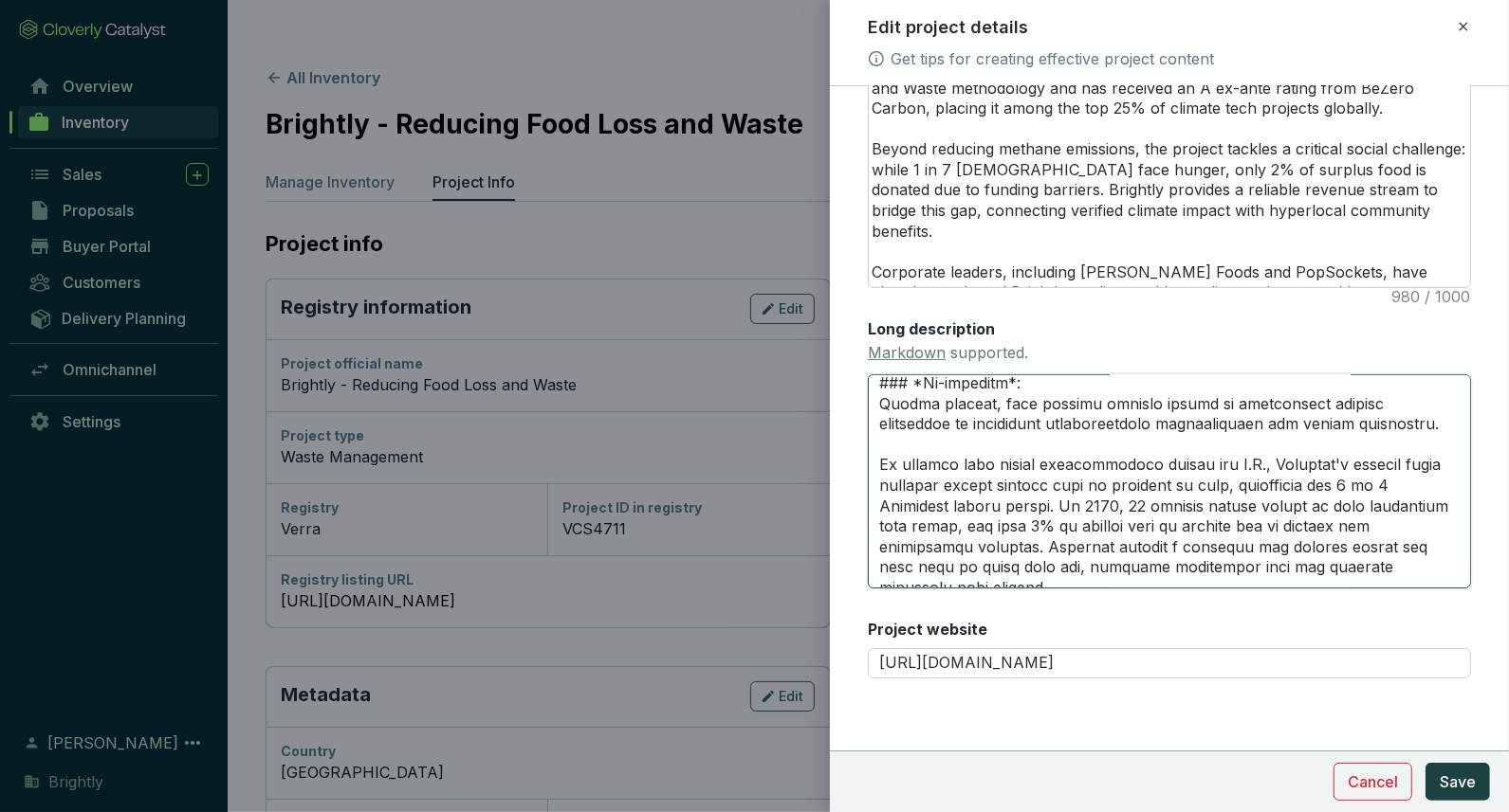
type textarea "# **LOREMIP DOLORSITAM** --- ### *Consec Adipis*: Elits D ei temp in UtLabo Etd…"
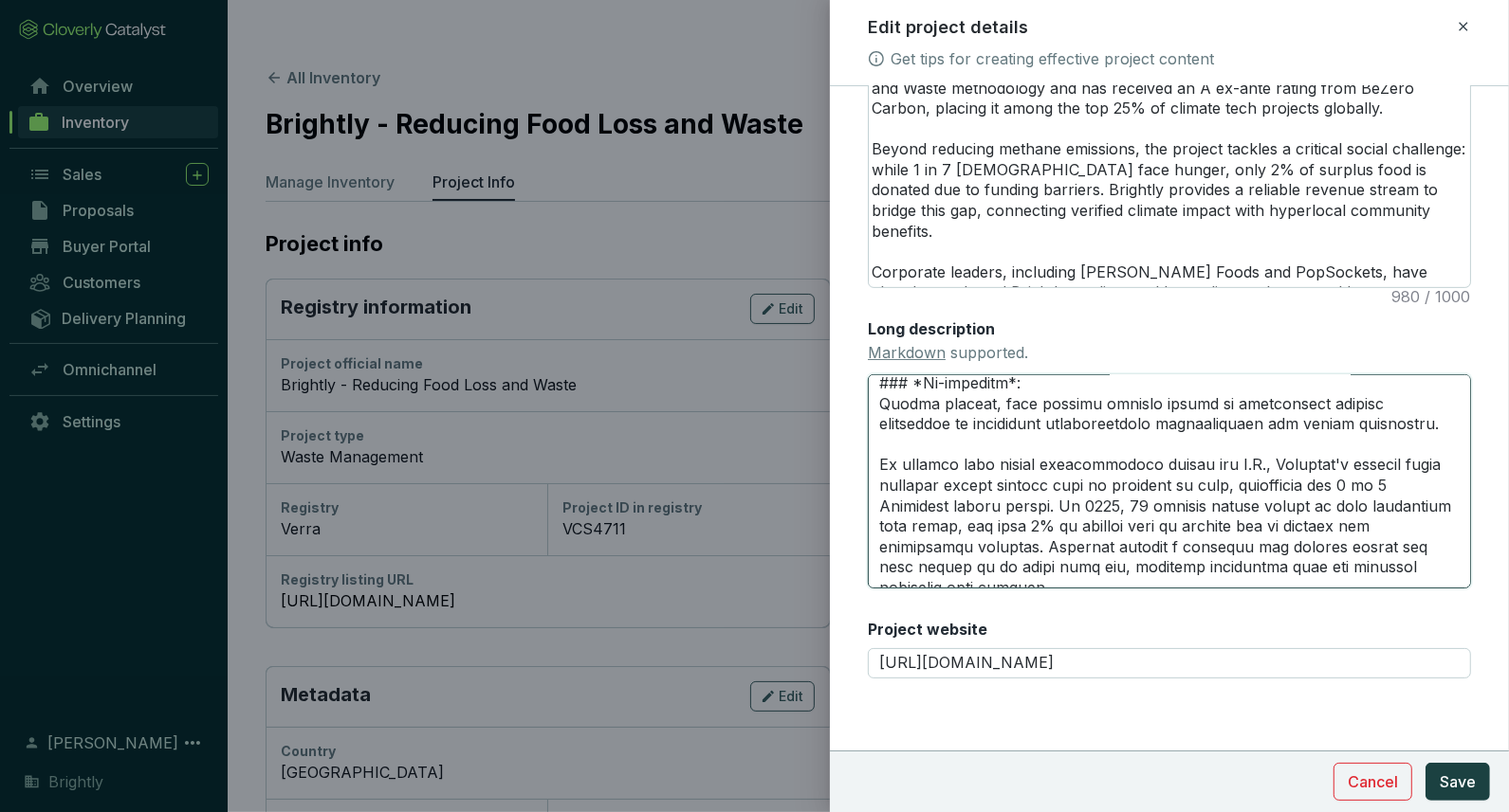
type textarea "# **LOREMIP DOLORSITAM** --- ### *Consec Adipis*: Elits D ei temp in UtLabo Etd…"
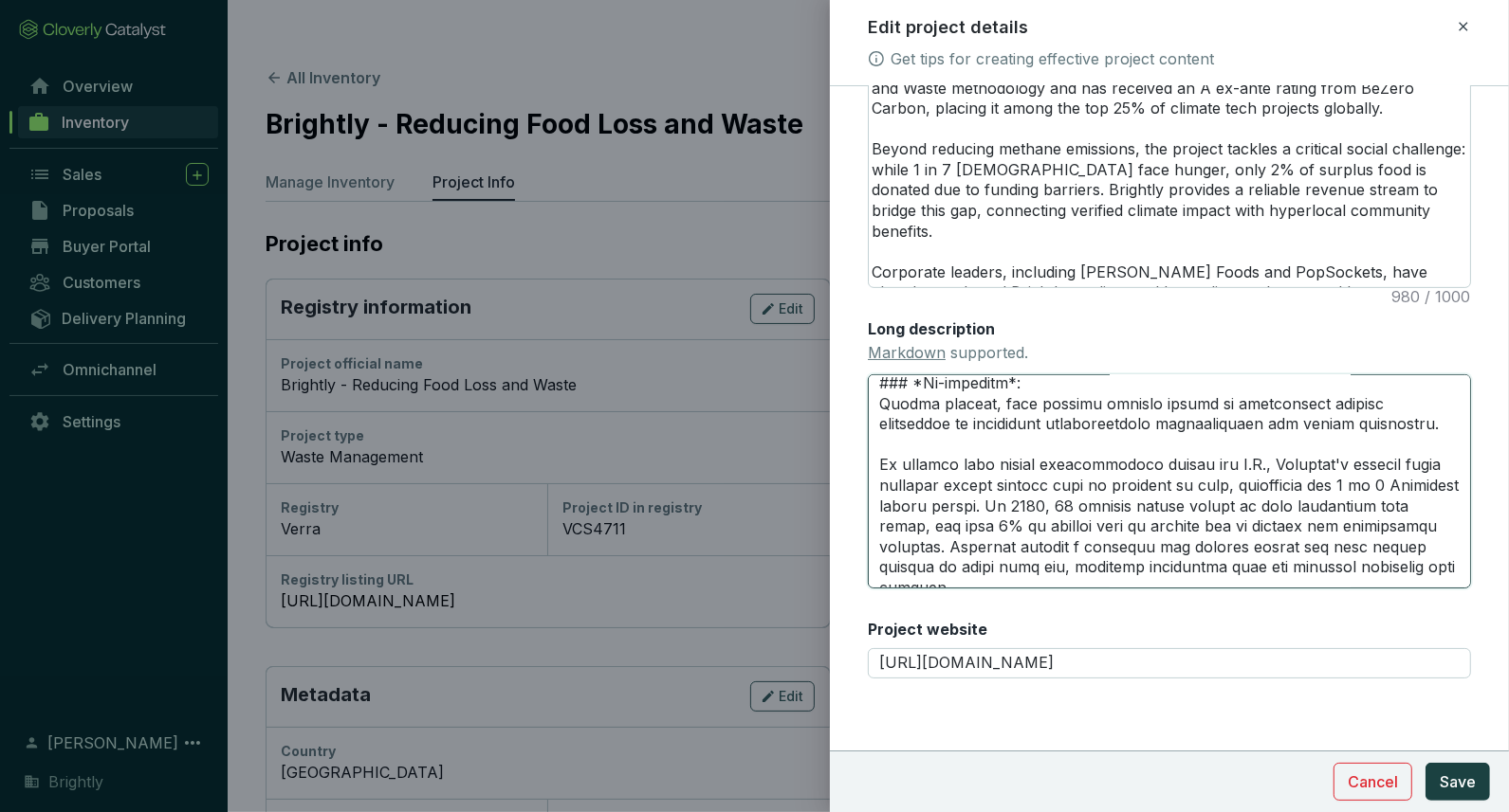
type textarea "# **LOREMIP DOLORSITAM** --- ### *Consec Adipis*: Elits D ei temp in UtLabo Etd…"
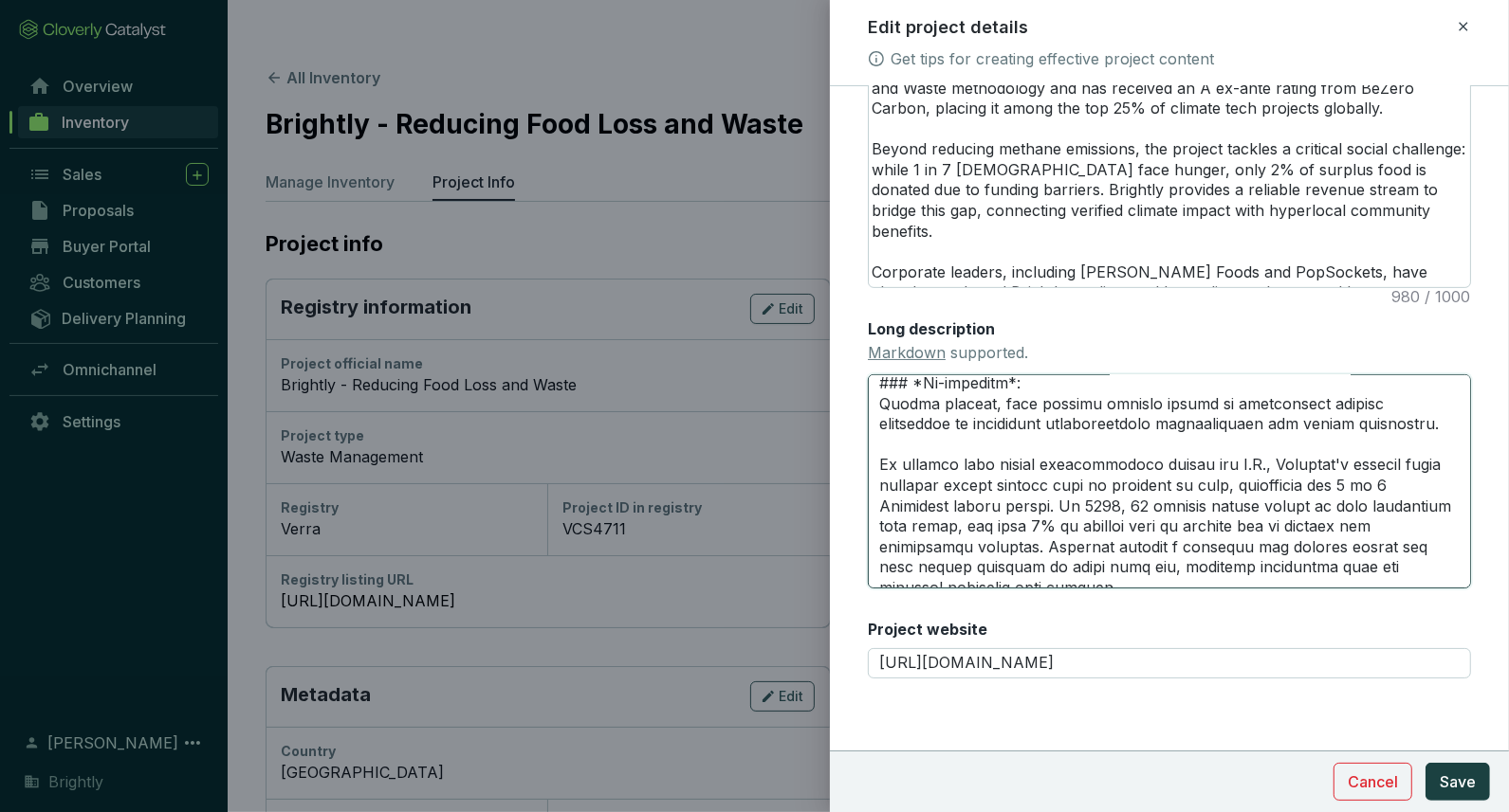
type textarea "# **LOREMIP DOLORSITAM** --- ### *Consec Adipis*: Elits D ei temp in UtLabo Etd…"
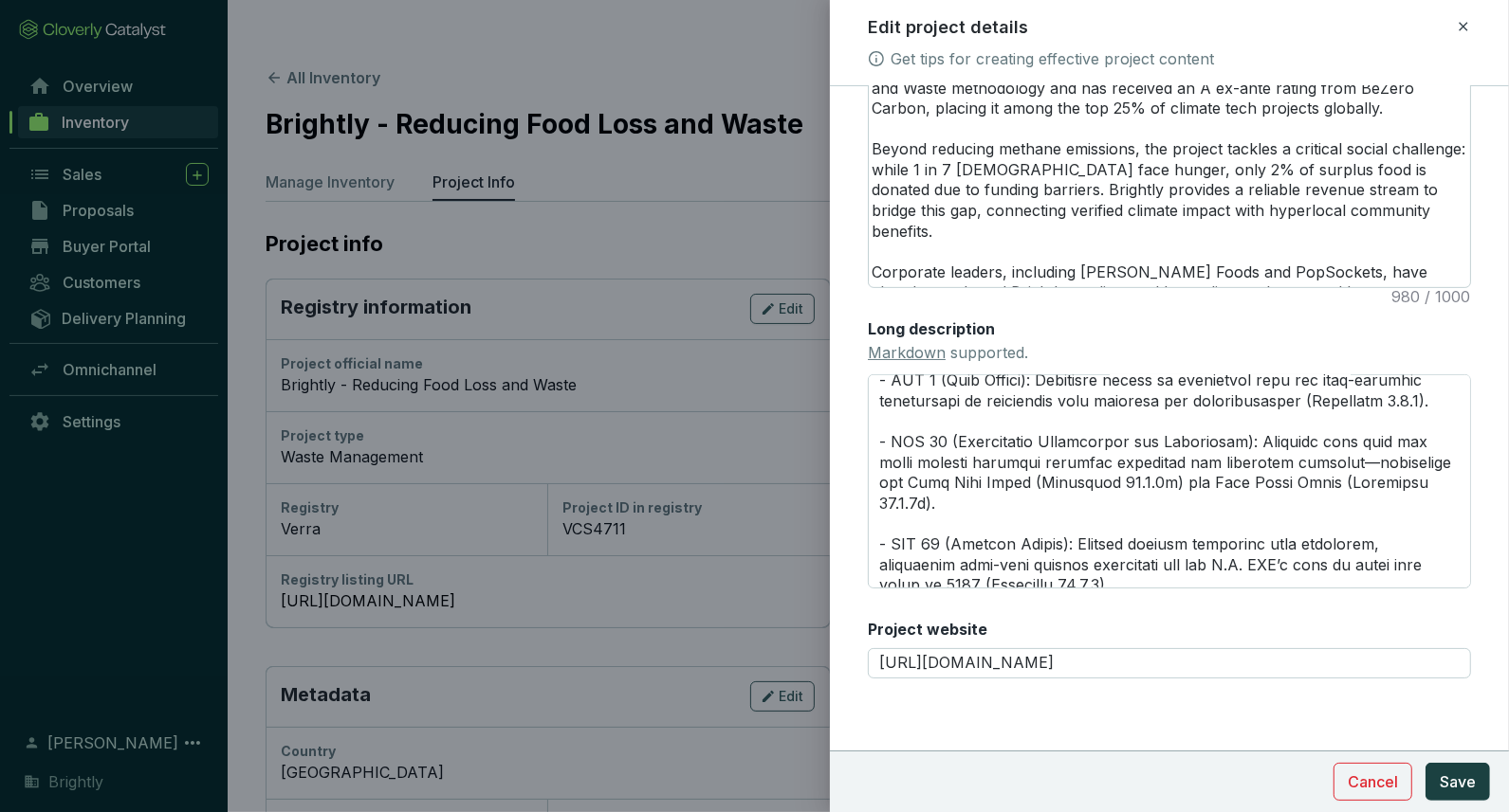
scroll to position [889, 0]
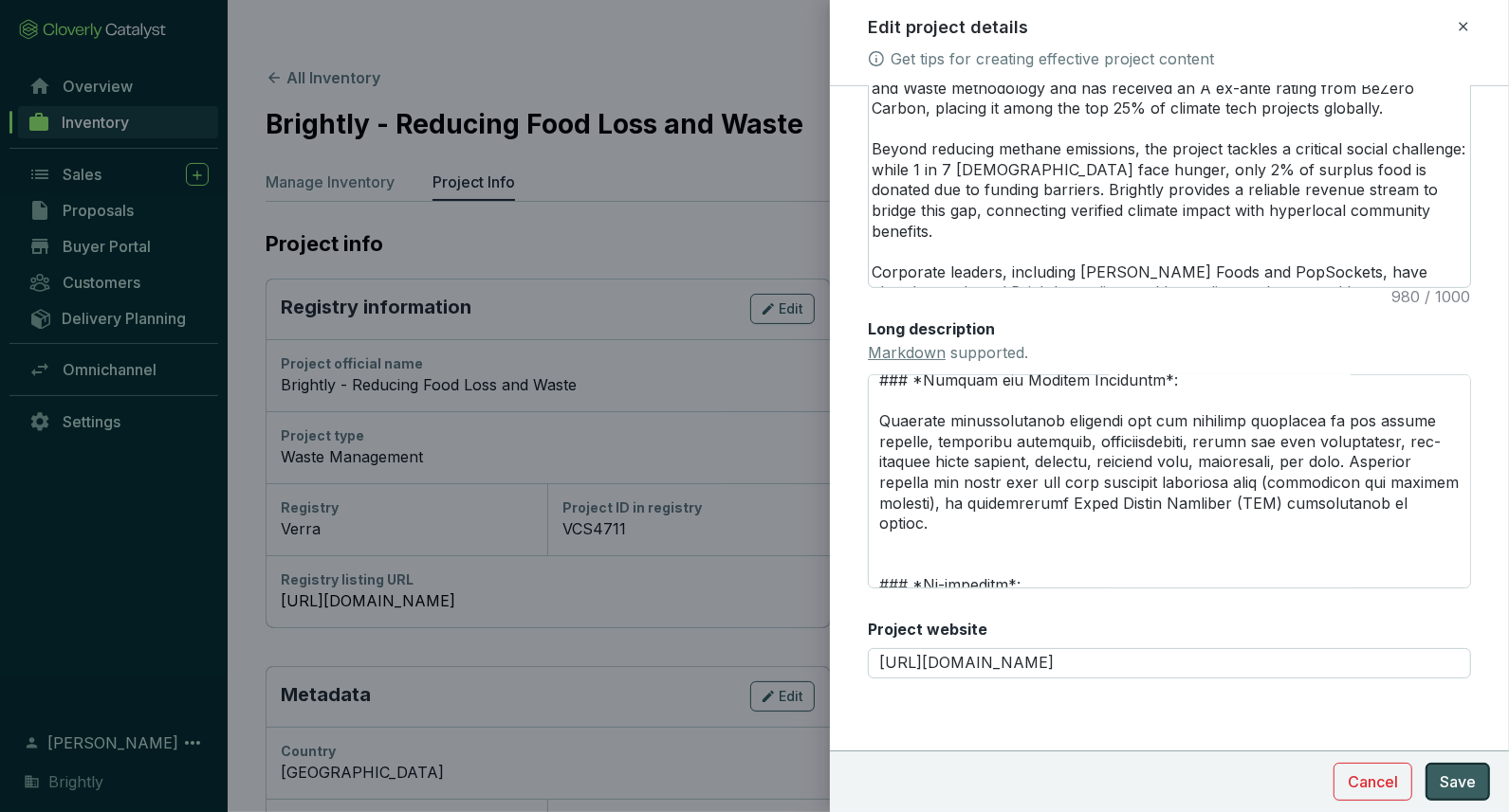
click at [1459, 785] on span "Save" at bounding box center [1458, 783] width 36 height 23
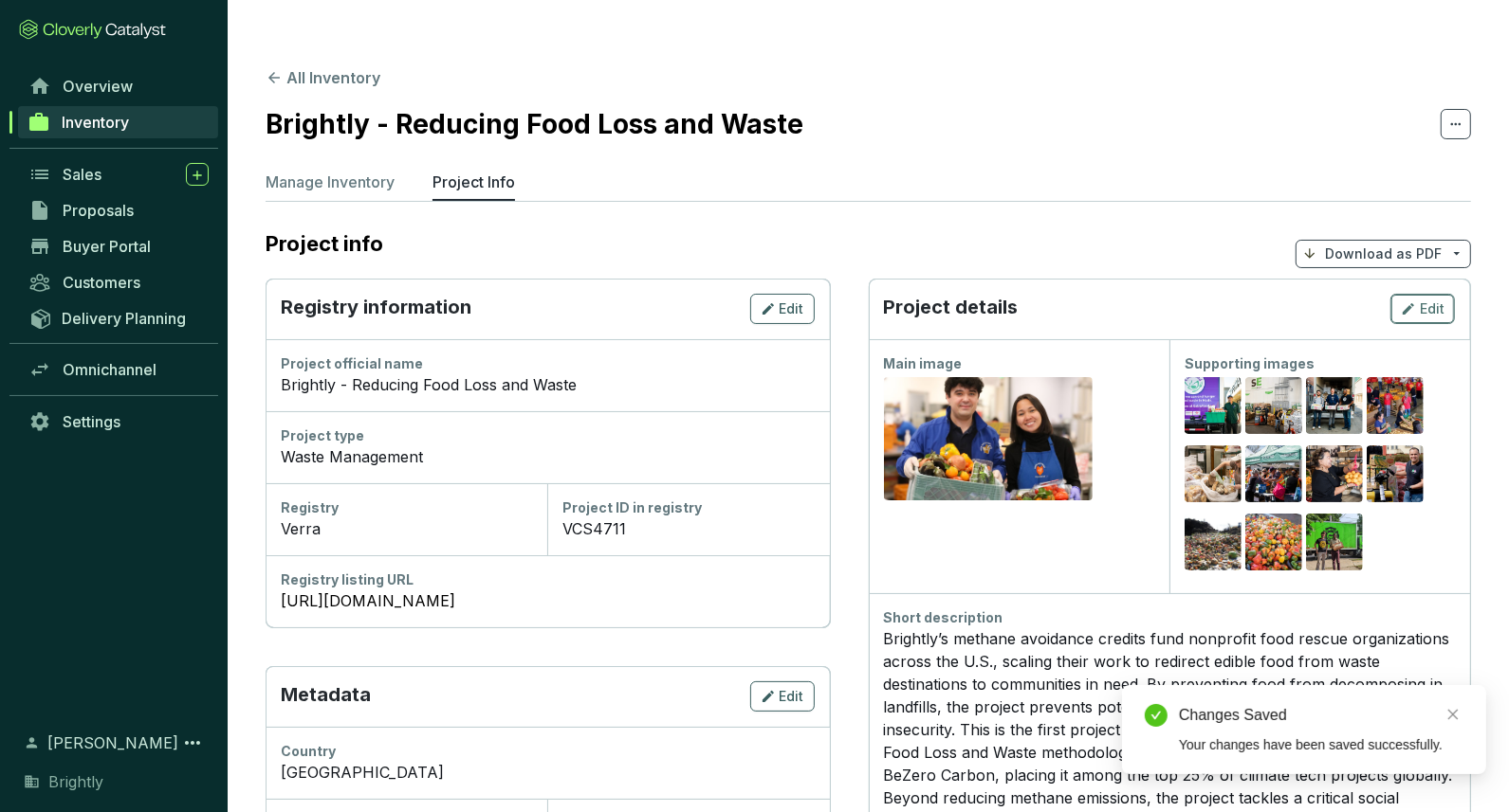
click at [1421, 300] on span "Edit" at bounding box center [1432, 309] width 25 height 19
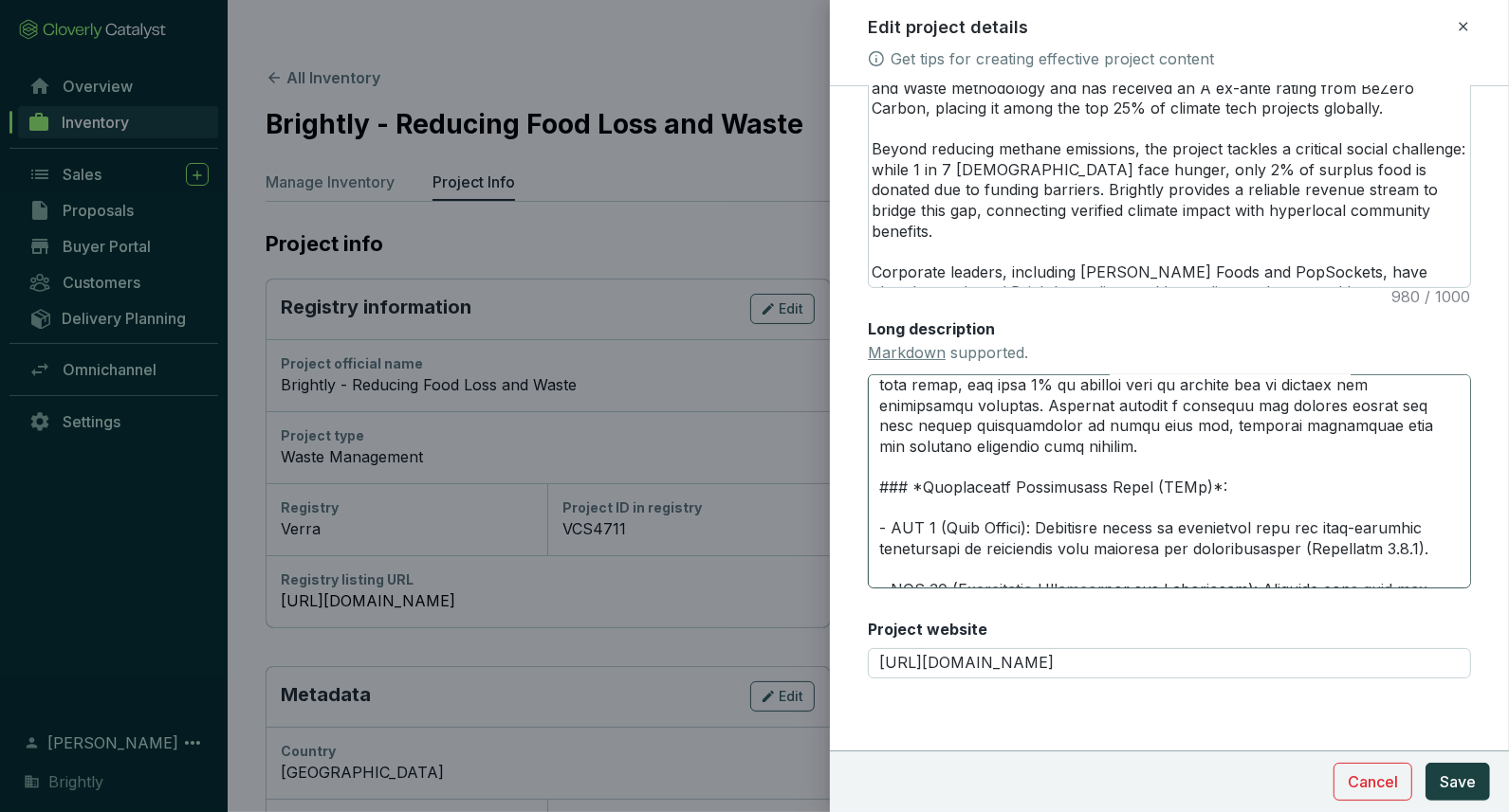
scroll to position [1233, 0]
drag, startPoint x: 1305, startPoint y: 505, endPoint x: 1426, endPoint y: 498, distance: 121.2
click at [1426, 498] on textarea "Long description Markdown supported." at bounding box center [1169, 482] width 604 height 214
type textarea "# **LOREMIP DOLORSITAM** --- ### *Consec Adipis*: Elits D ei temp in UtLabo Etd…"
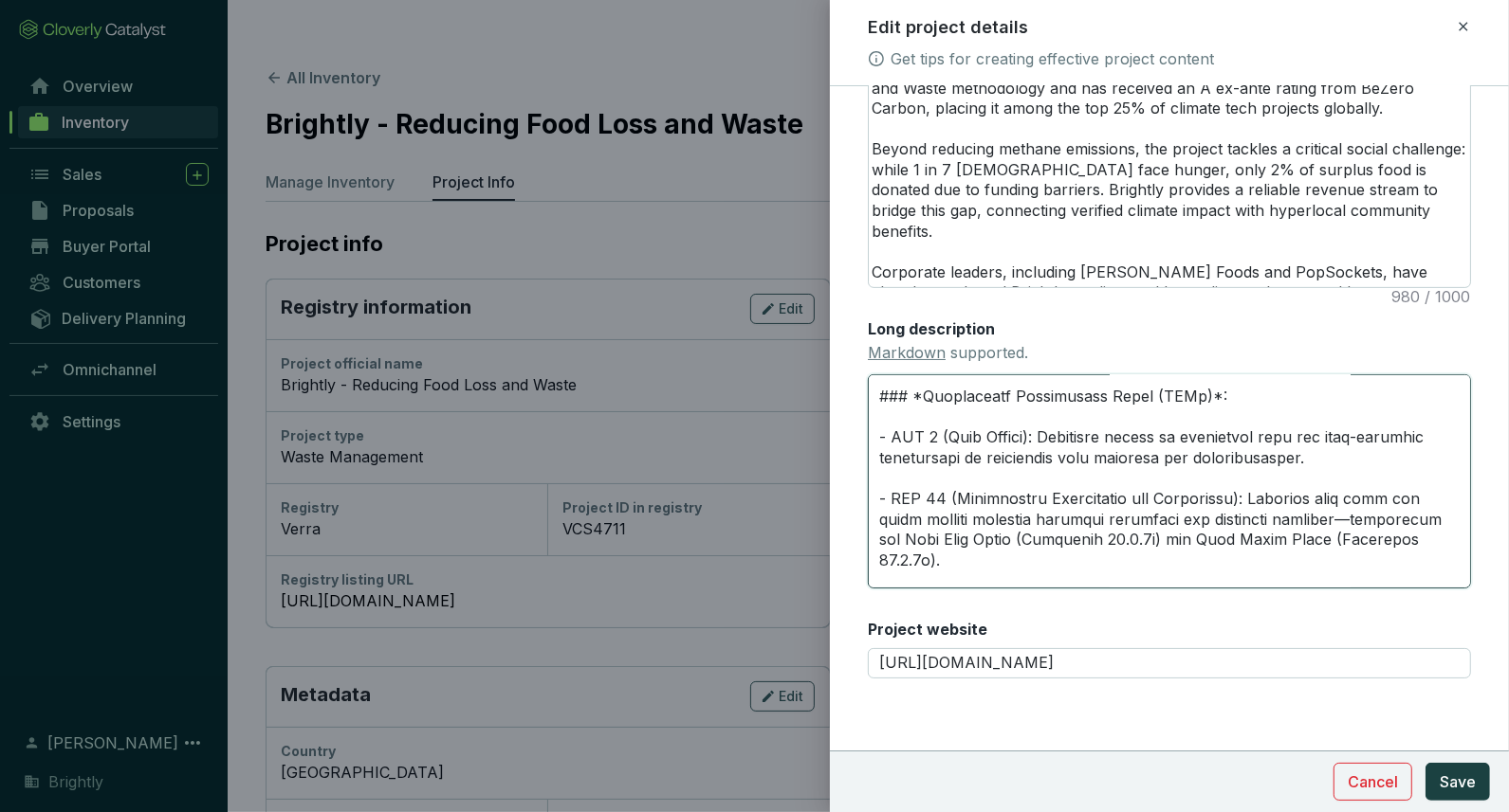
scroll to position [1322, 0]
click at [1359, 477] on textarea "Long description Markdown supported." at bounding box center [1169, 482] width 604 height 214
type textarea "# **LOREMIP DOLORSITAM** --- ### *Consec Adipis*: Elits D ei temp in UtLabo Etd…"
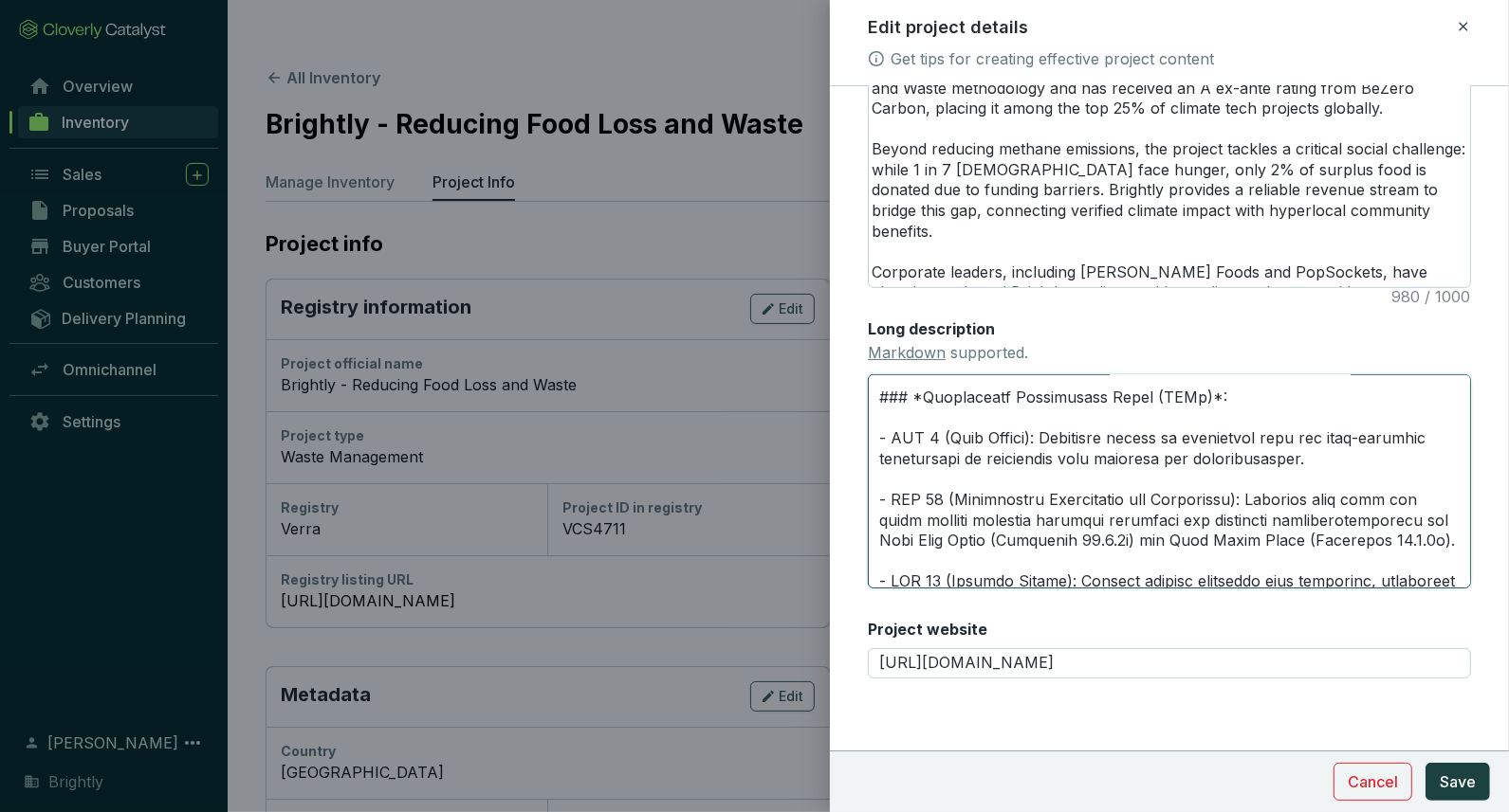
type textarea "# **LOREMIP DOLORSITAM** --- ### *Consec Adipis*: Elits D ei temp in UtLabo Etd…"
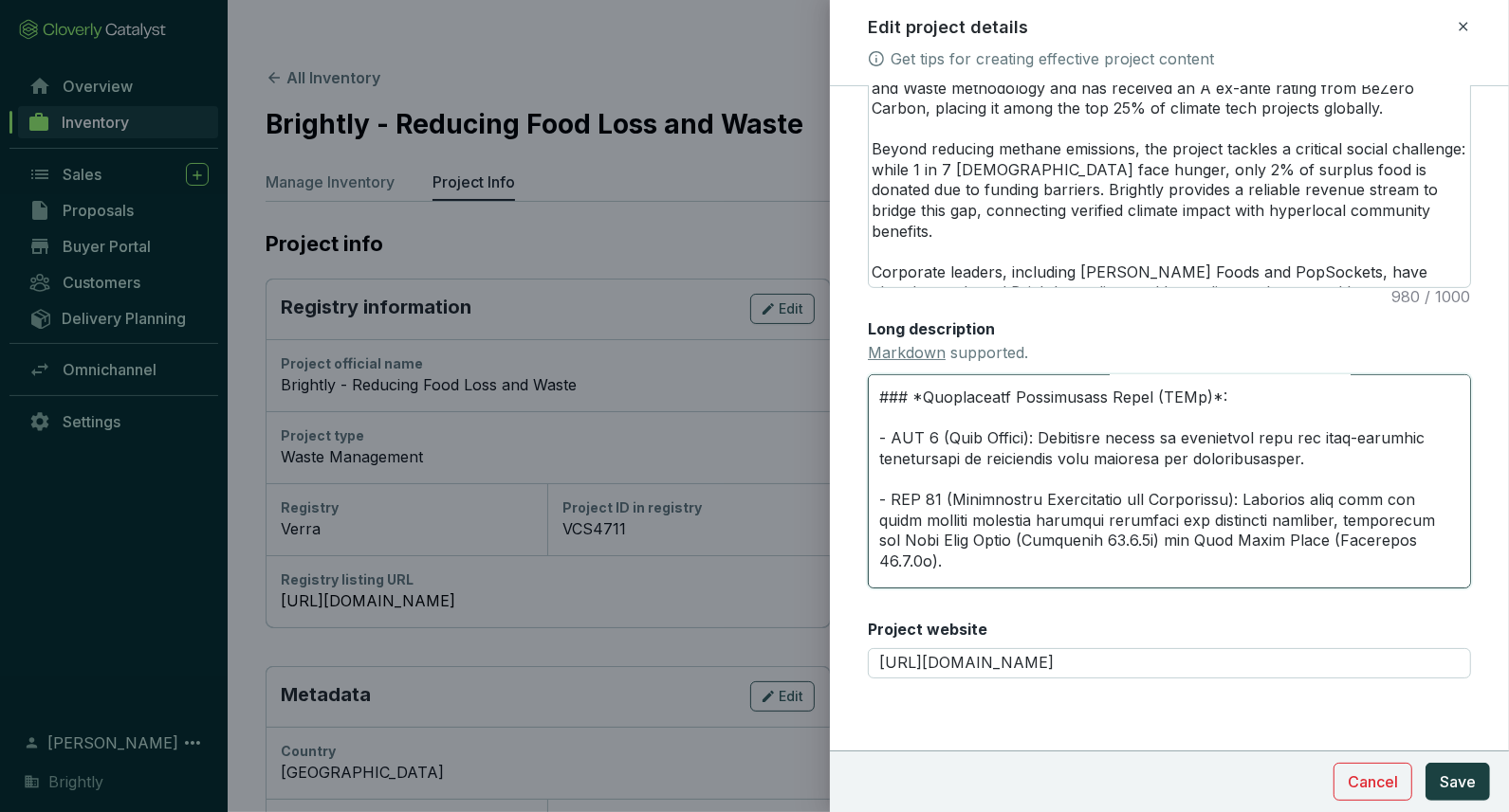
drag, startPoint x: 1024, startPoint y: 499, endPoint x: 1151, endPoint y: 498, distance: 127.0
click at [1151, 498] on textarea "Long description Markdown supported." at bounding box center [1169, 482] width 604 height 214
type textarea "# **LOREMIP DOLORSITAM** --- ### *Consec Adipis*: Elits D ei temp in UtLabo Etd…"
drag, startPoint x: 1182, startPoint y: 501, endPoint x: 1316, endPoint y: 504, distance: 134.0
click at [1316, 504] on textarea "Long description Markdown supported." at bounding box center [1169, 482] width 604 height 214
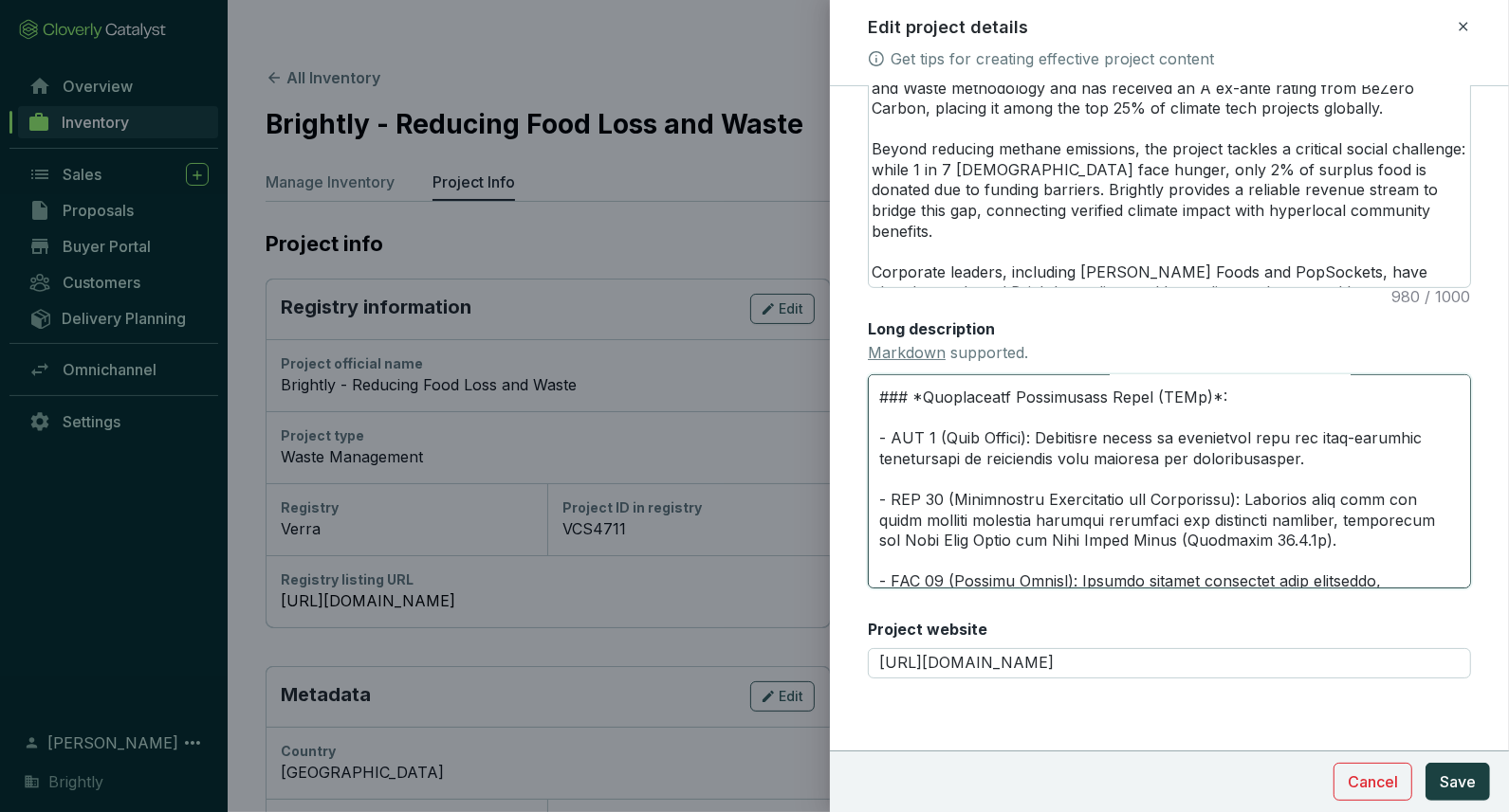
type textarea "# **LOREMIP DOLORSITAM** --- ### *Consec Adipis*: Elits D ei temp in UtLabo Etd…"
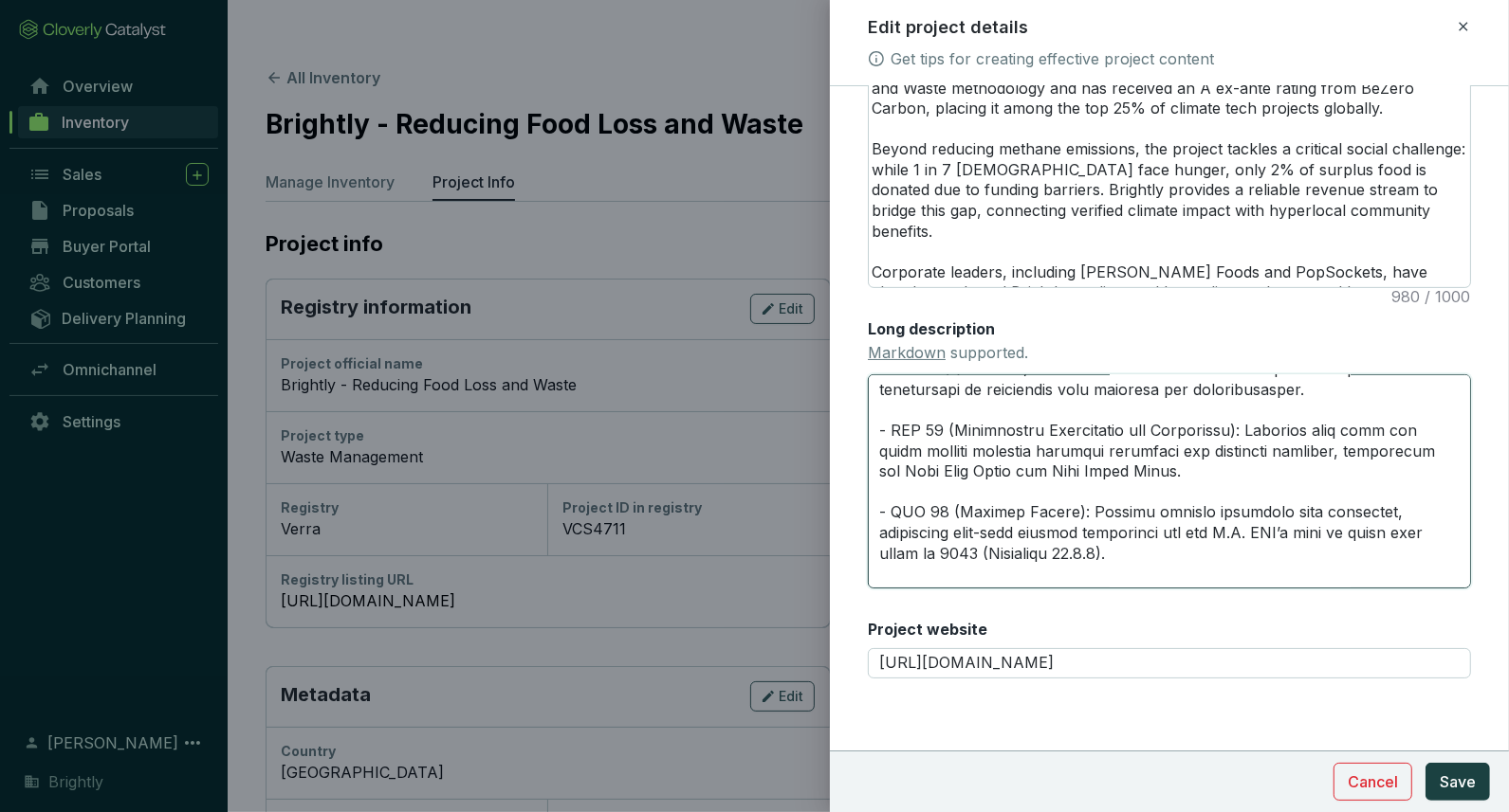
scroll to position [1398, 0]
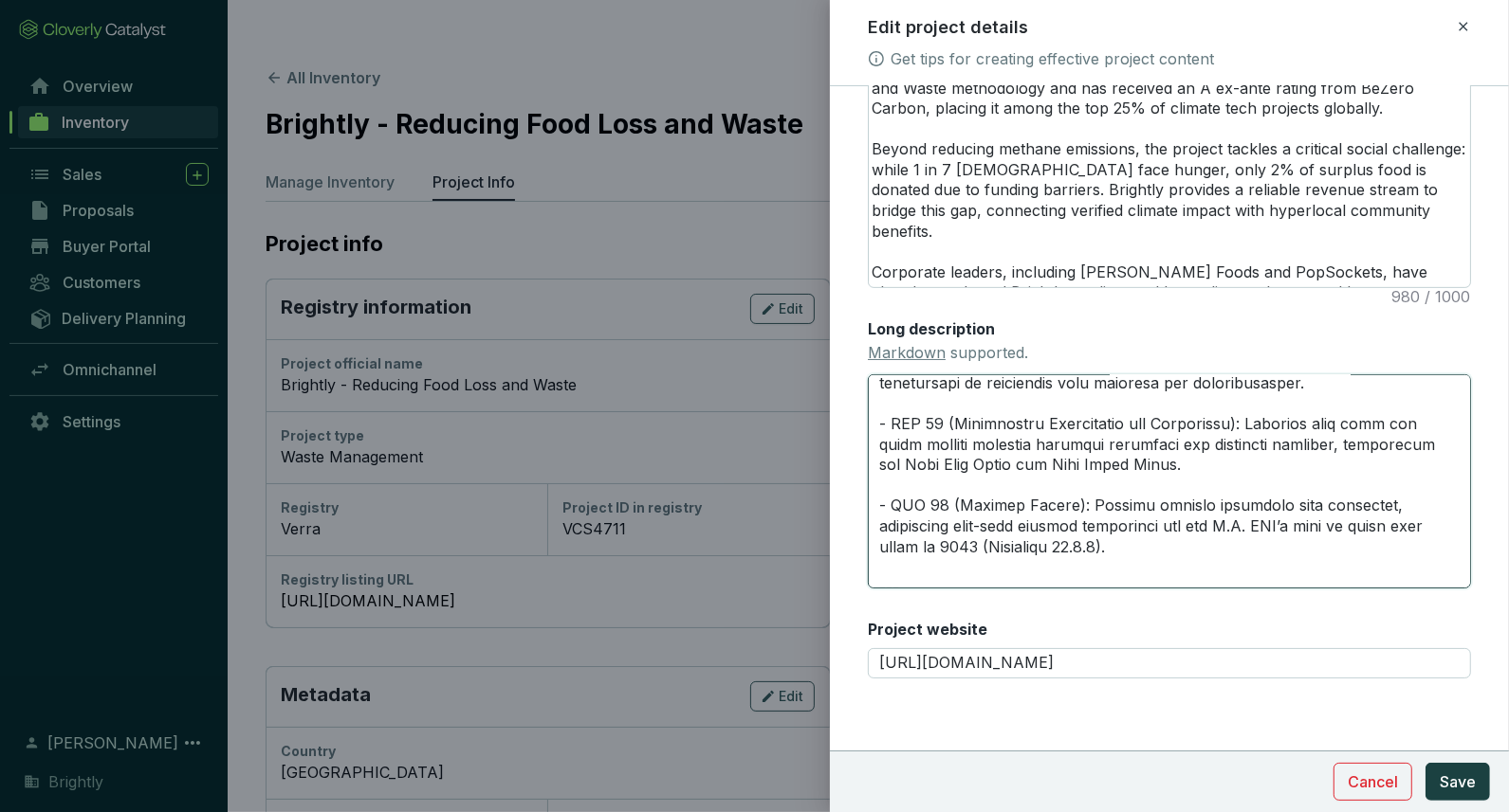
type textarea "# **LOREMIP DOLORSITAM** --- ### *Consec Adipis*: Elits D ei temp in UtLabo Etd…"
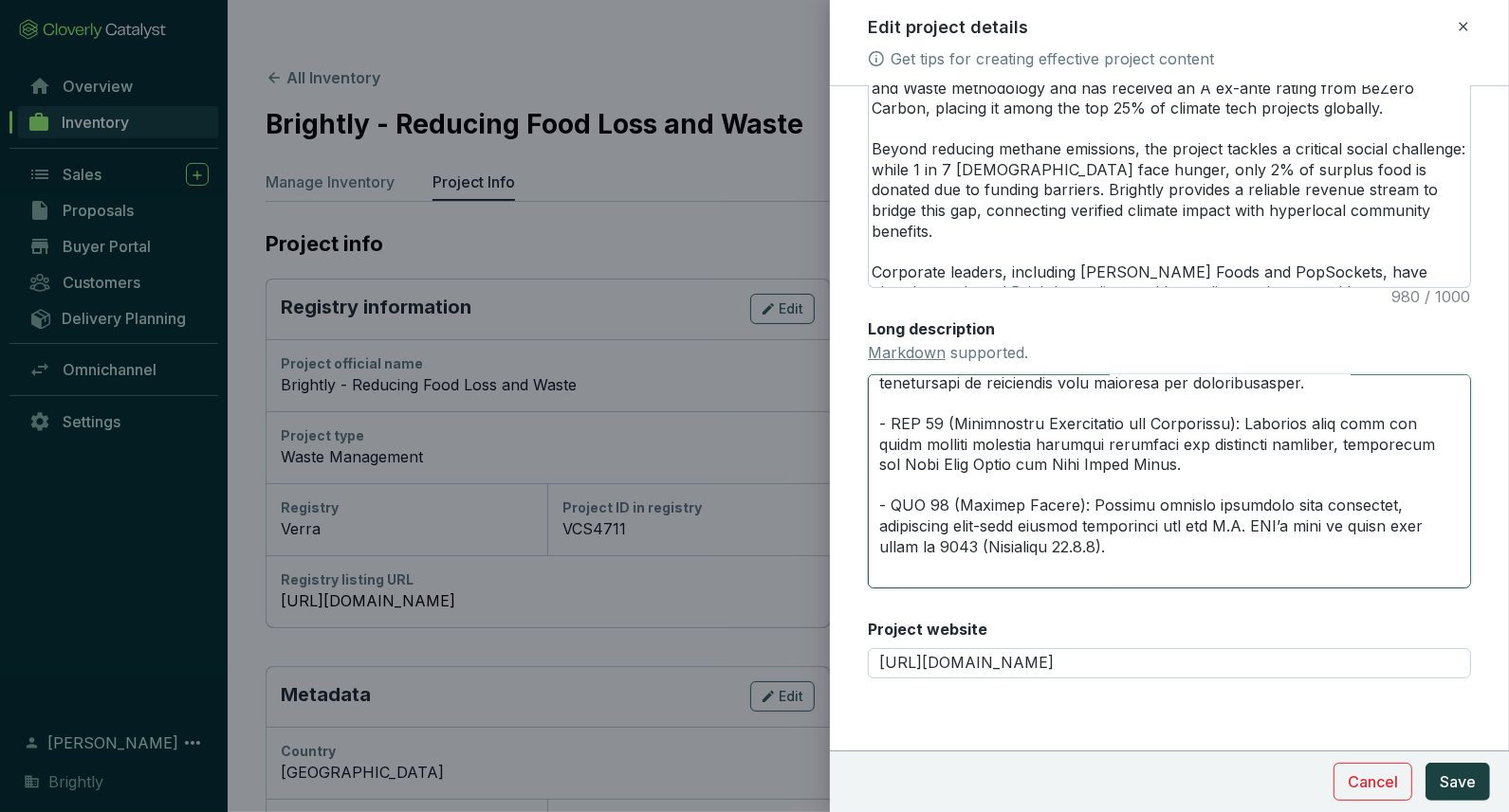
drag, startPoint x: 995, startPoint y: 508, endPoint x: 835, endPoint y: 497, distance: 160.4
click at [835, 497] on form "Main image Recommended pixel size is: 1600 x 1200. Maximum supported file size …" at bounding box center [1169, 142] width 680 height 1300
type textarea "# **LOREMIP DOLORSITAM** --- ### *Consec Adipis*: Elits D ei temp in UtLabo Etd…"
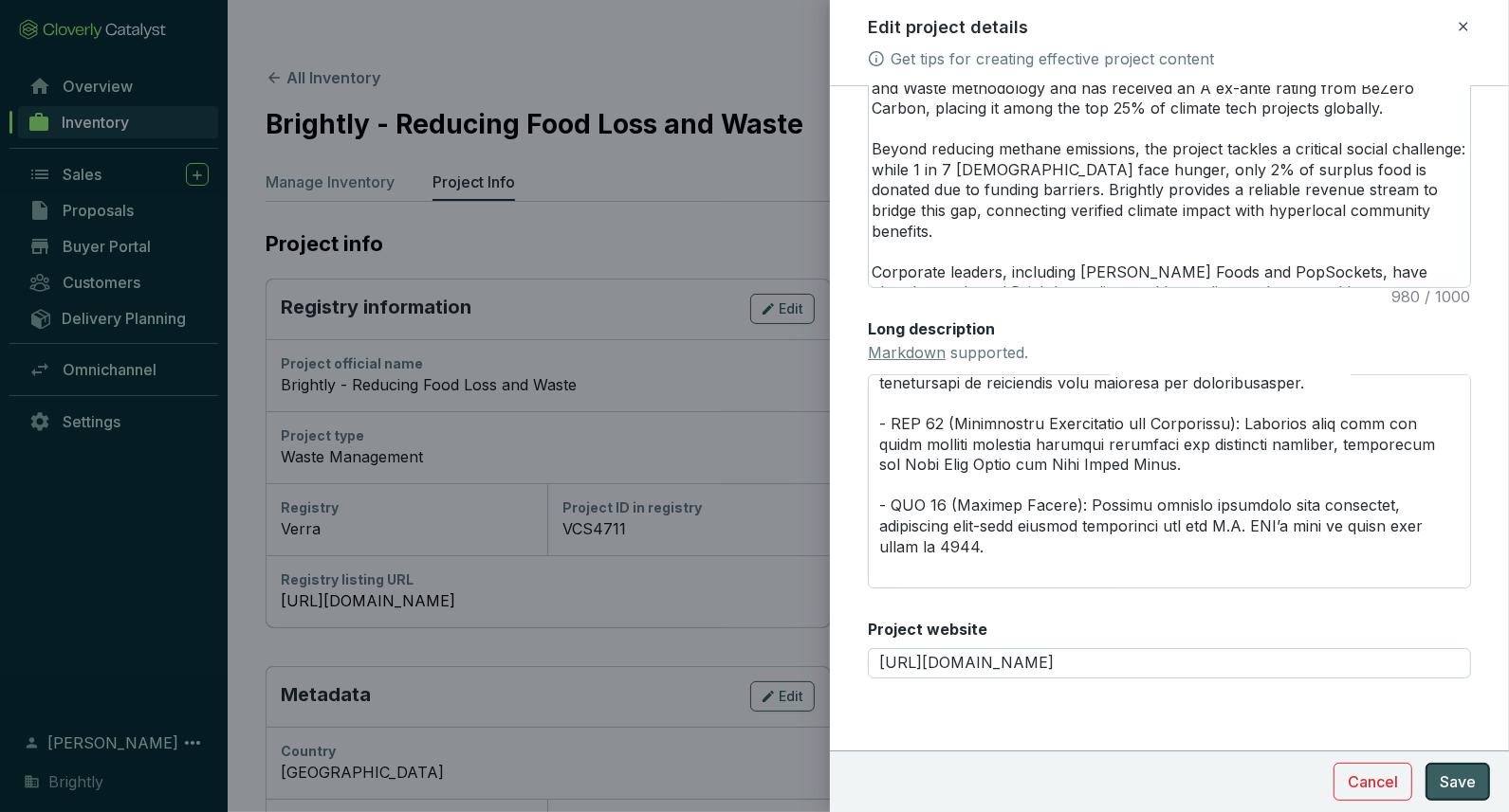
click at [1471, 785] on span "Save" at bounding box center [1458, 783] width 36 height 23
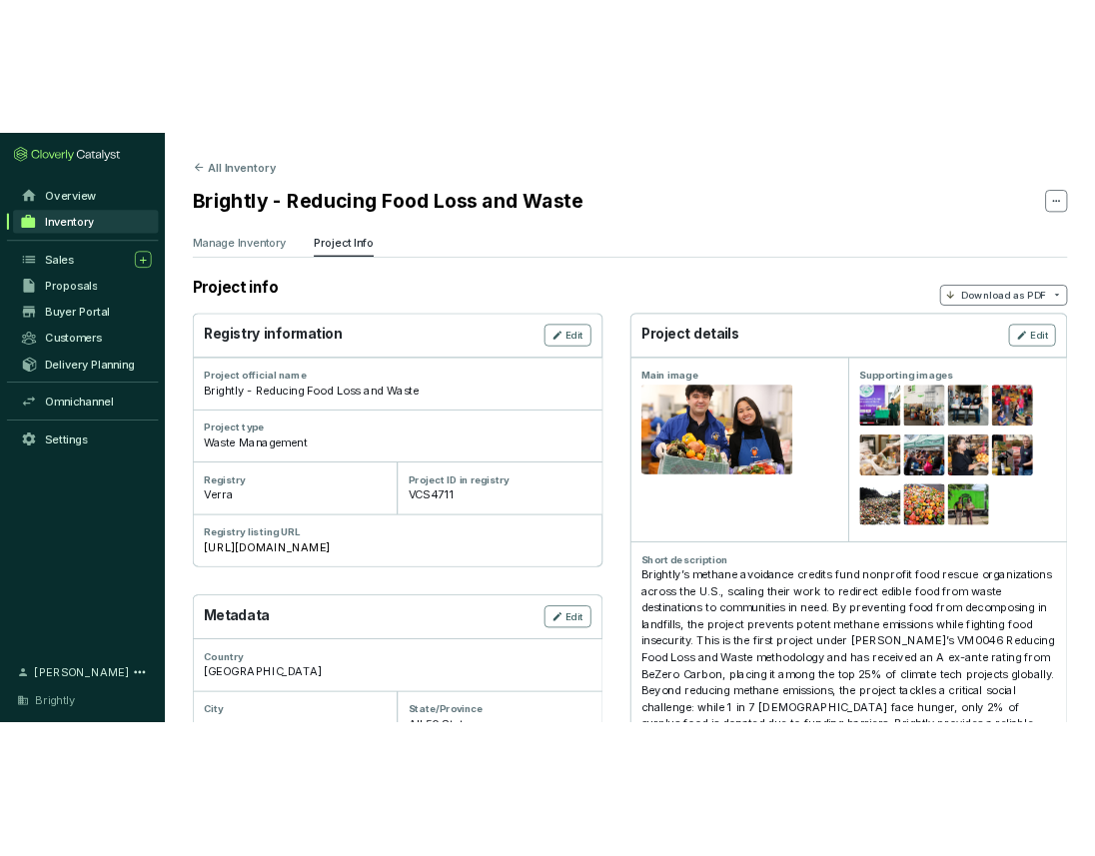
scroll to position [0, 0]
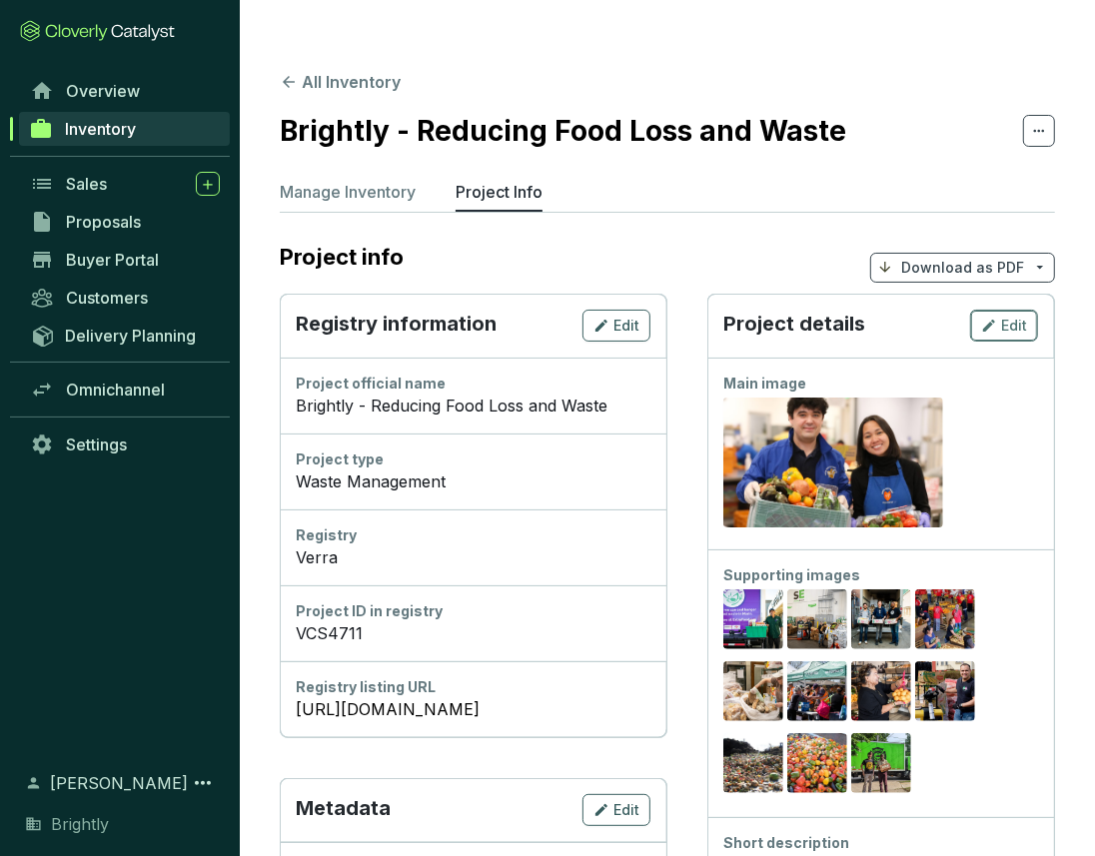
click at [1016, 316] on span "Edit" at bounding box center [1014, 326] width 26 height 20
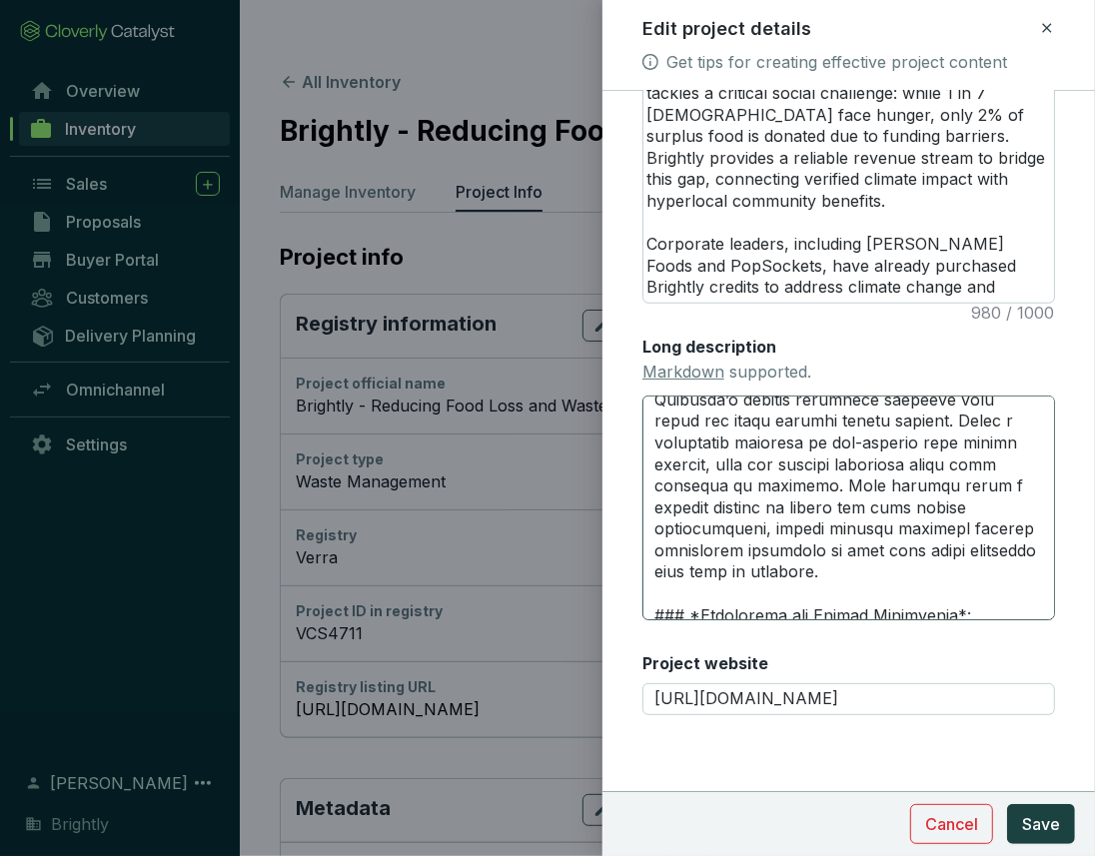
scroll to position [701, 0]
drag, startPoint x: 926, startPoint y: 448, endPoint x: 889, endPoint y: 445, distance: 37.1
click at [889, 445] on textarea "Long description Markdown supported." at bounding box center [849, 509] width 413 height 226
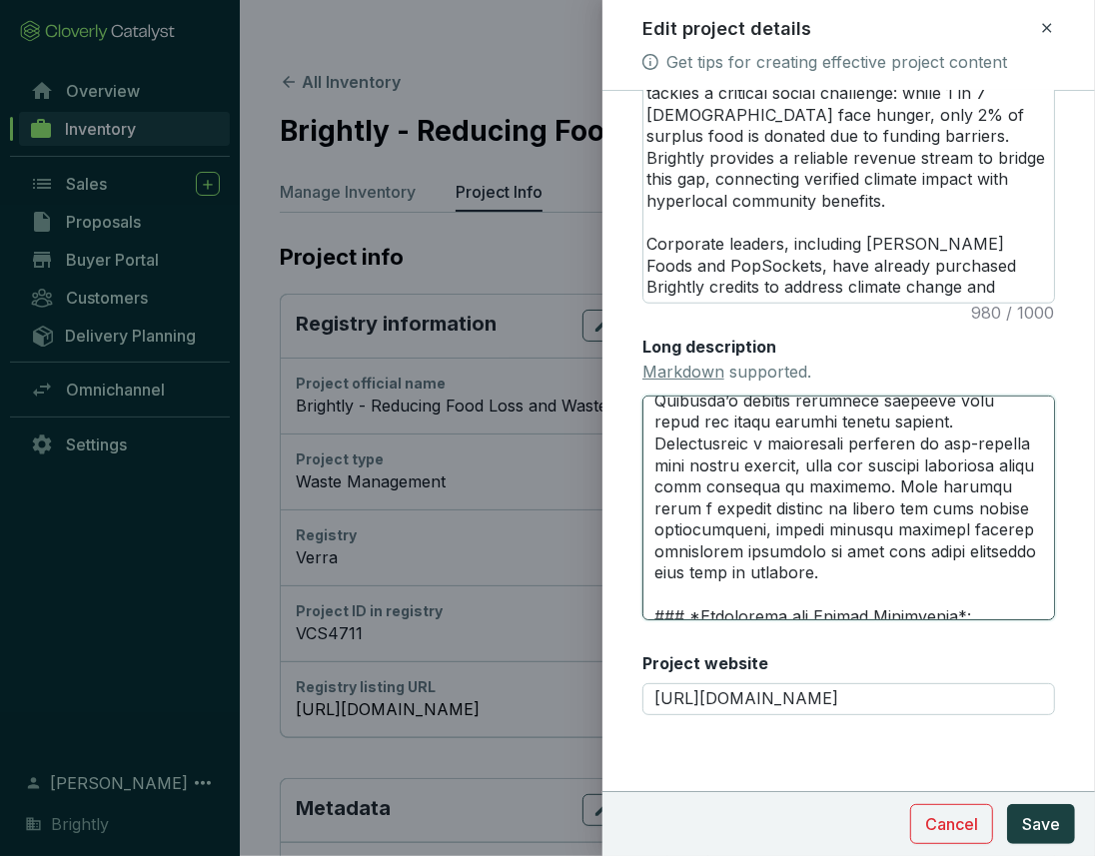
click at [848, 492] on textarea "Long description Markdown supported." at bounding box center [849, 509] width 413 height 226
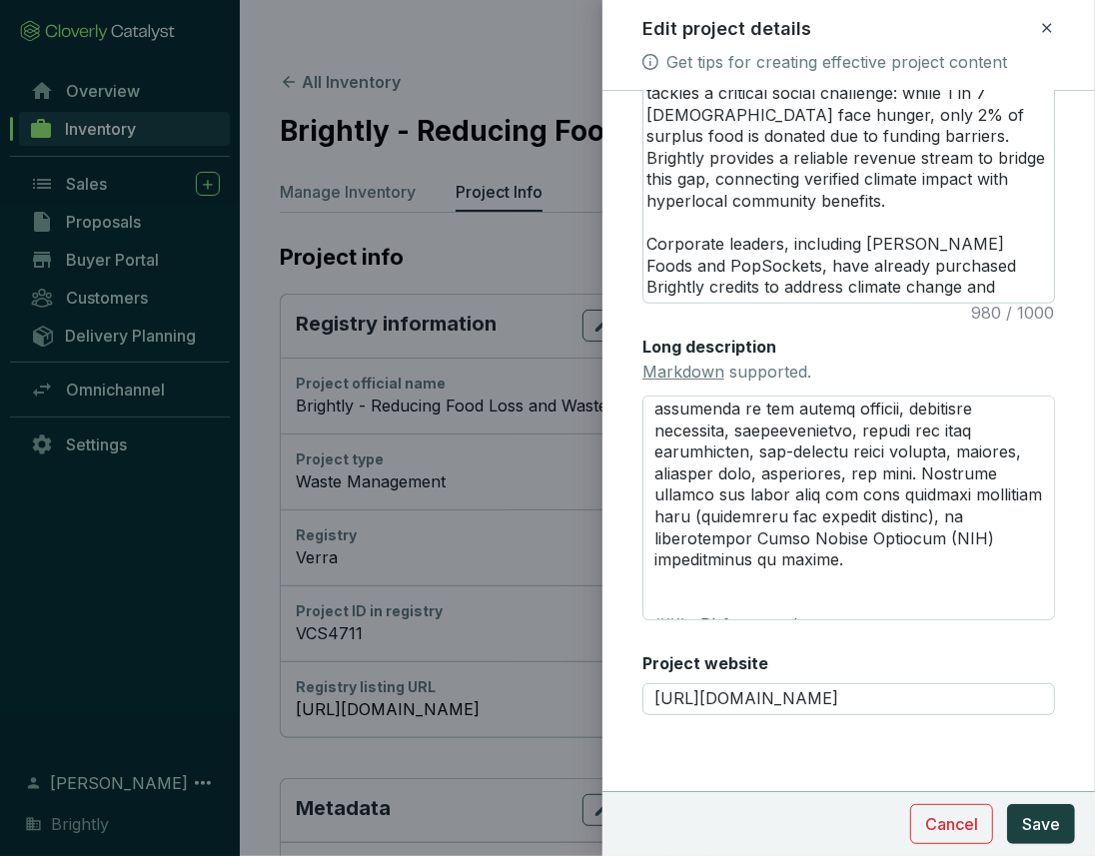
scroll to position [1215, 0]
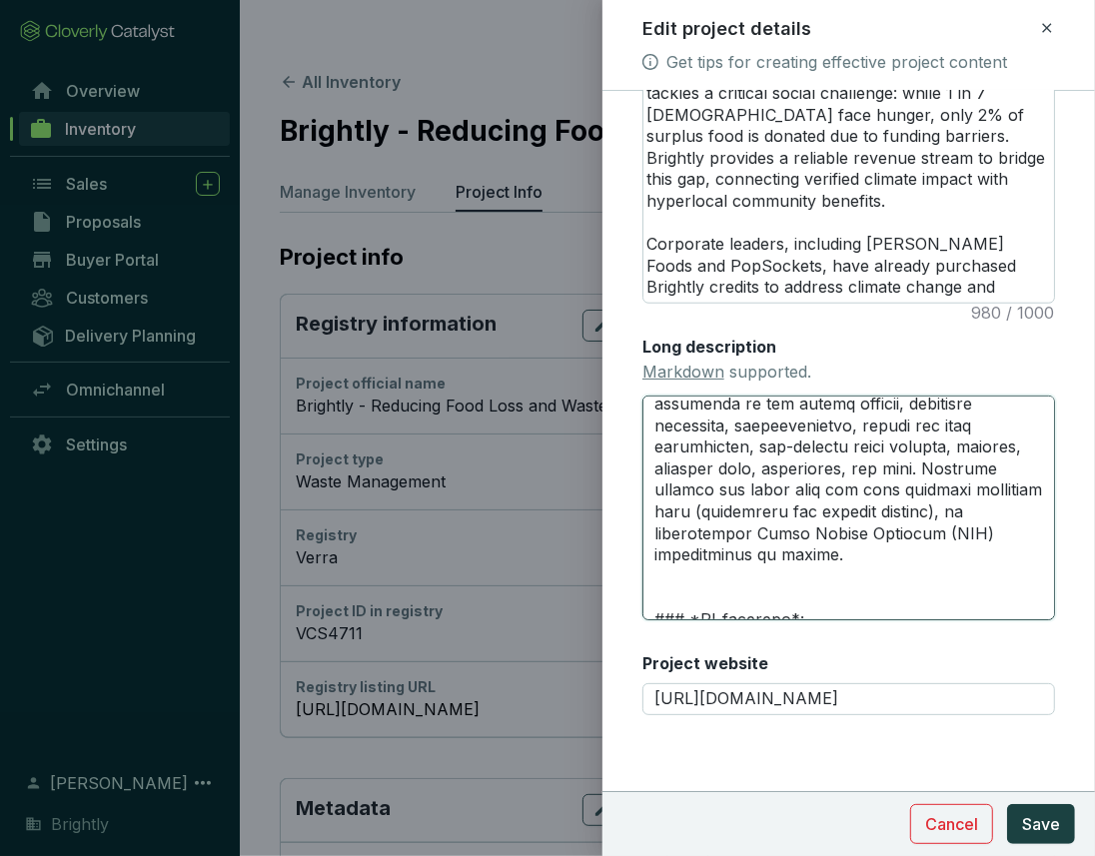
click at [777, 423] on textarea "Long description Markdown supported." at bounding box center [849, 509] width 413 height 226
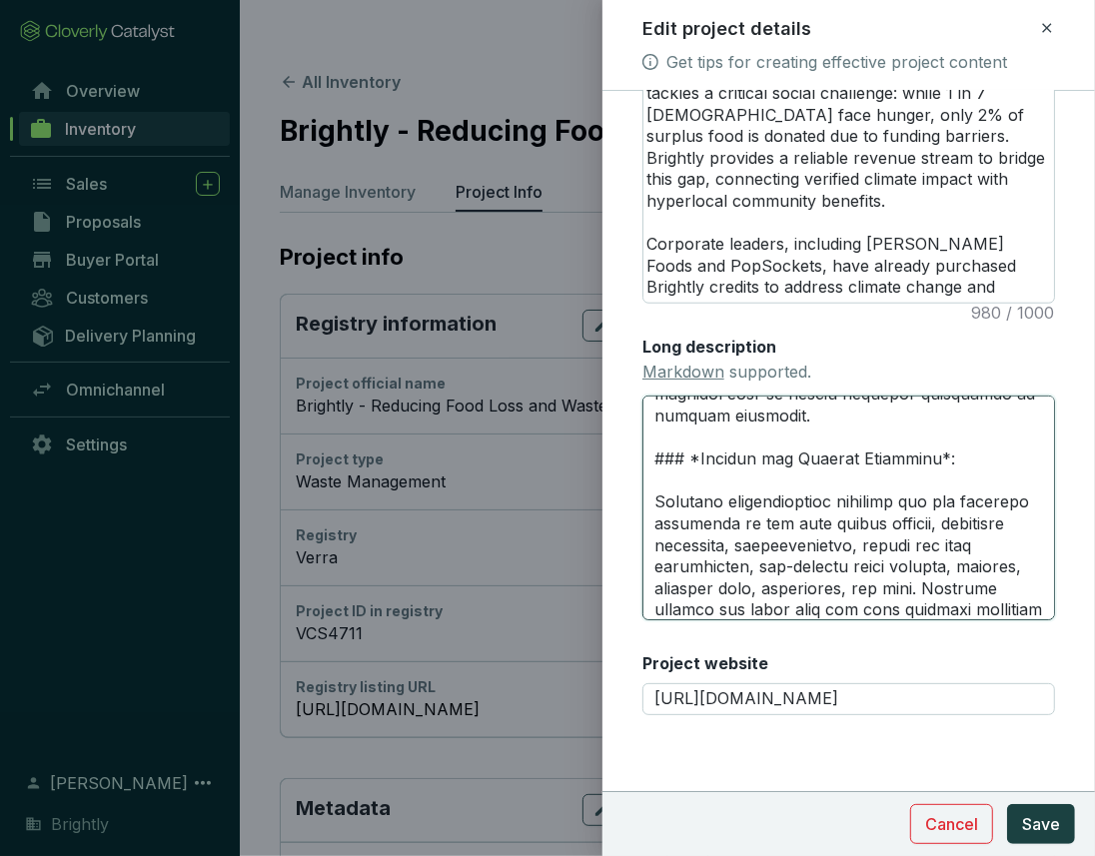
scroll to position [1104, 0]
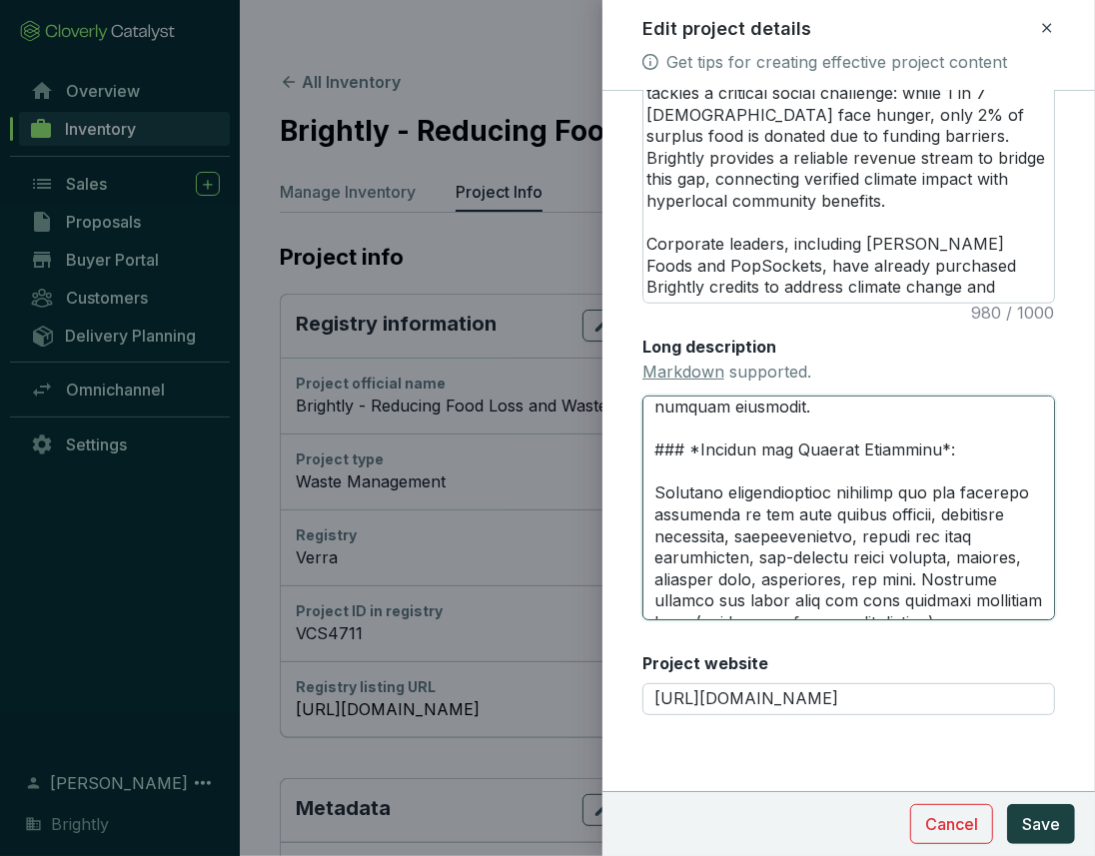
click at [792, 539] on textarea "Long description Markdown supported." at bounding box center [849, 509] width 413 height 226
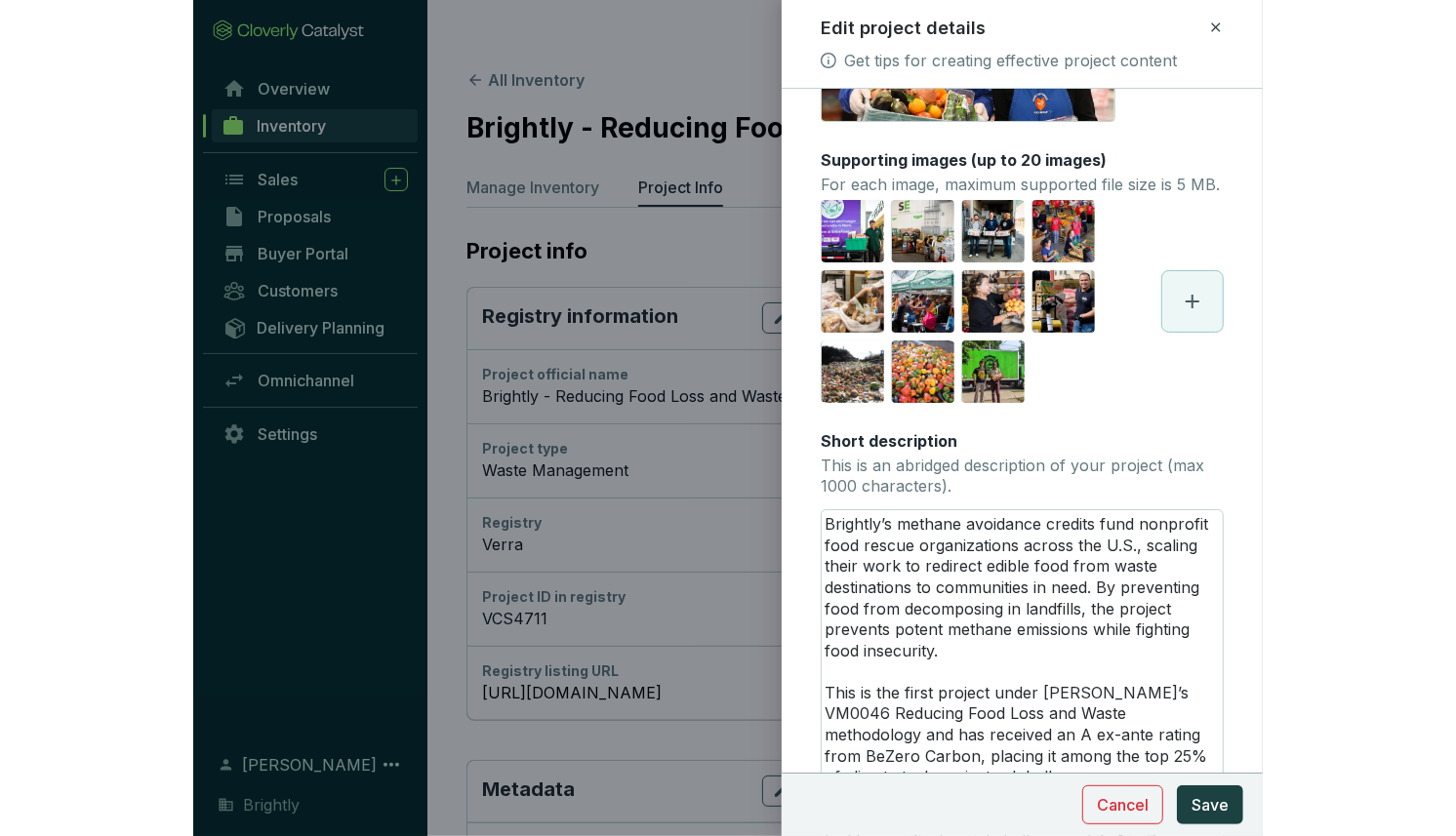
scroll to position [188, 0]
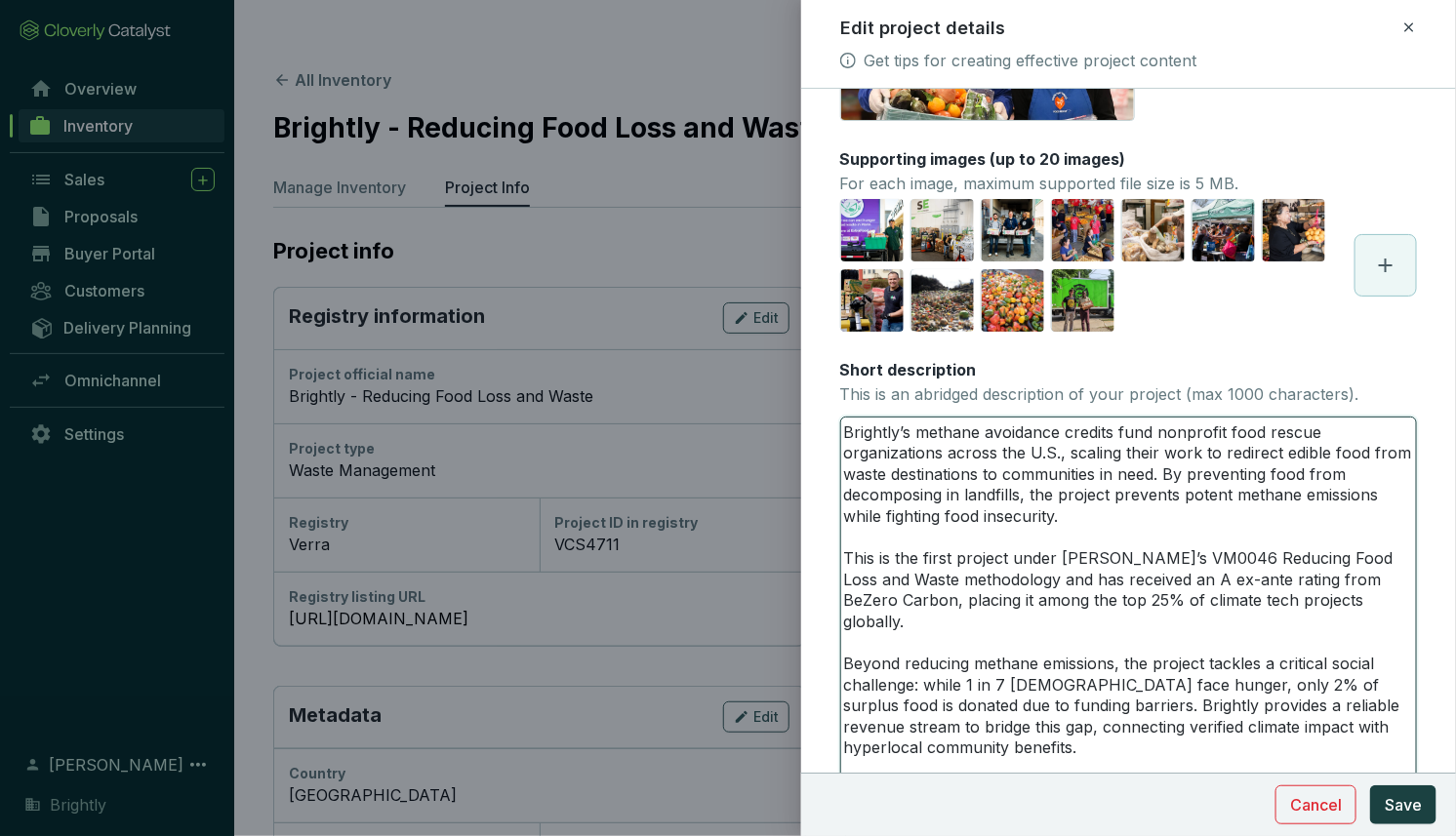
click at [1061, 432] on textarea "Brightly’s methane avoidance credits fund nonprofit food rescue organizations a…" at bounding box center [1128, 611] width 575 height 388
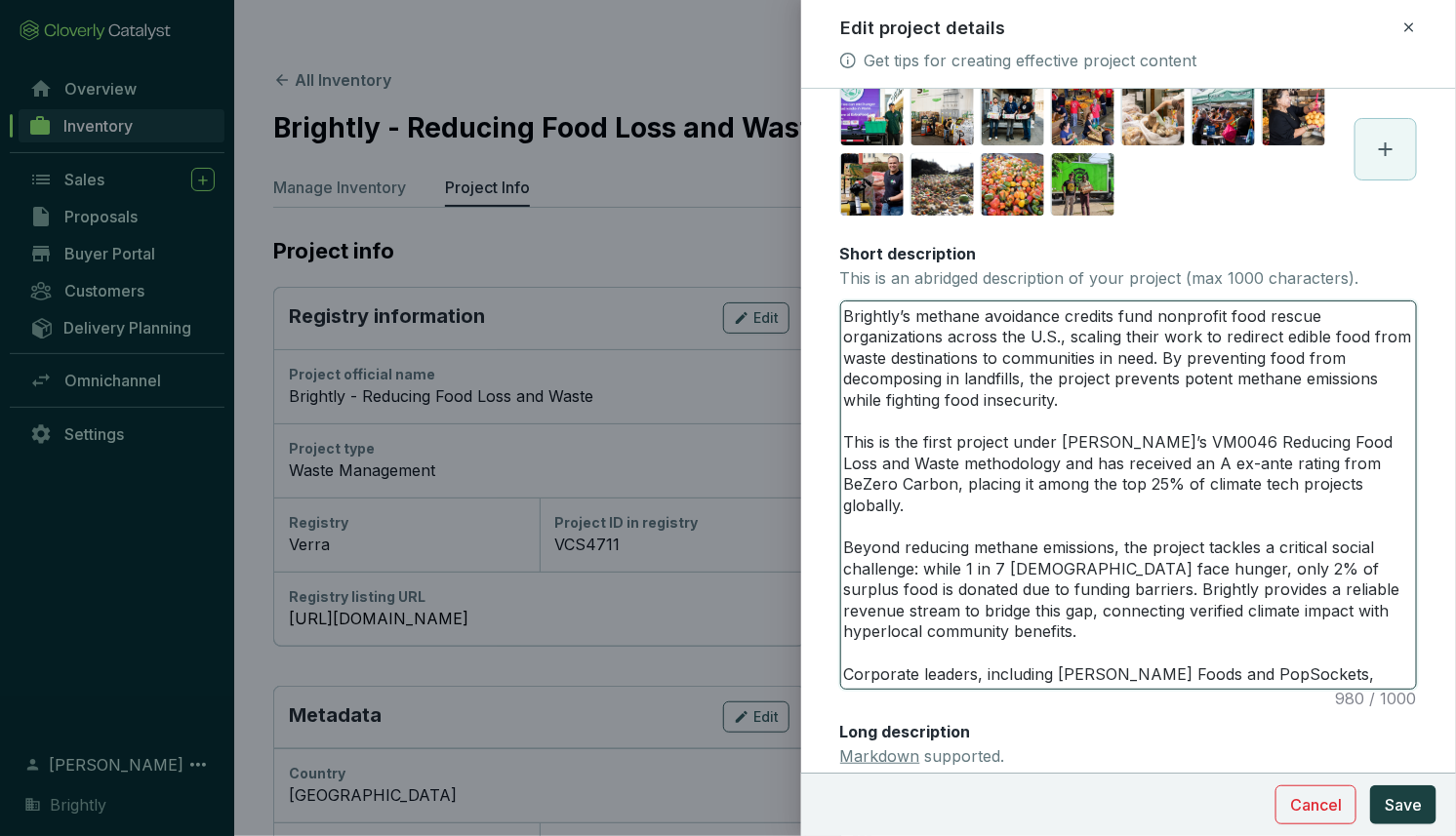
scroll to position [309, 0]
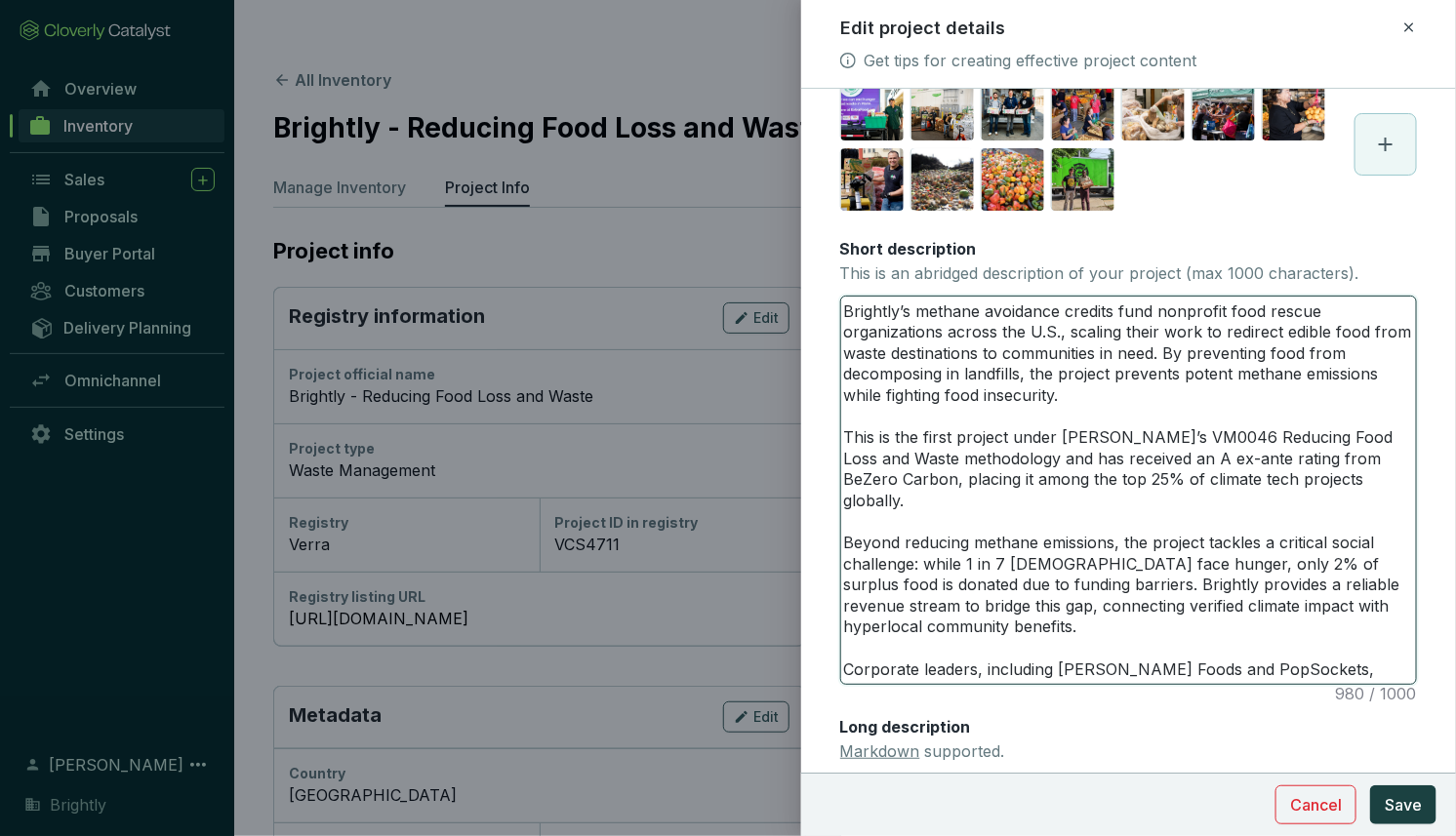
click at [1082, 324] on textarea "Brightly’s methane avoidance credits fund nonprofit food rescue organizations a…" at bounding box center [1128, 490] width 575 height 388
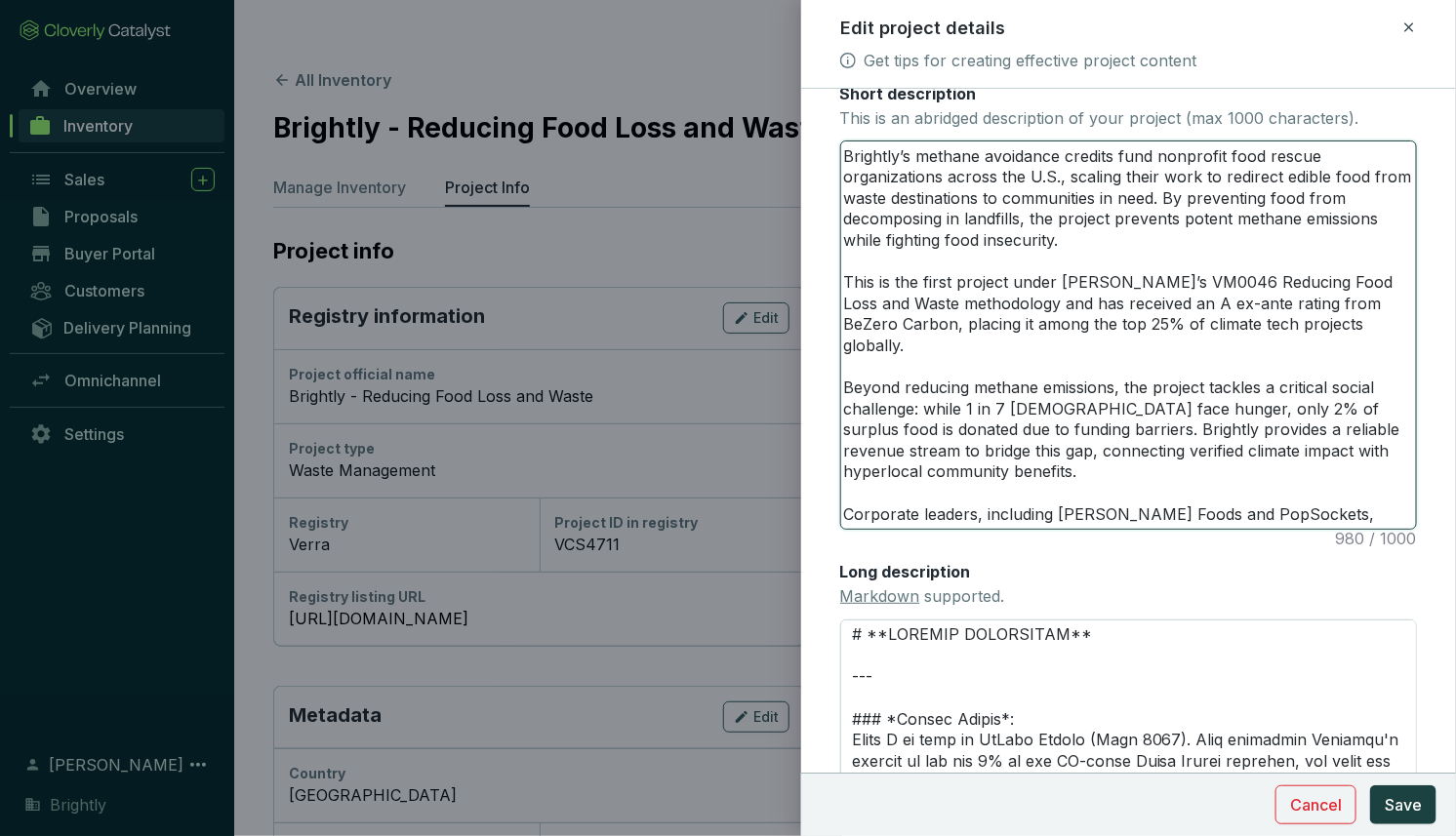
scroll to position [466, 0]
drag, startPoint x: 1217, startPoint y: 302, endPoint x: 1156, endPoint y: 303, distance: 61.0
click at [1156, 303] on textarea "Brightly’s methane avoidance credits fund nonprofit food rescue organizations a…" at bounding box center [1128, 333] width 575 height 388
click at [1116, 315] on textarea "Brightly’s methane avoidance credits fund nonprofit food rescue organizations a…" at bounding box center [1128, 333] width 575 height 388
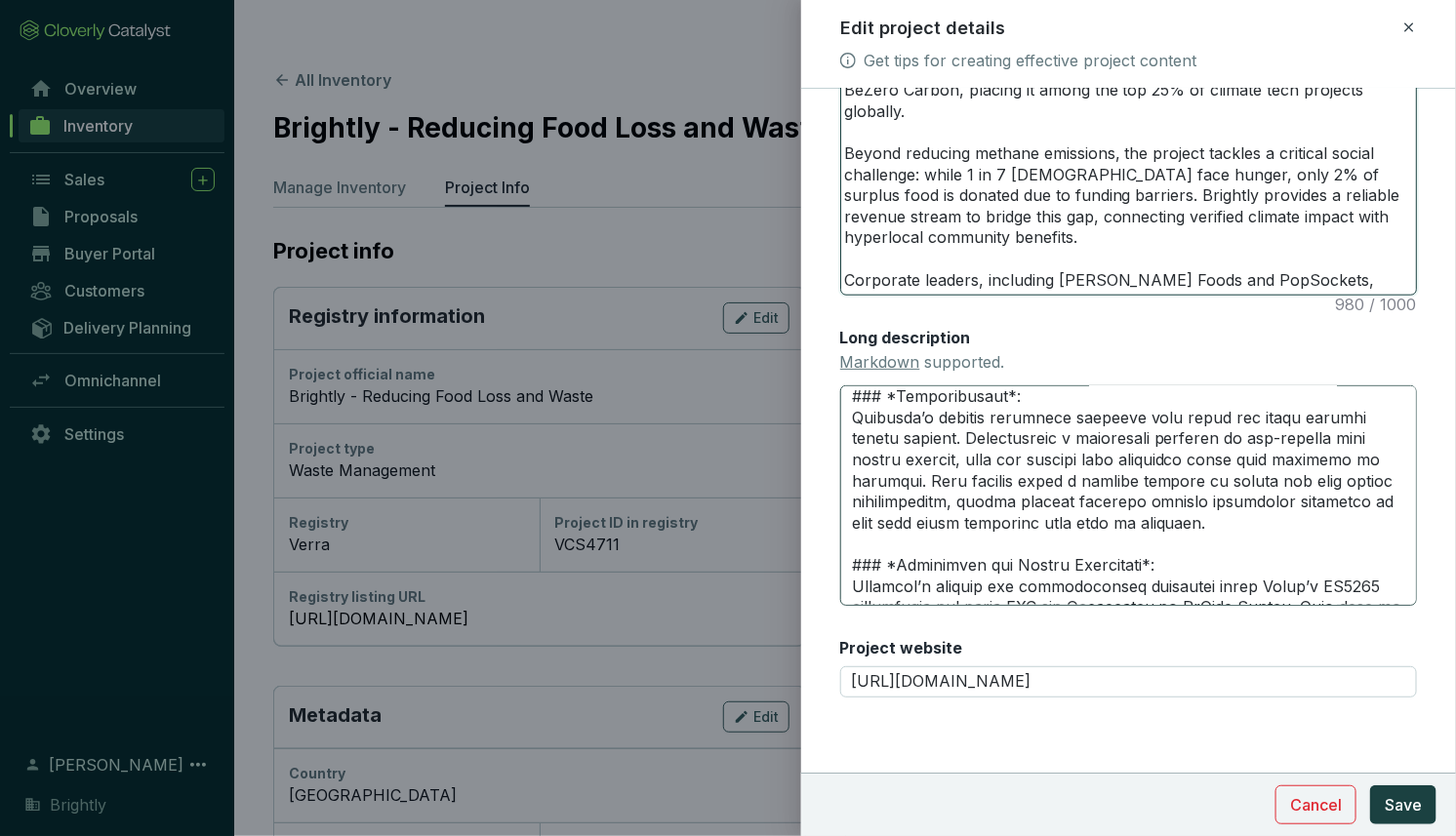
scroll to position [574, 0]
click at [1055, 459] on textarea "Long description Markdown supported." at bounding box center [1128, 496] width 577 height 221
drag, startPoint x: 1053, startPoint y: 457, endPoint x: 1106, endPoint y: 456, distance: 53.0
click at [1106, 456] on textarea "Long description Markdown supported." at bounding box center [1128, 496] width 577 height 221
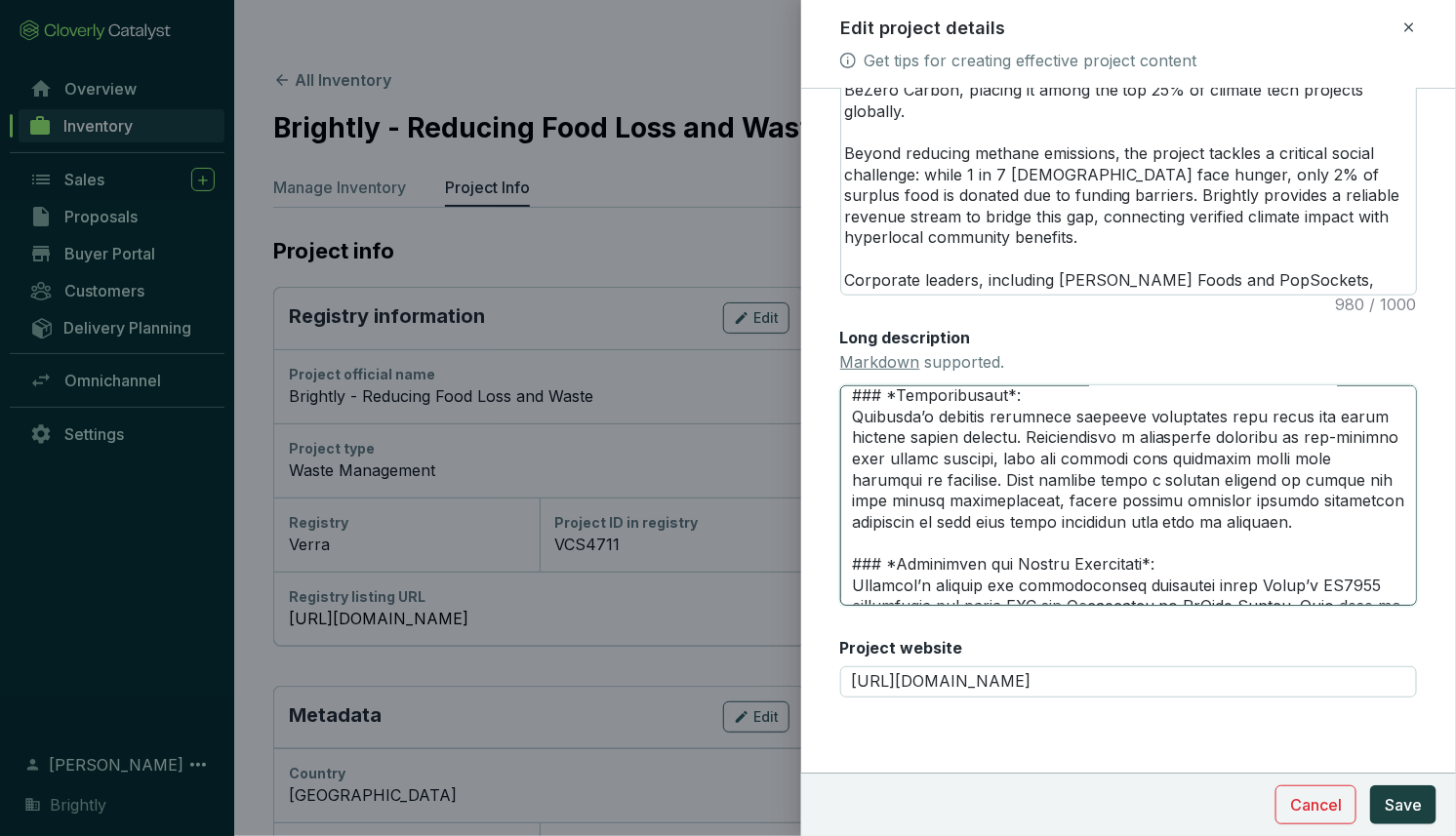
click at [1038, 496] on textarea "Long description Markdown supported." at bounding box center [1128, 496] width 577 height 221
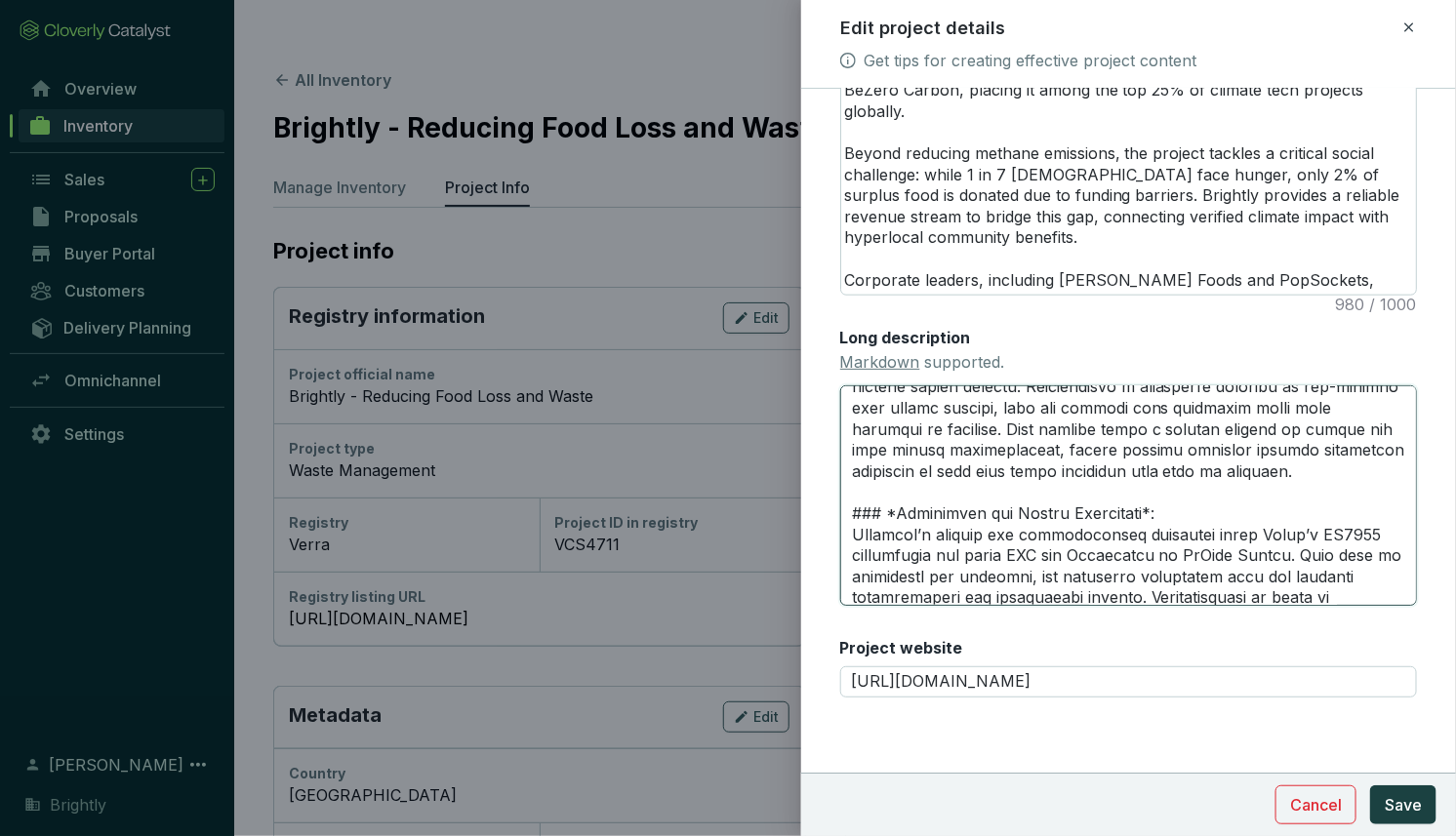
scroll to position [626, 0]
click at [1006, 452] on textarea "Long description Markdown supported." at bounding box center [1128, 496] width 577 height 221
click at [991, 477] on textarea "Long description Markdown supported." at bounding box center [1128, 496] width 577 height 221
click at [988, 481] on textarea "Long description Markdown supported." at bounding box center [1128, 496] width 577 height 221
click at [1011, 448] on textarea "Long description Markdown supported." at bounding box center [1128, 496] width 577 height 221
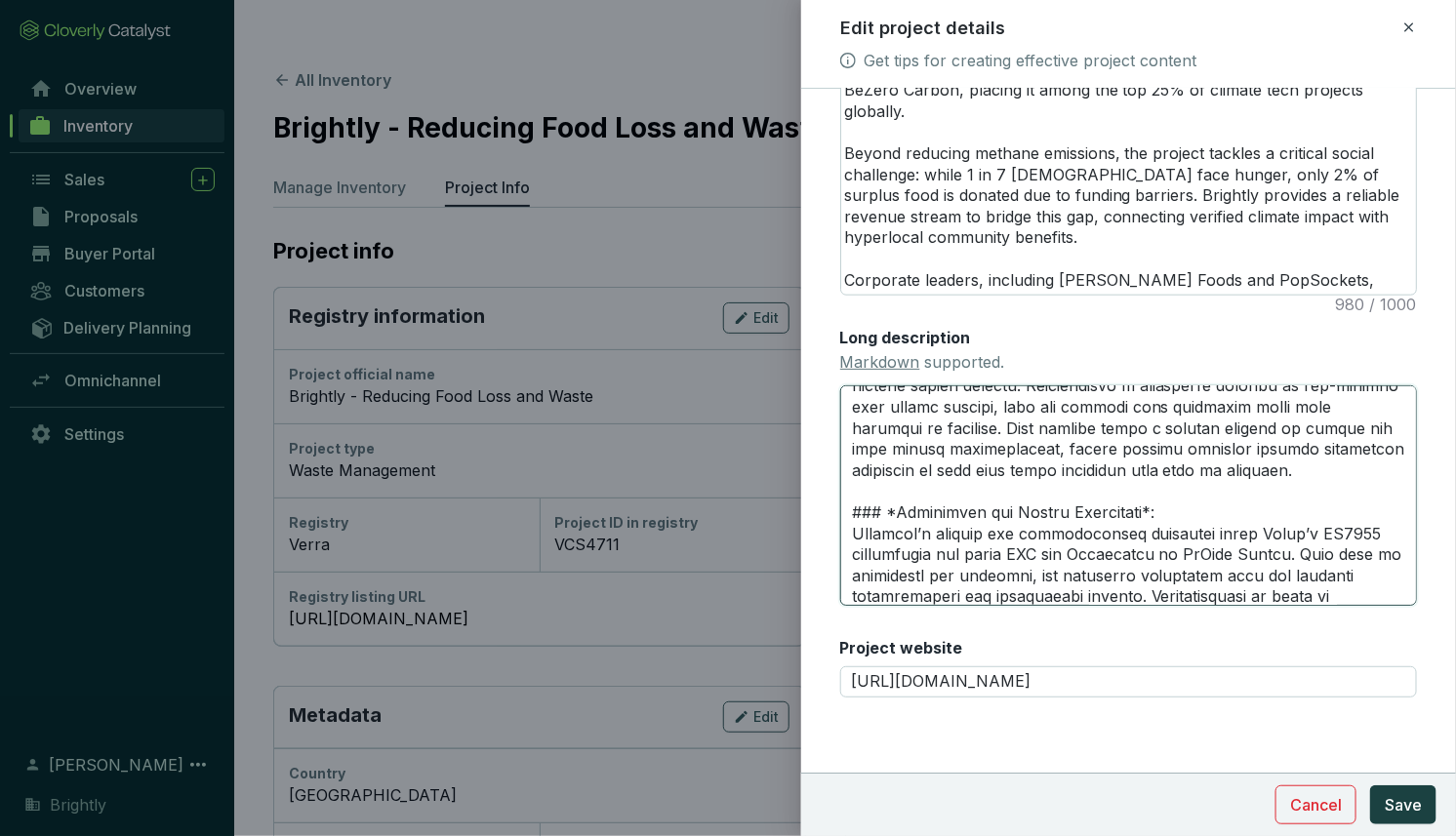
click at [1005, 448] on textarea "Long description Markdown supported." at bounding box center [1128, 496] width 577 height 221
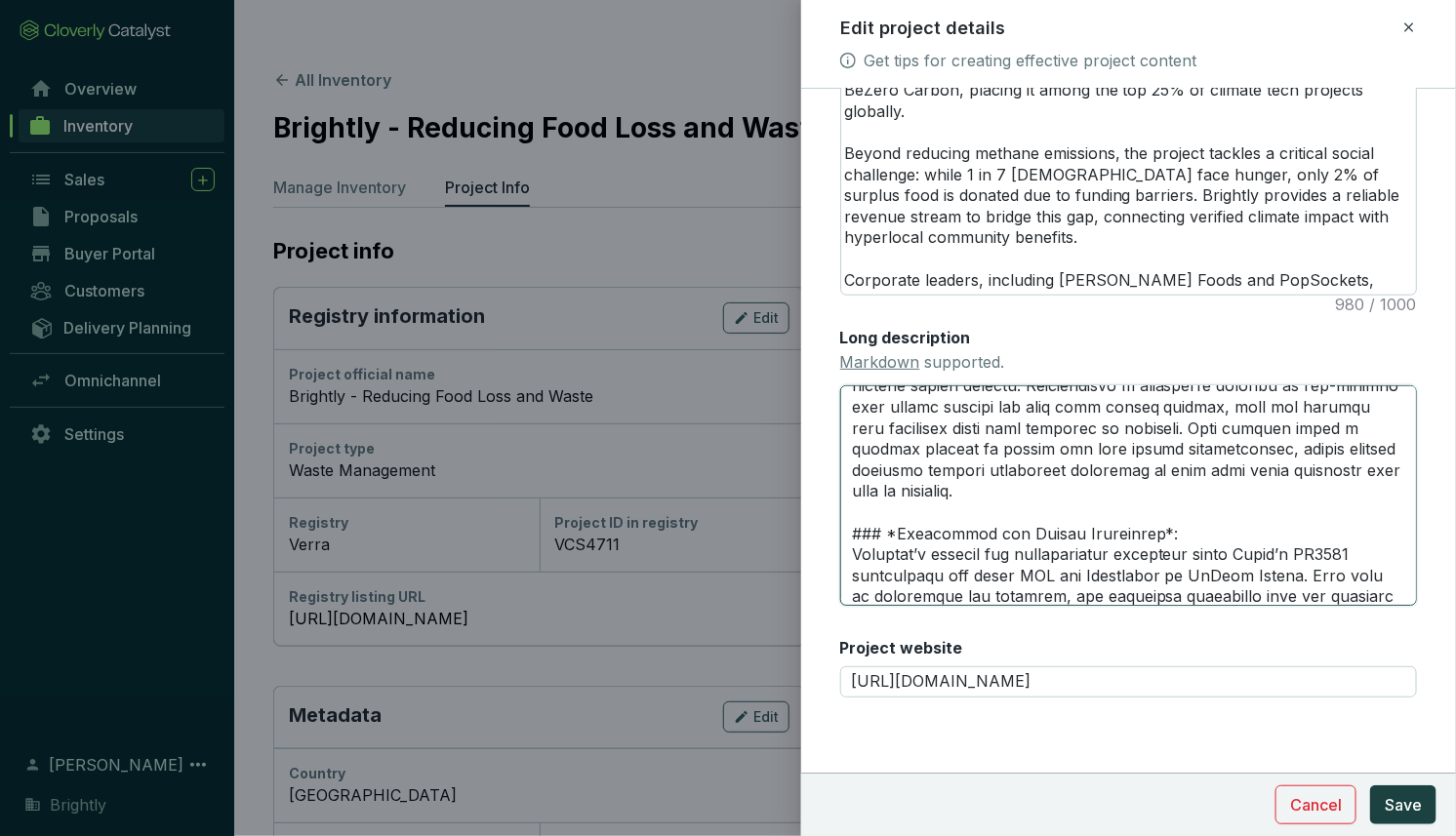
click at [1032, 435] on textarea "Long description Markdown supported." at bounding box center [1128, 496] width 577 height 221
click at [1262, 449] on textarea "Long description Markdown supported." at bounding box center [1128, 496] width 577 height 221
click at [979, 416] on textarea "Long description Markdown supported." at bounding box center [1128, 496] width 577 height 221
drag, startPoint x: 964, startPoint y: 474, endPoint x: 1247, endPoint y: 474, distance: 283.0
click at [1247, 474] on textarea "Long description Markdown supported." at bounding box center [1128, 496] width 577 height 221
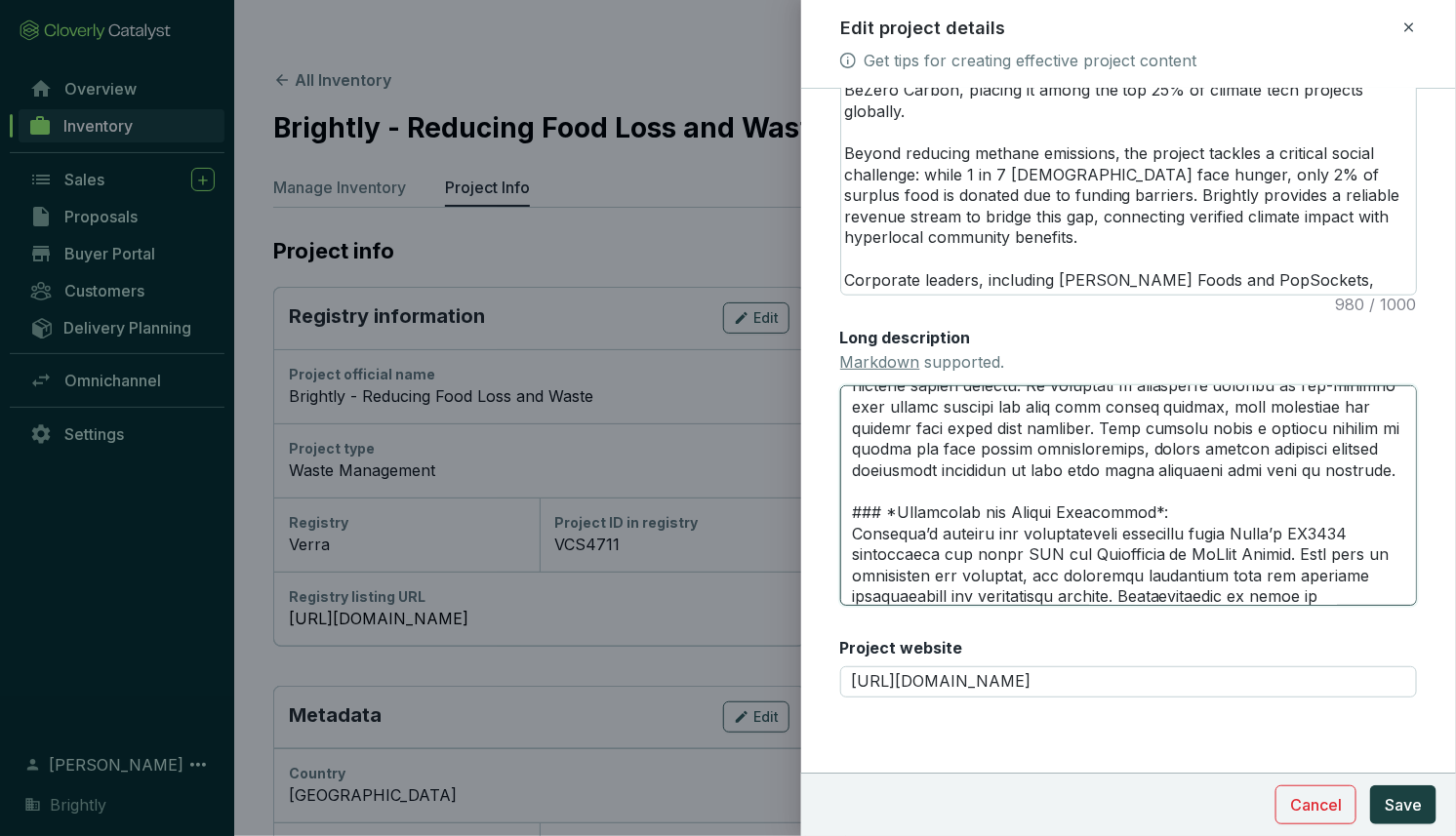
click at [1155, 480] on textarea "Long description Markdown supported." at bounding box center [1128, 496] width 577 height 221
click at [1225, 445] on textarea "Long description Markdown supported." at bounding box center [1128, 496] width 577 height 221
click at [940, 473] on textarea "Long description Markdown supported." at bounding box center [1128, 496] width 577 height 221
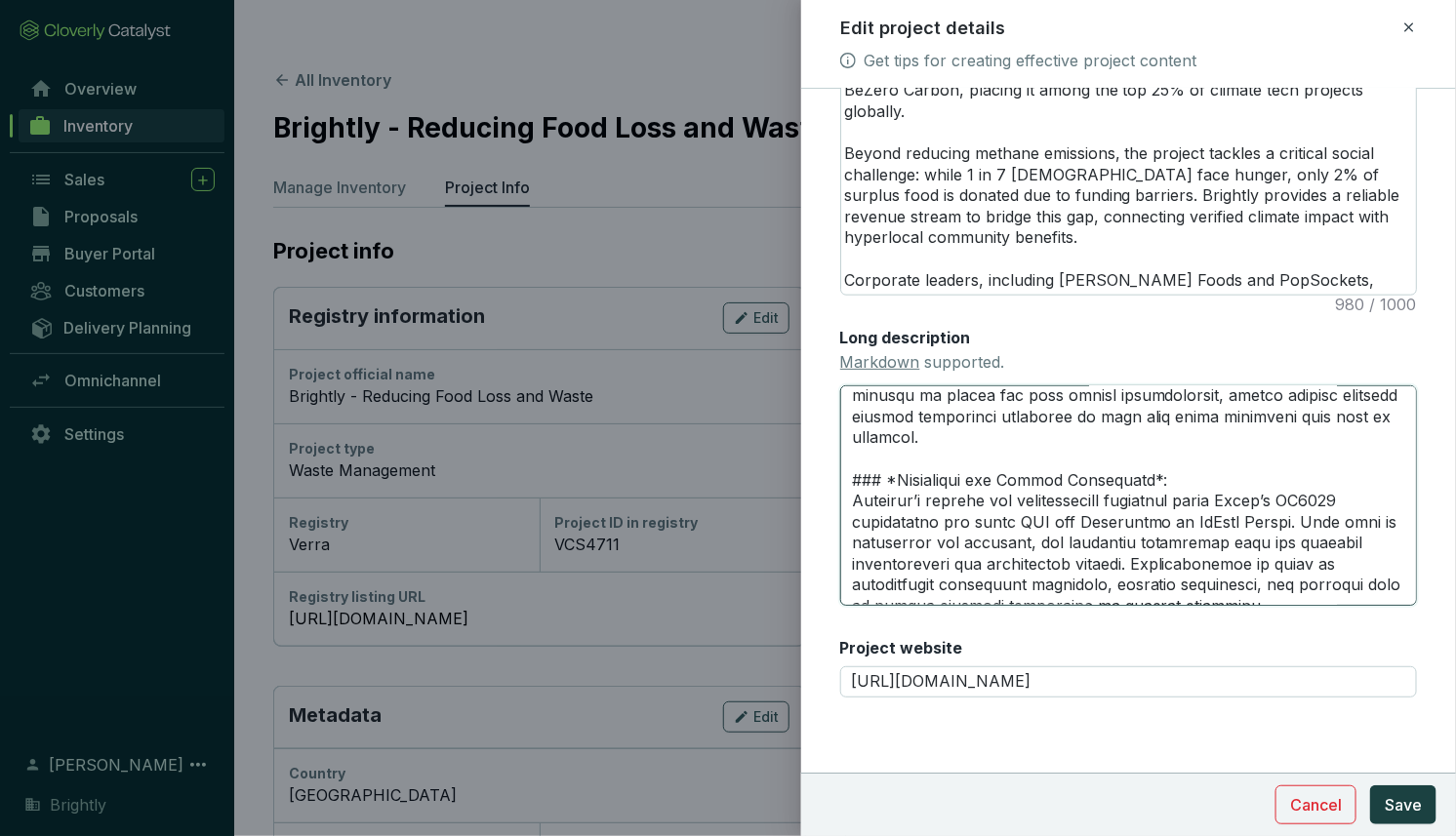
scroll to position [682, 0]
click at [1310, 416] on textarea "Long description Markdown supported." at bounding box center [1128, 496] width 577 height 221
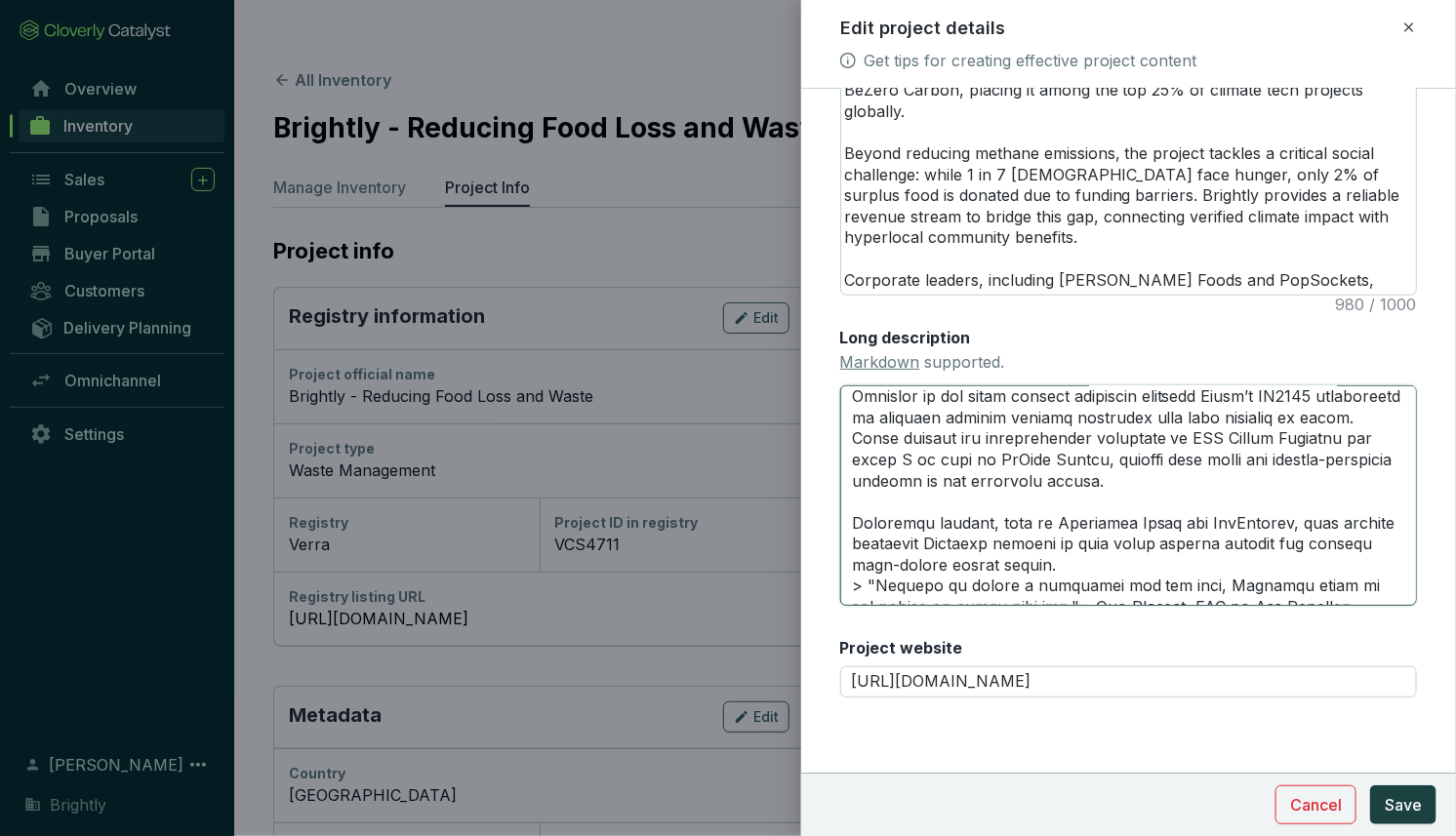
scroll to position [2086, 0]
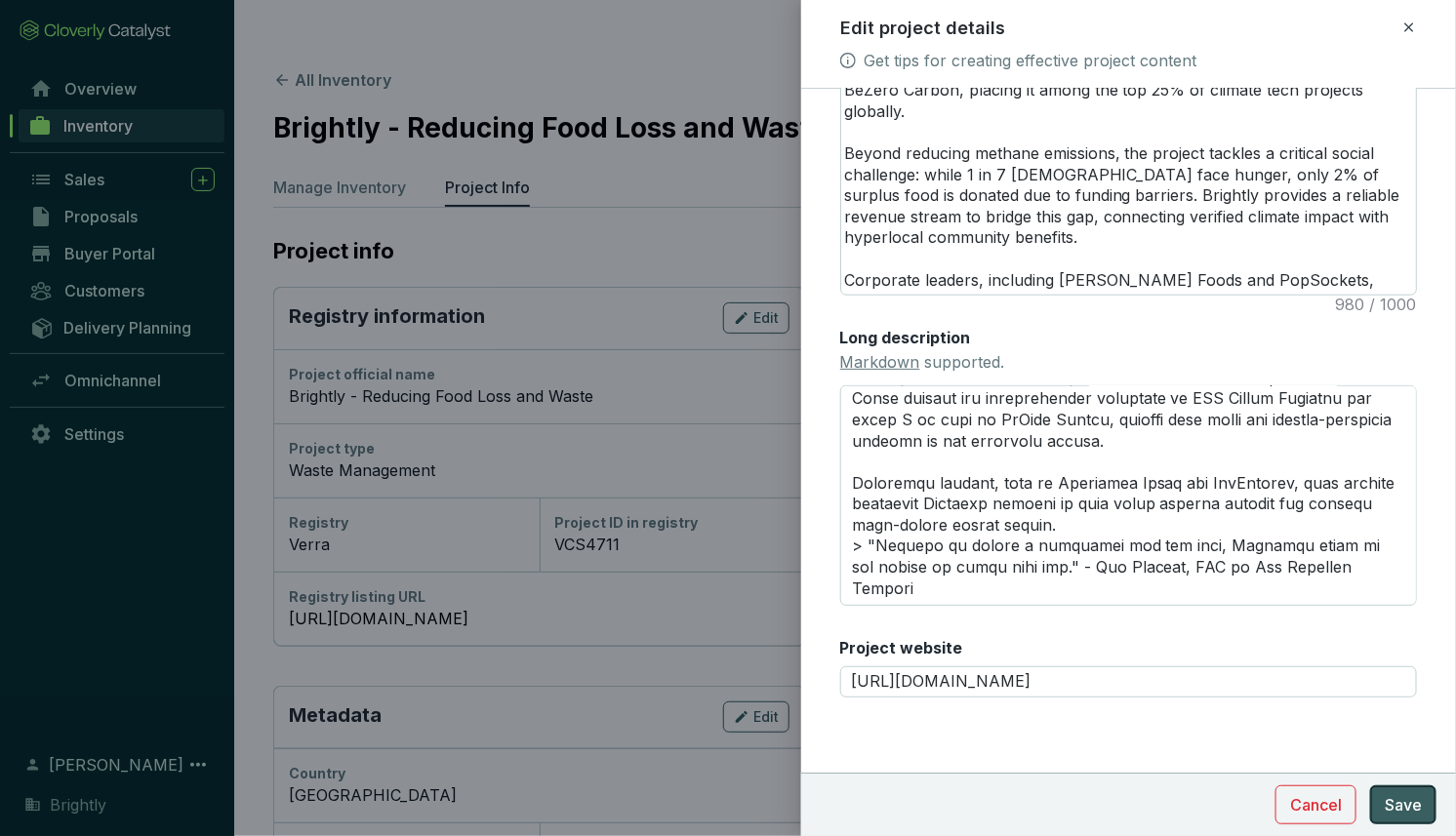
click at [1426, 798] on button "Save" at bounding box center [1403, 806] width 66 height 39
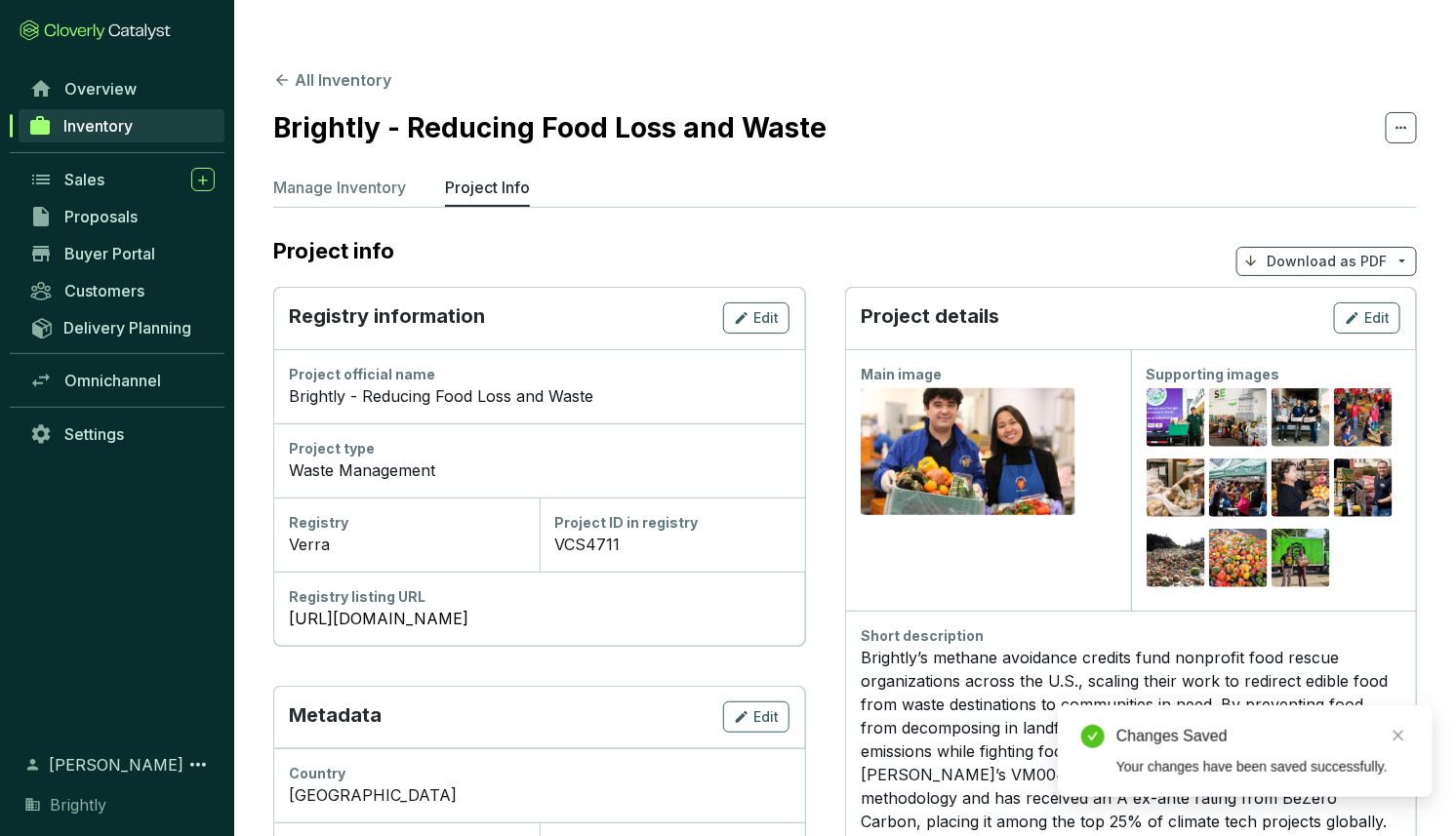
click at [1287, 252] on p "Download as PDF" at bounding box center [1326, 262] width 120 height 20
click at [1287, 268] on span "Show pricing" at bounding box center [1327, 268] width 89 height 16
